Goal: Task Accomplishment & Management: Manage account settings

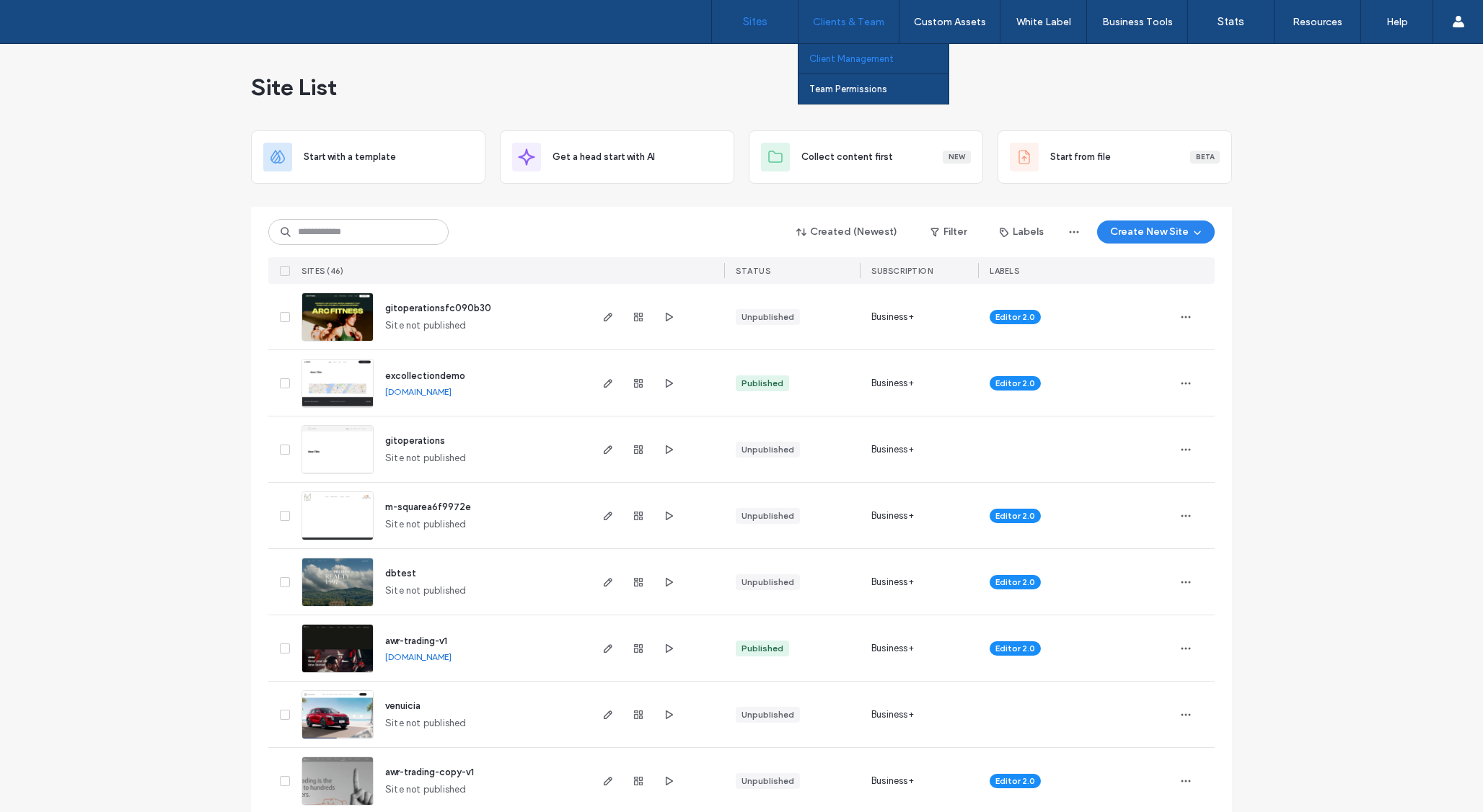
click at [859, 55] on label "Client Management" at bounding box center [852, 59] width 85 height 11
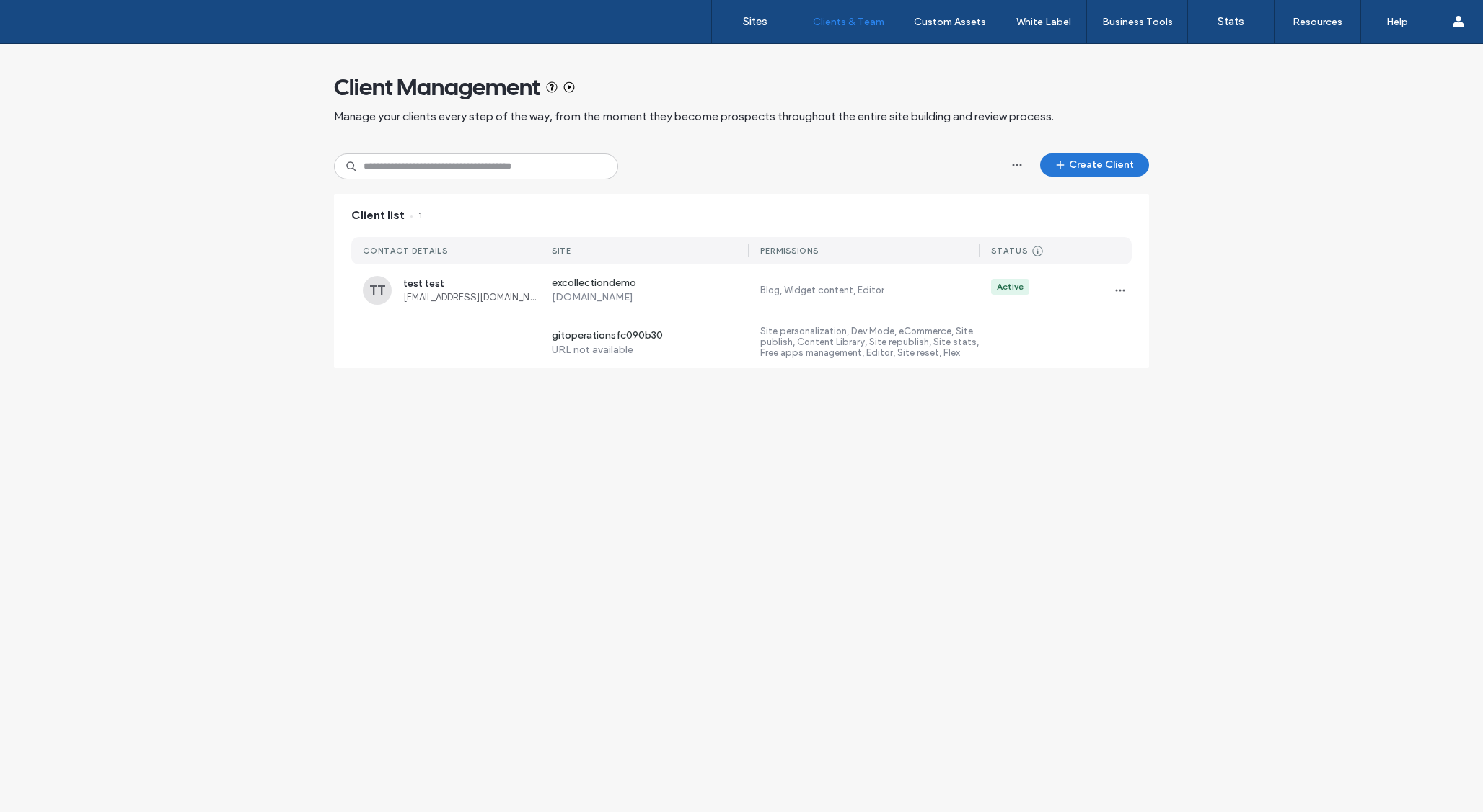
click at [1102, 166] on button "Create Client" at bounding box center [1094, 165] width 109 height 23
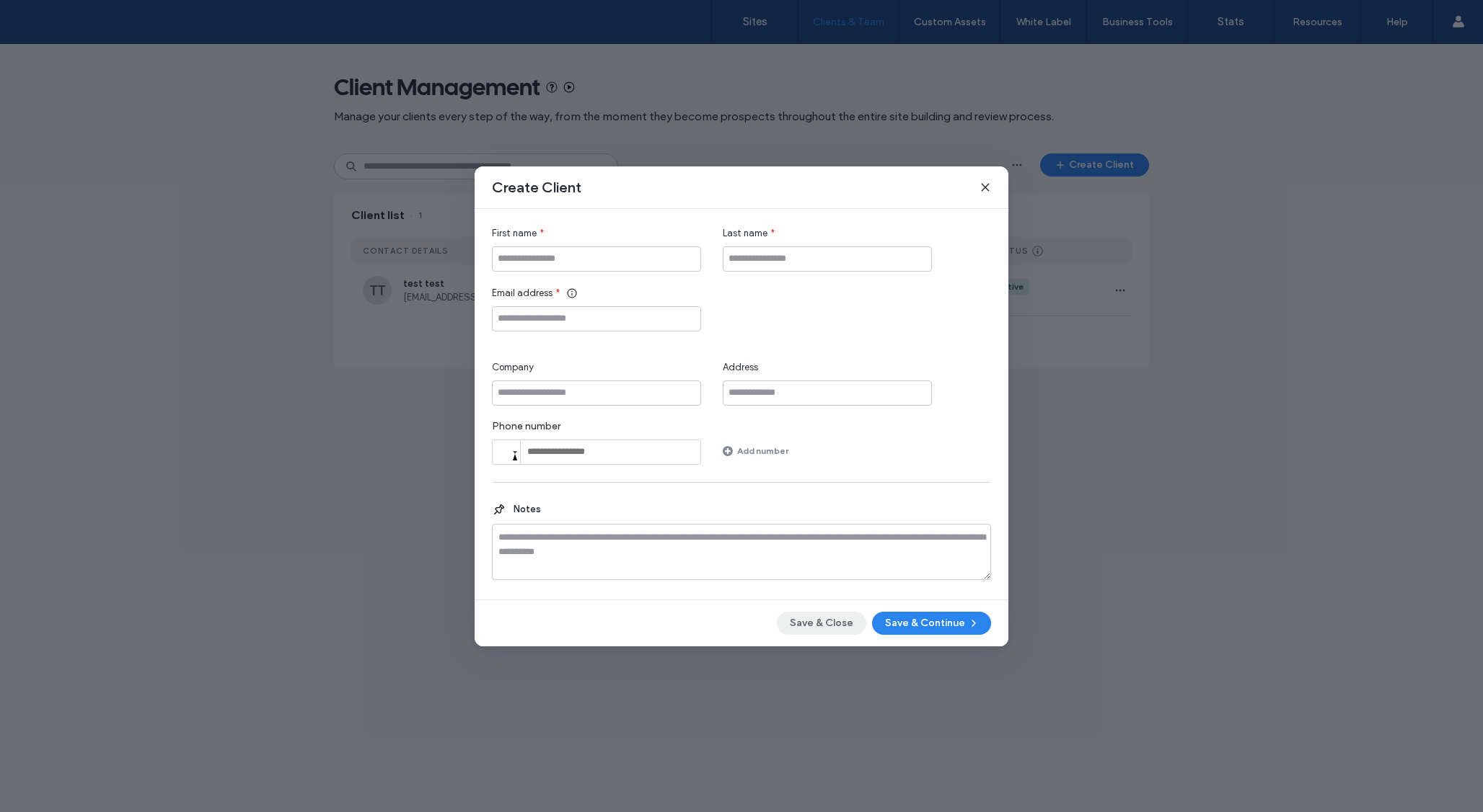
click at [835, 621] on button "Save & Close" at bounding box center [821, 623] width 89 height 23
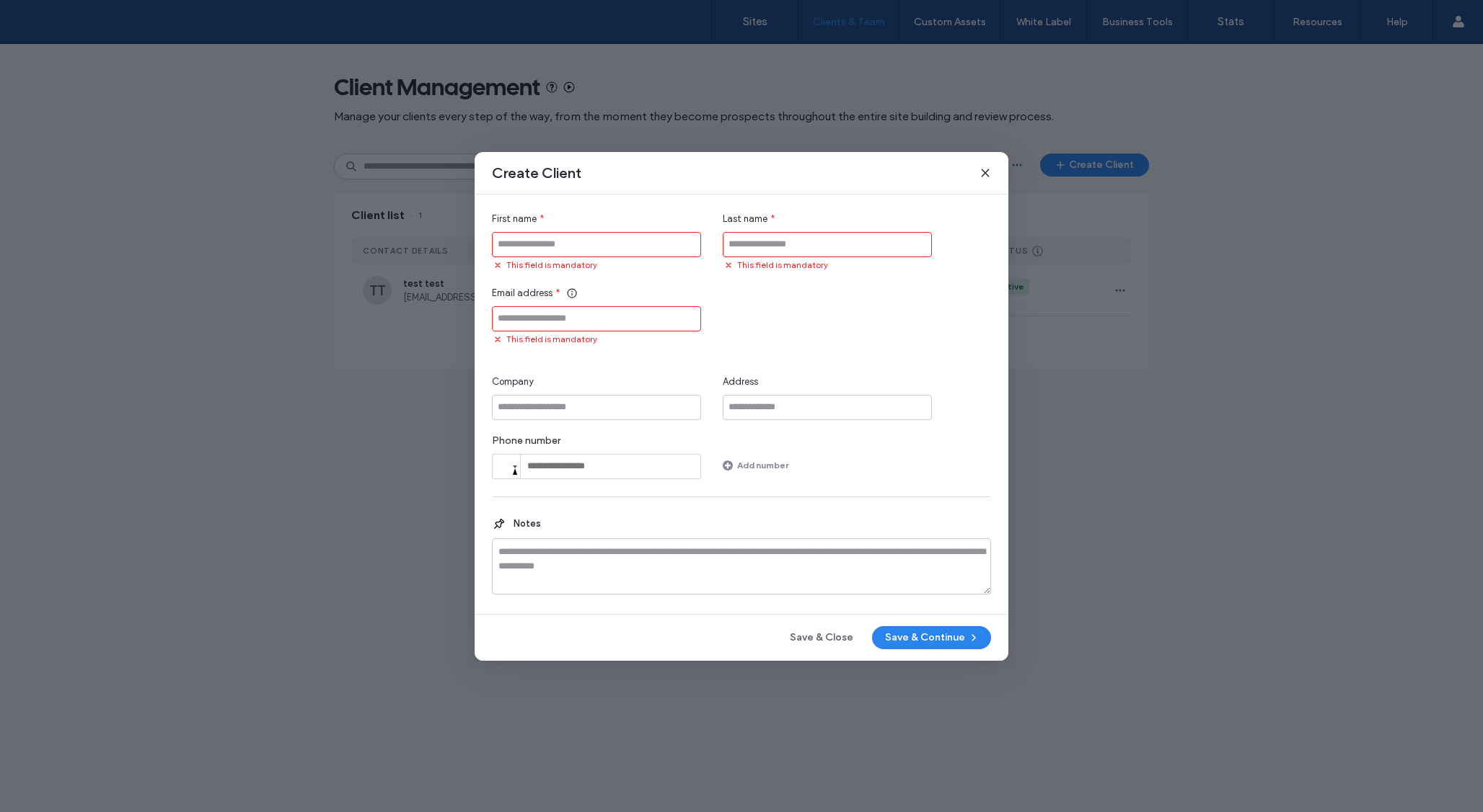
click at [988, 178] on icon at bounding box center [985, 173] width 12 height 12
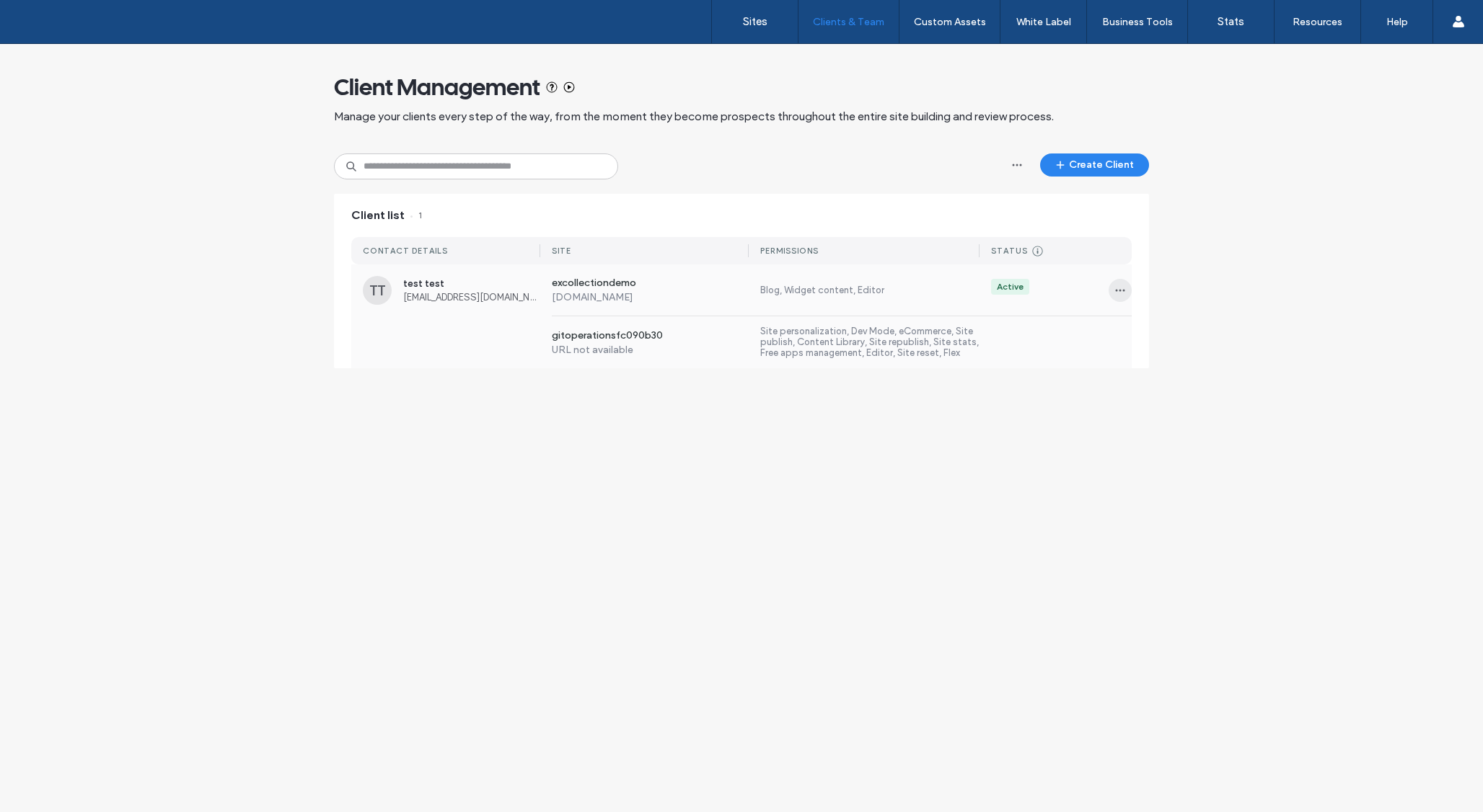
click at [1114, 284] on span "button" at bounding box center [1119, 290] width 23 height 23
click at [1163, 275] on div "Client Management Manage your clients every step of the way, from the moment th…" at bounding box center [742, 214] width 1483 height 339
click at [1125, 296] on span "button" at bounding box center [1119, 290] width 23 height 23
click at [1211, 337] on div "Sites & Permissions" at bounding box center [1173, 328] width 128 height 28
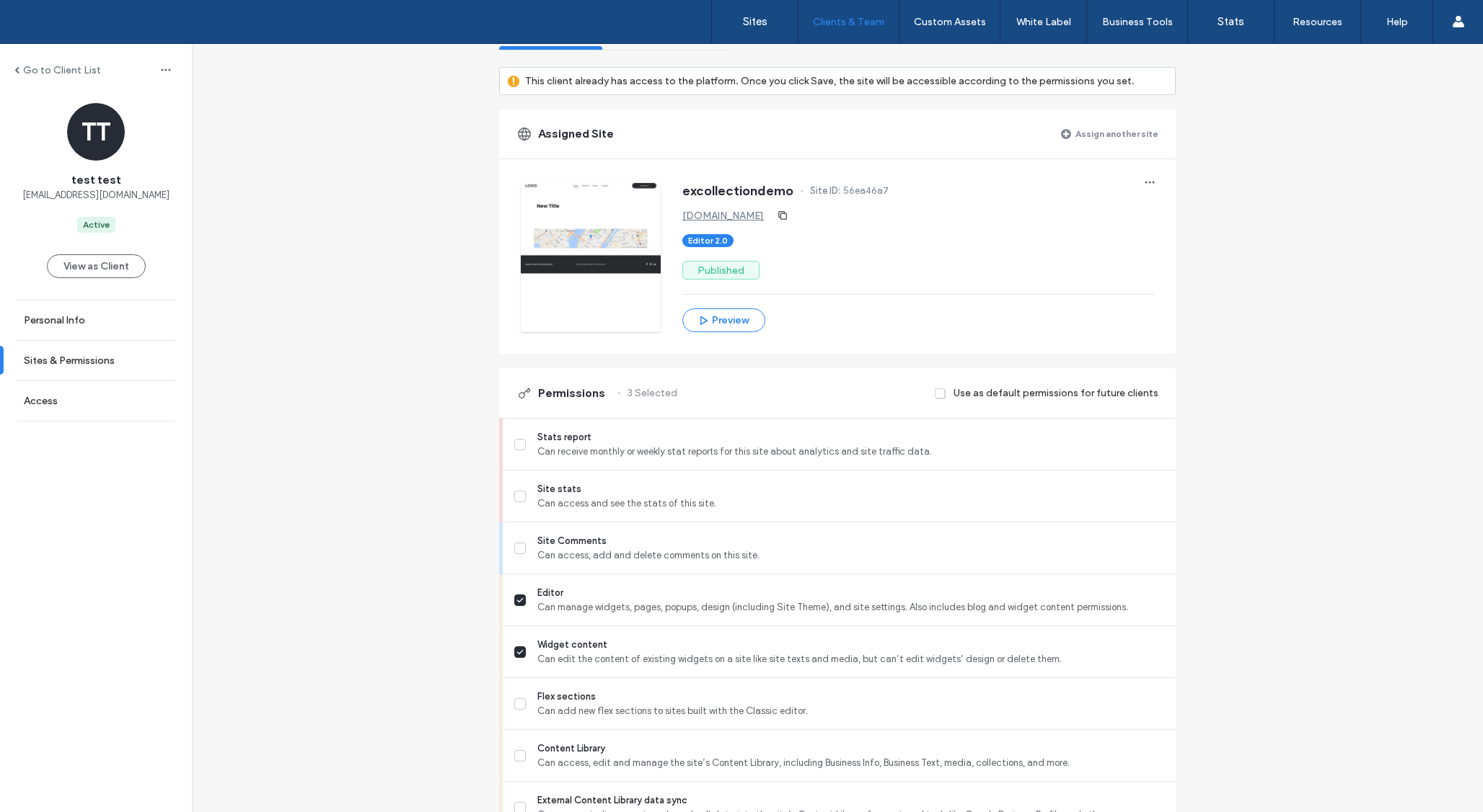
scroll to position [134, 0]
click at [935, 389] on span at bounding box center [940, 390] width 12 height 13
click at [936, 394] on span at bounding box center [940, 390] width 12 height 13
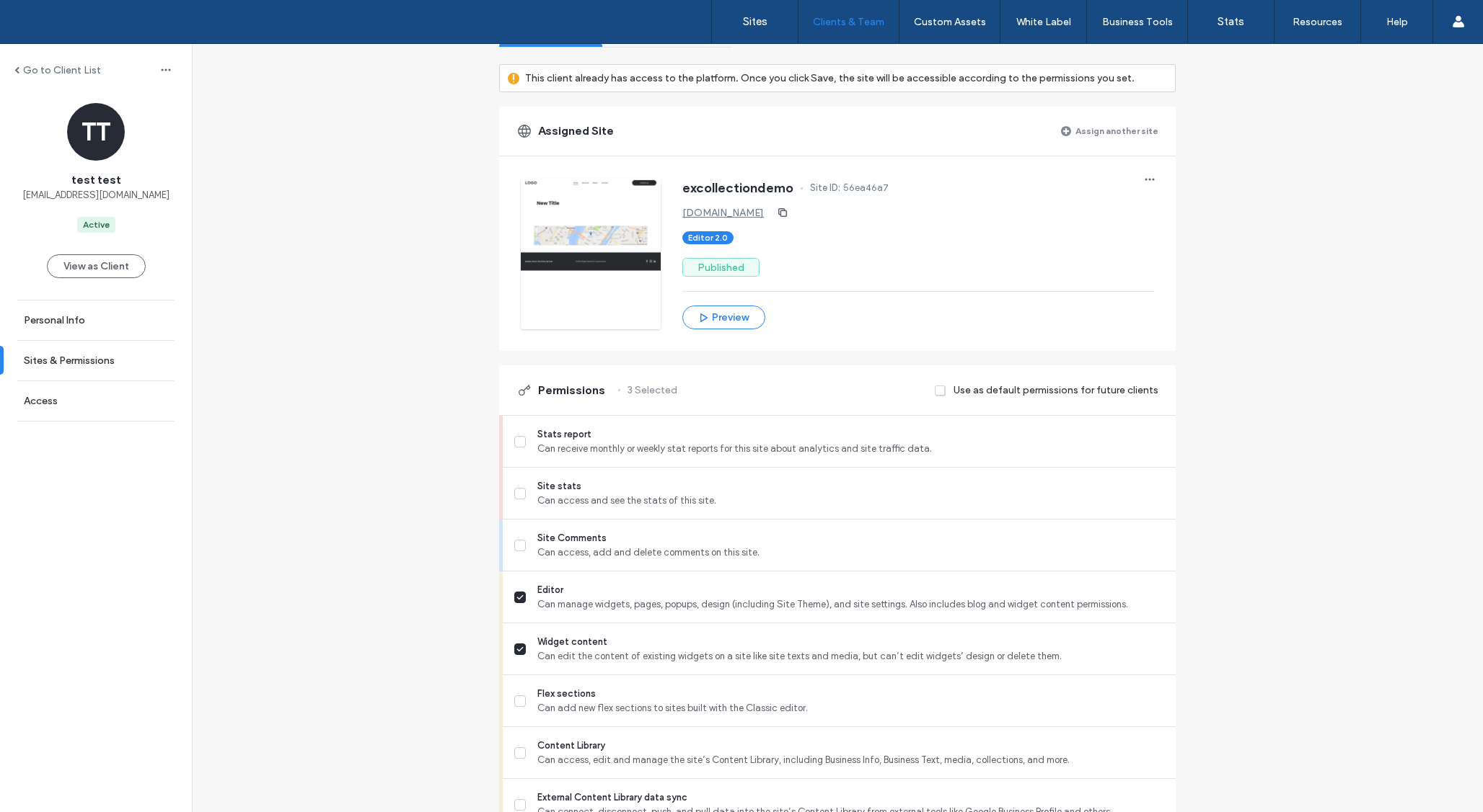
click at [936, 394] on span at bounding box center [940, 390] width 12 height 13
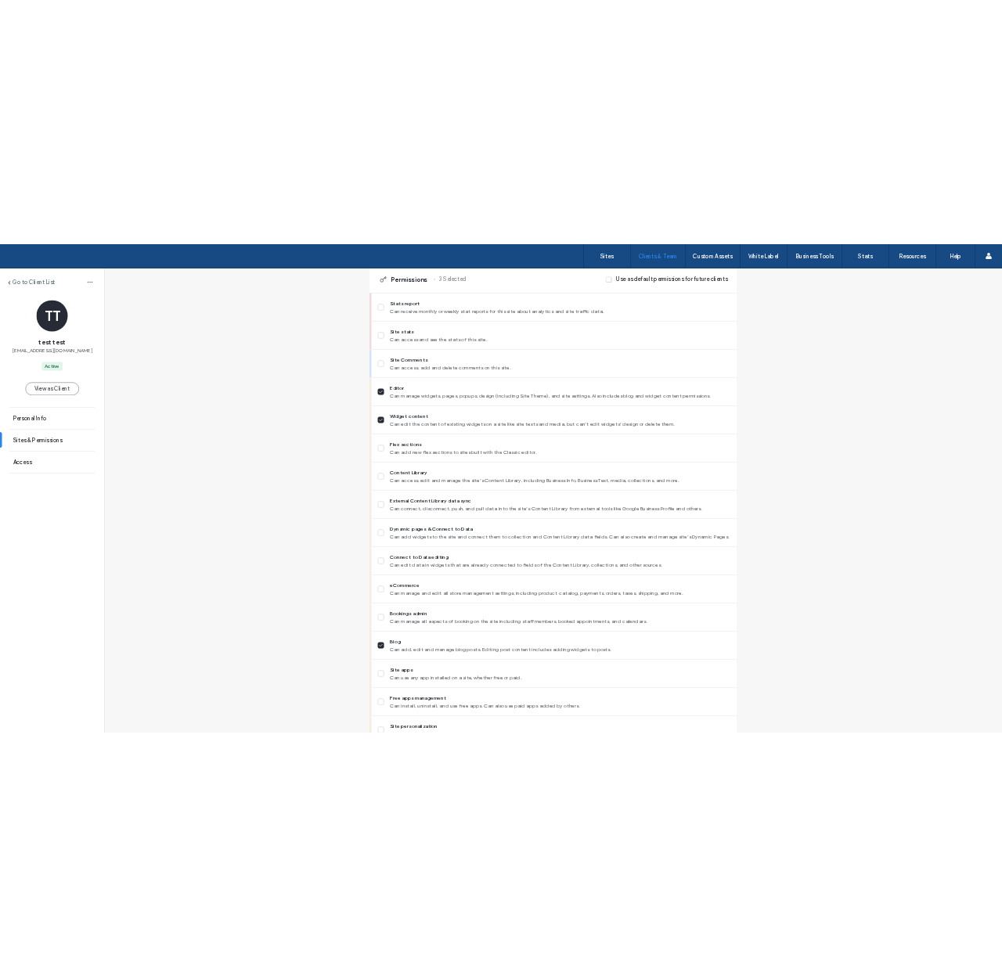
scroll to position [0, 0]
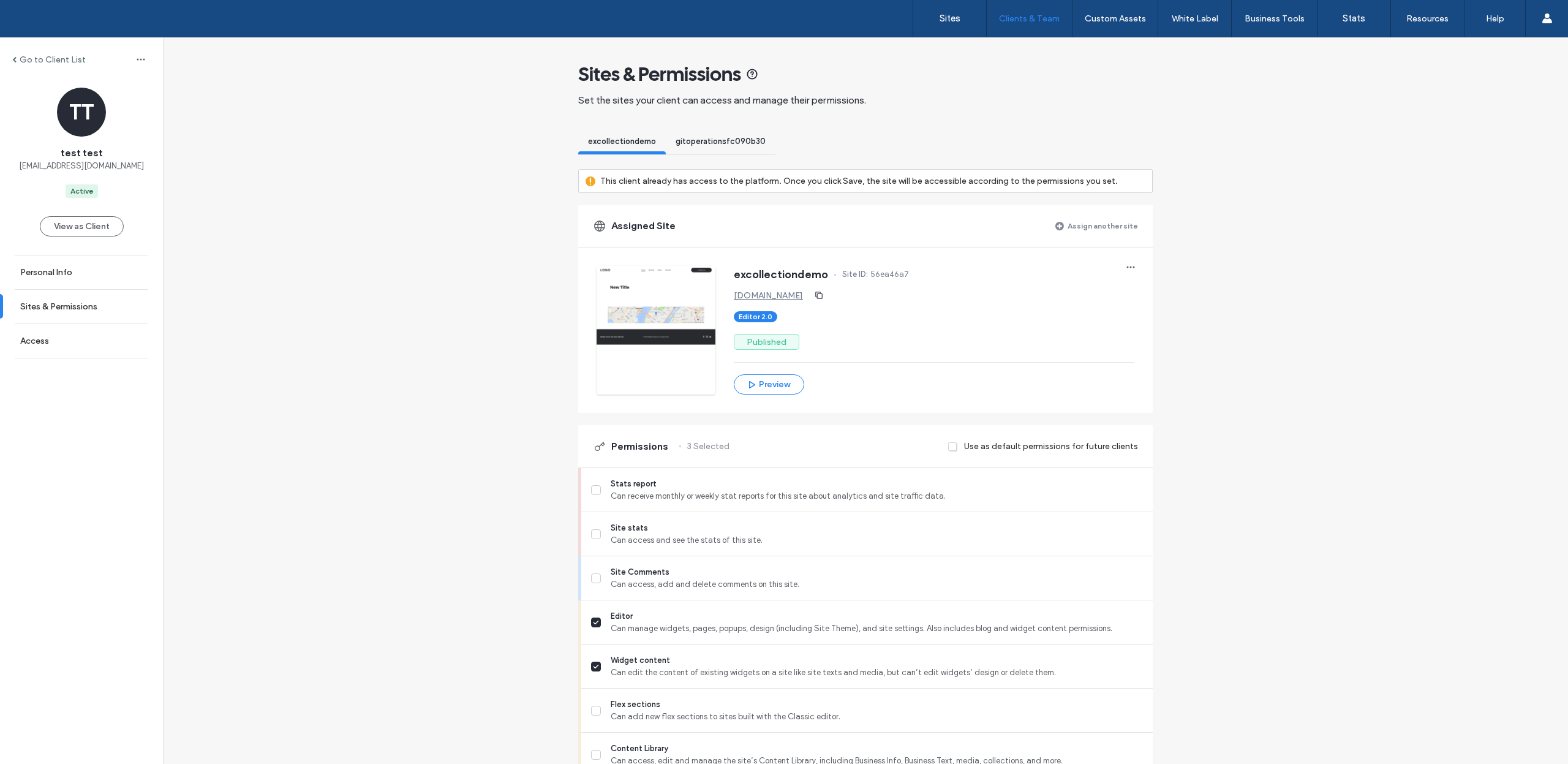
drag, startPoint x: 469, startPoint y: 343, endPoint x: 580, endPoint y: 61, distance: 303.1
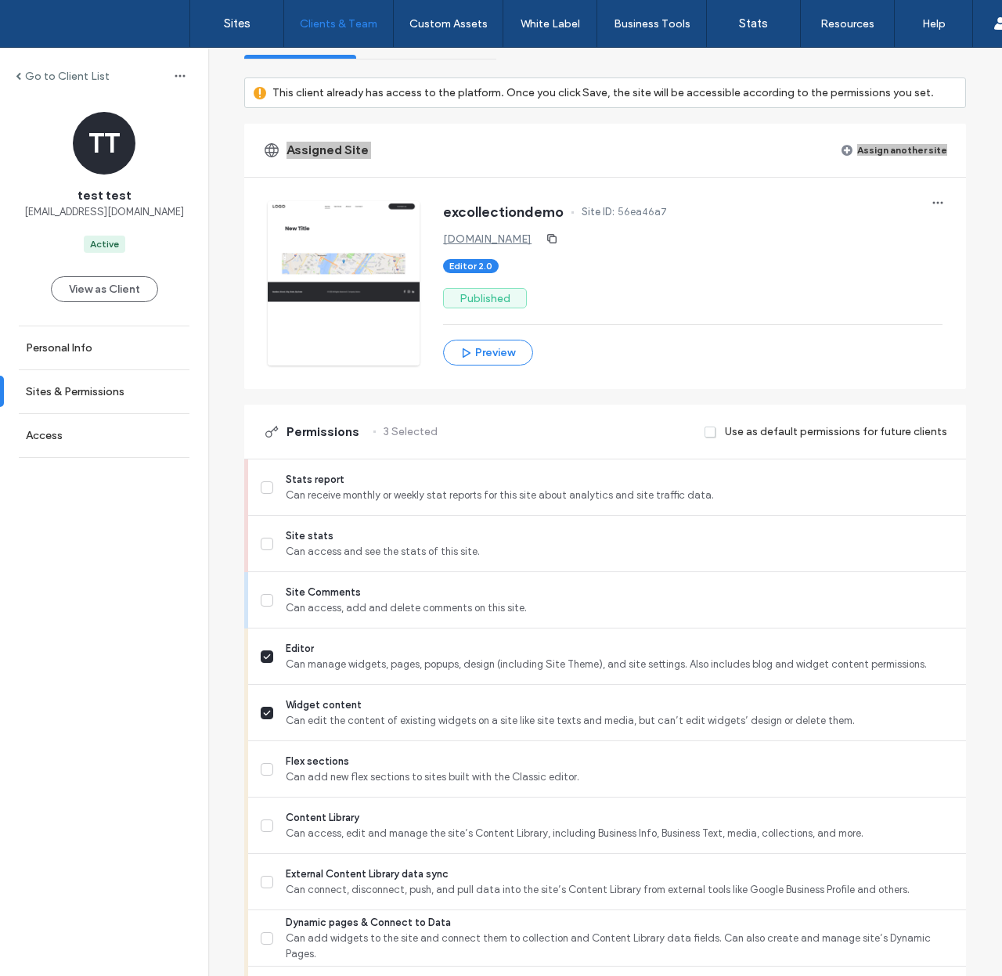
scroll to position [161, 0]
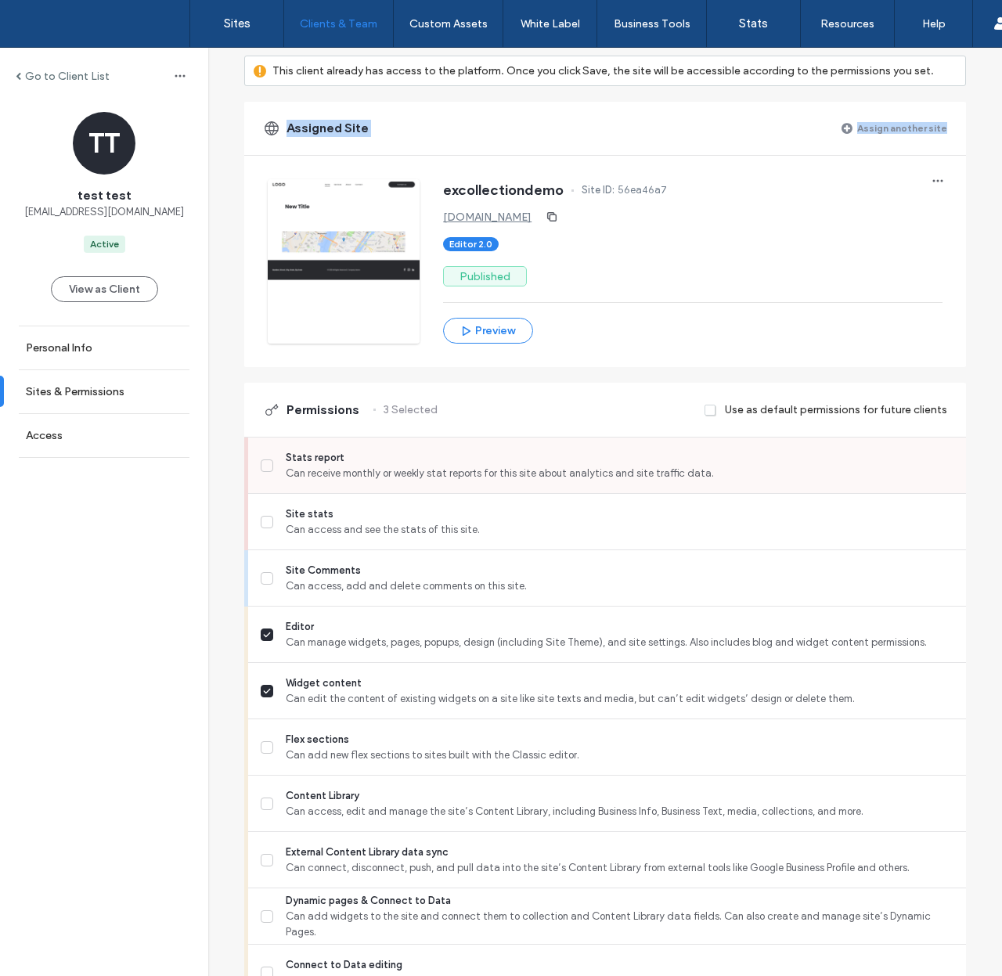
click at [301, 452] on span "Stats report" at bounding box center [620, 458] width 668 height 16
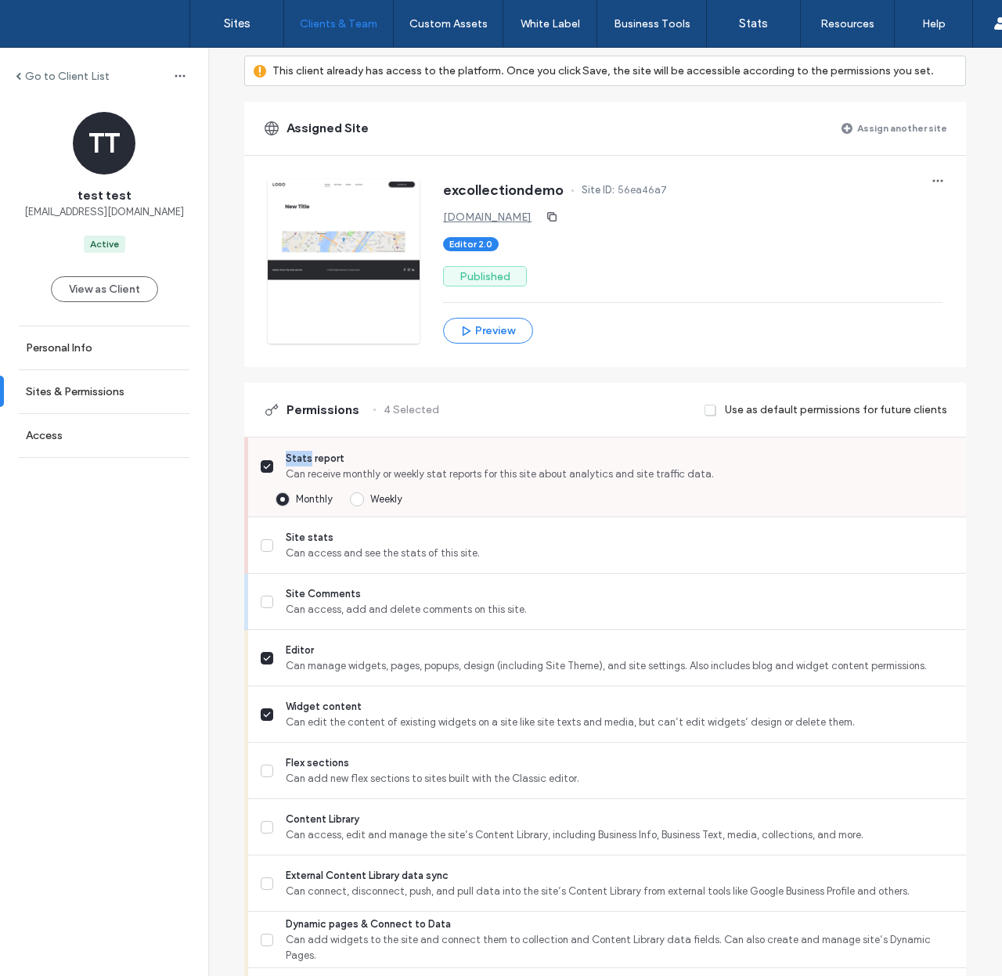
click at [301, 452] on span "Stats report" at bounding box center [620, 459] width 668 height 16
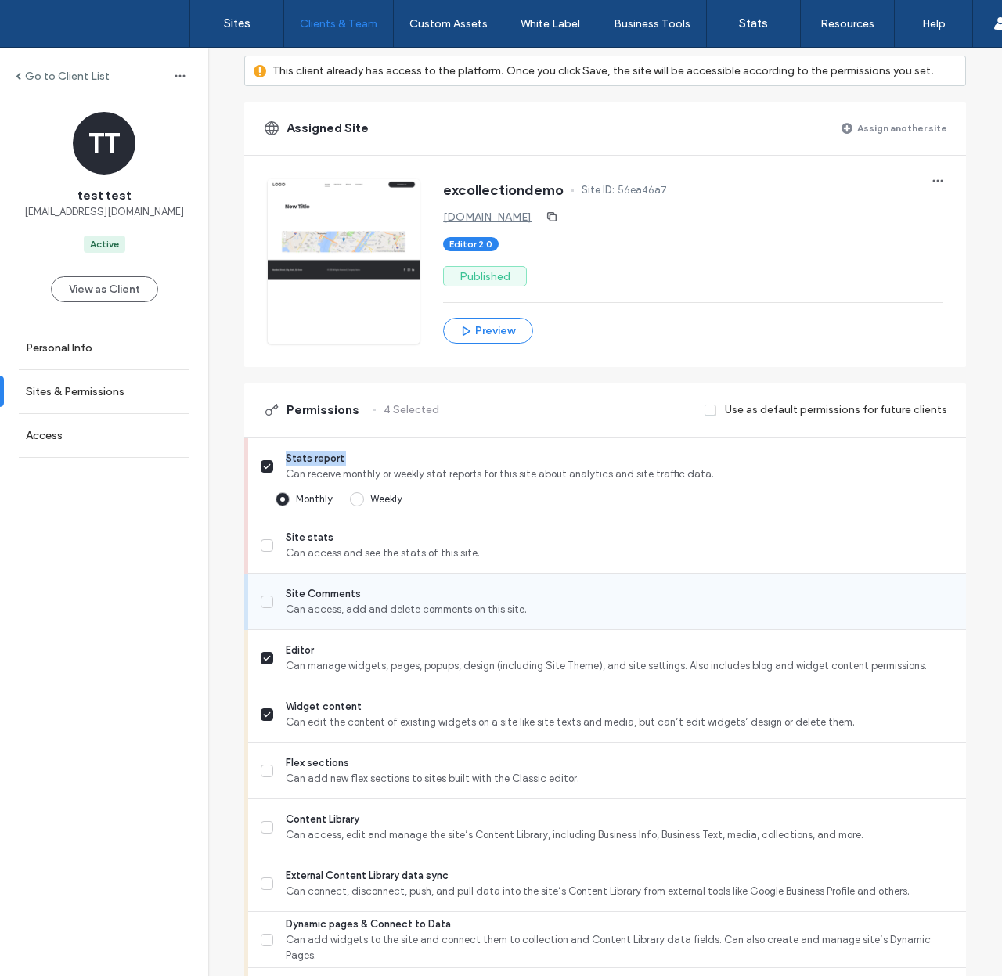
copy span "Stats report"
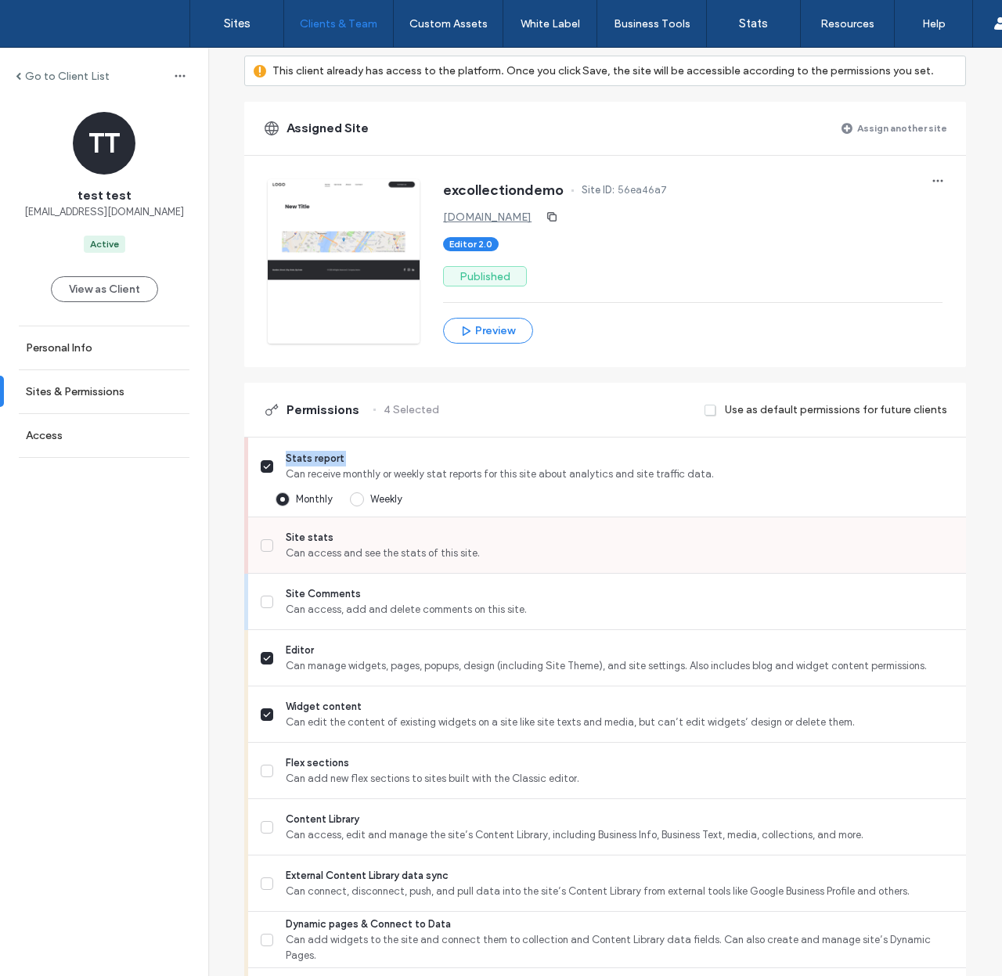
click at [308, 536] on span "Site stats" at bounding box center [620, 538] width 668 height 16
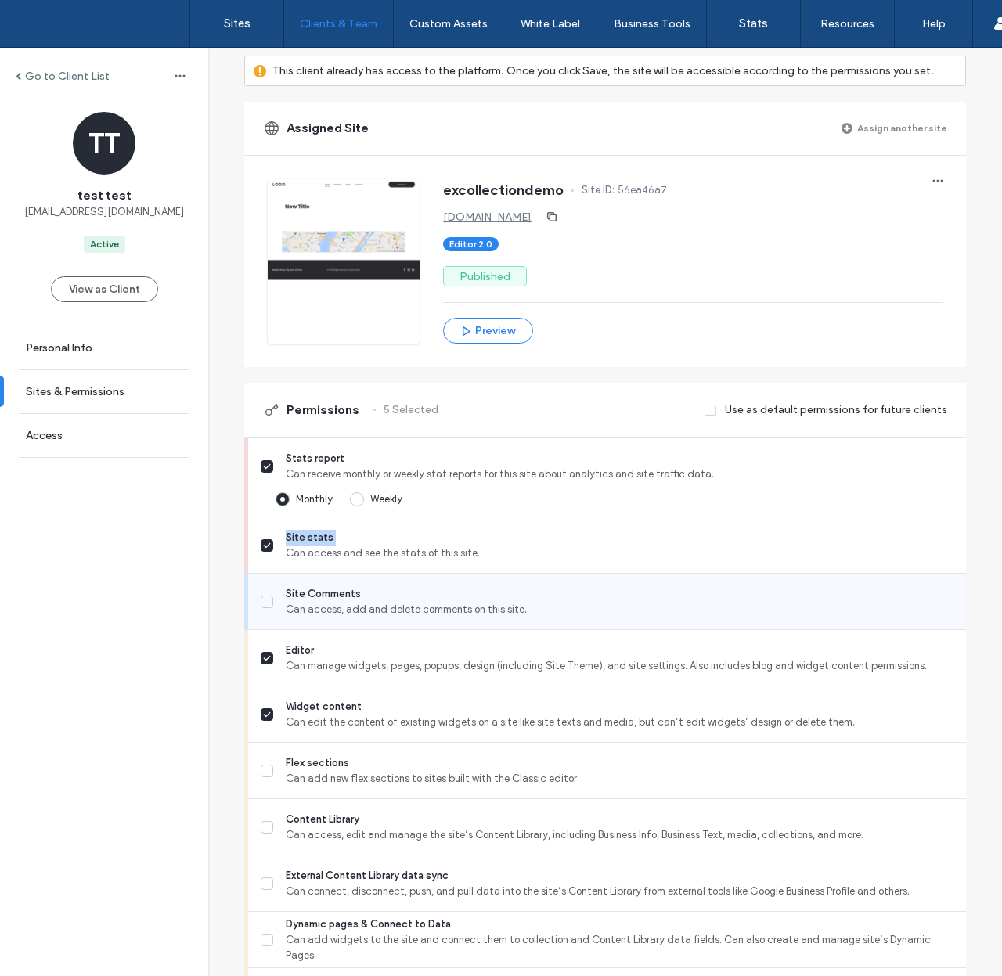
copy span "Site stats"
click at [322, 597] on span "Site Comments" at bounding box center [620, 594] width 668 height 16
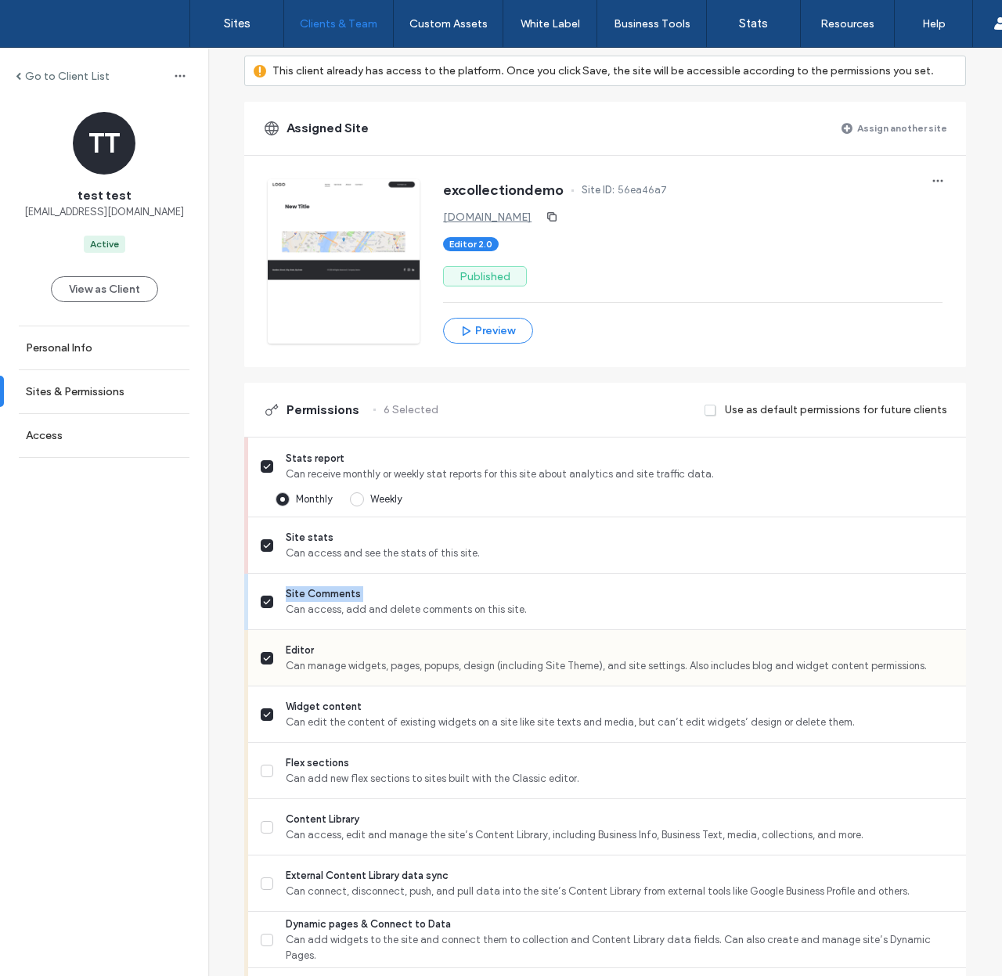
copy span "Site Comments"
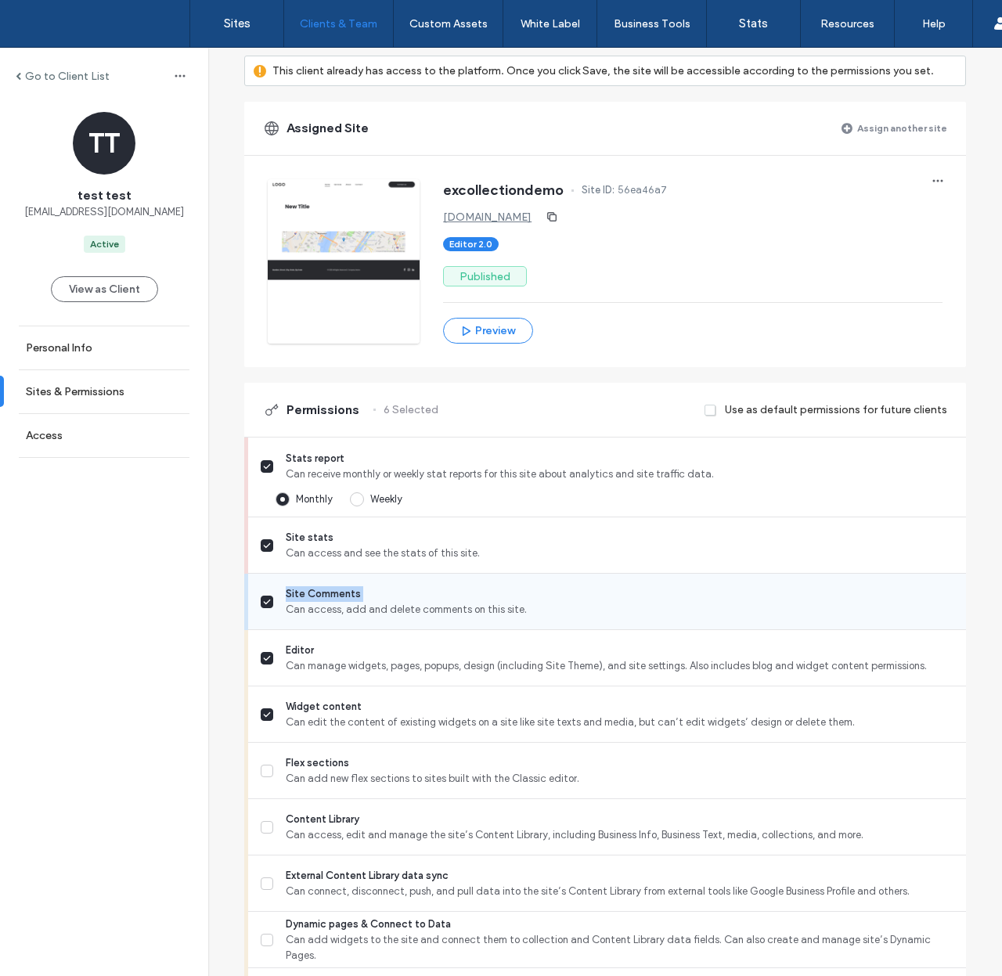
click at [305, 599] on span "Site Comments" at bounding box center [620, 594] width 668 height 16
copy span "Site Comments"
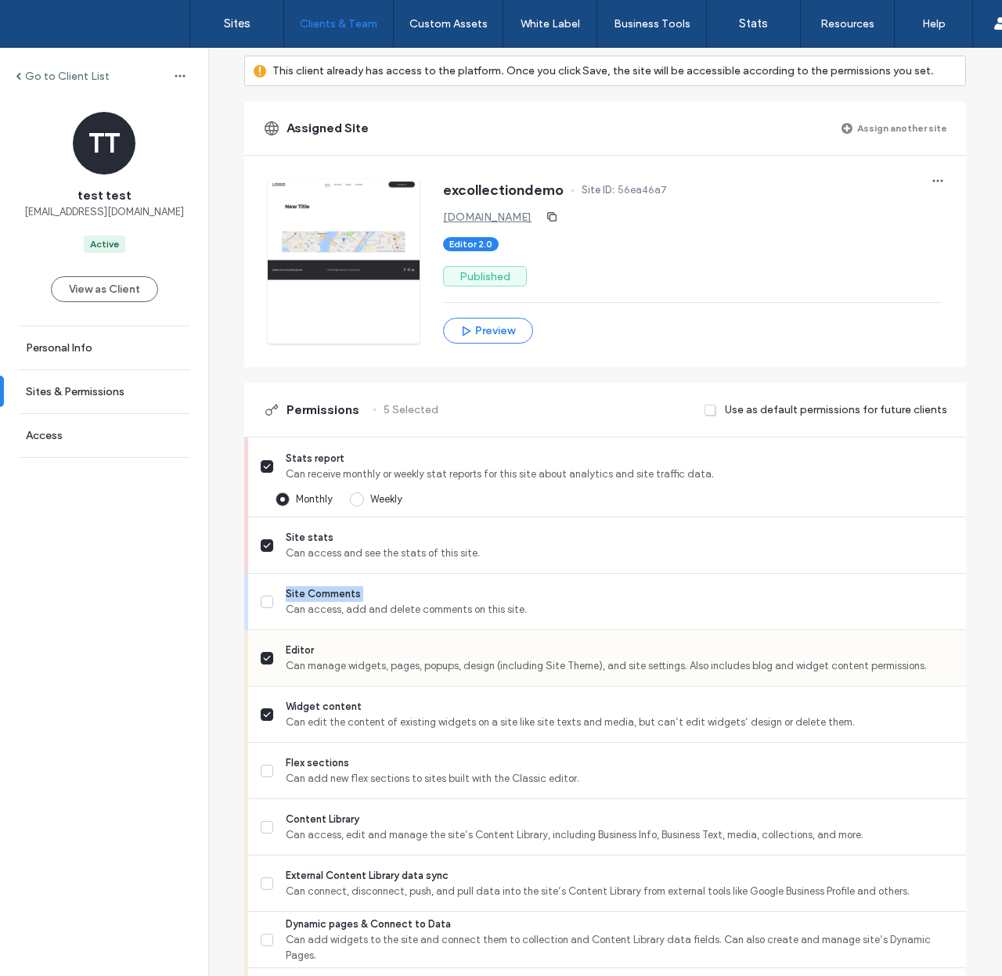
click at [293, 651] on span "Editor" at bounding box center [620, 651] width 668 height 16
copy span "Editor"
click at [304, 705] on span "Widget content" at bounding box center [620, 707] width 668 height 16
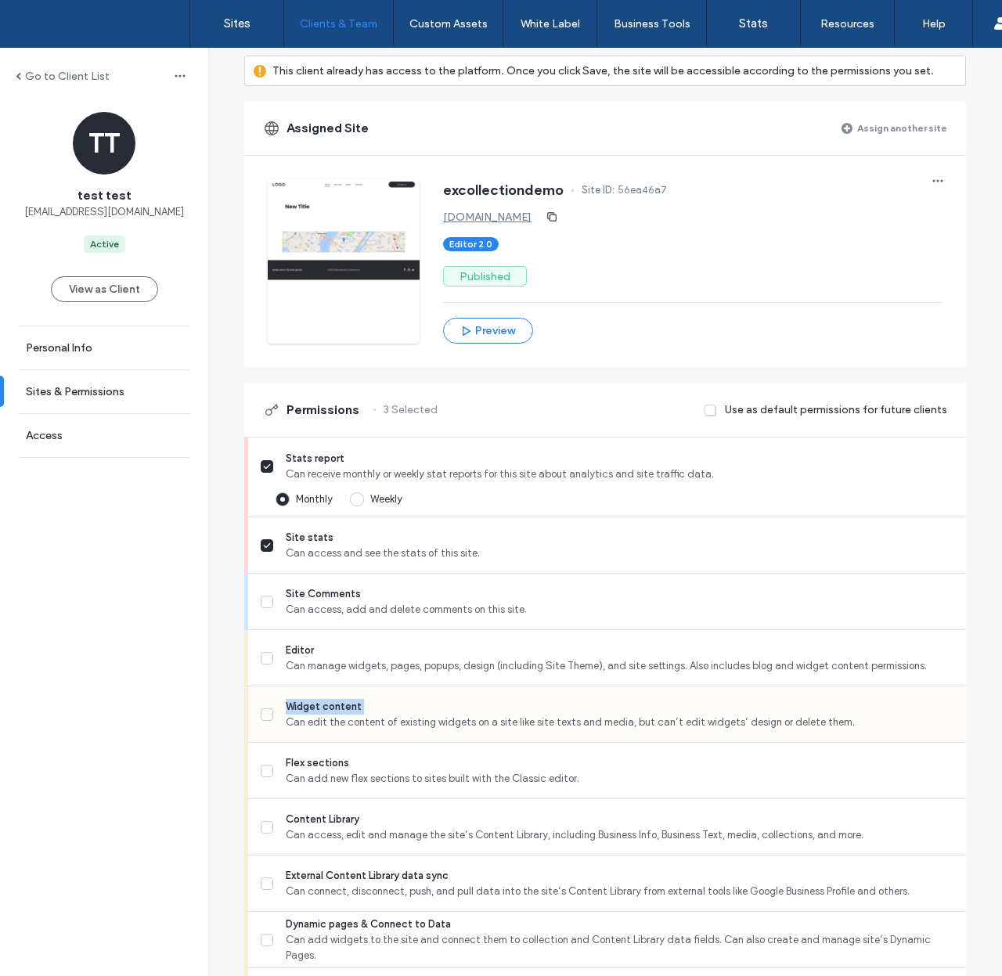
click at [304, 705] on span "Widget content" at bounding box center [620, 707] width 668 height 16
copy span "Widget content"
click at [319, 759] on span "Flex sections" at bounding box center [620, 764] width 668 height 16
click at [329, 765] on span "Flex sections" at bounding box center [620, 764] width 668 height 16
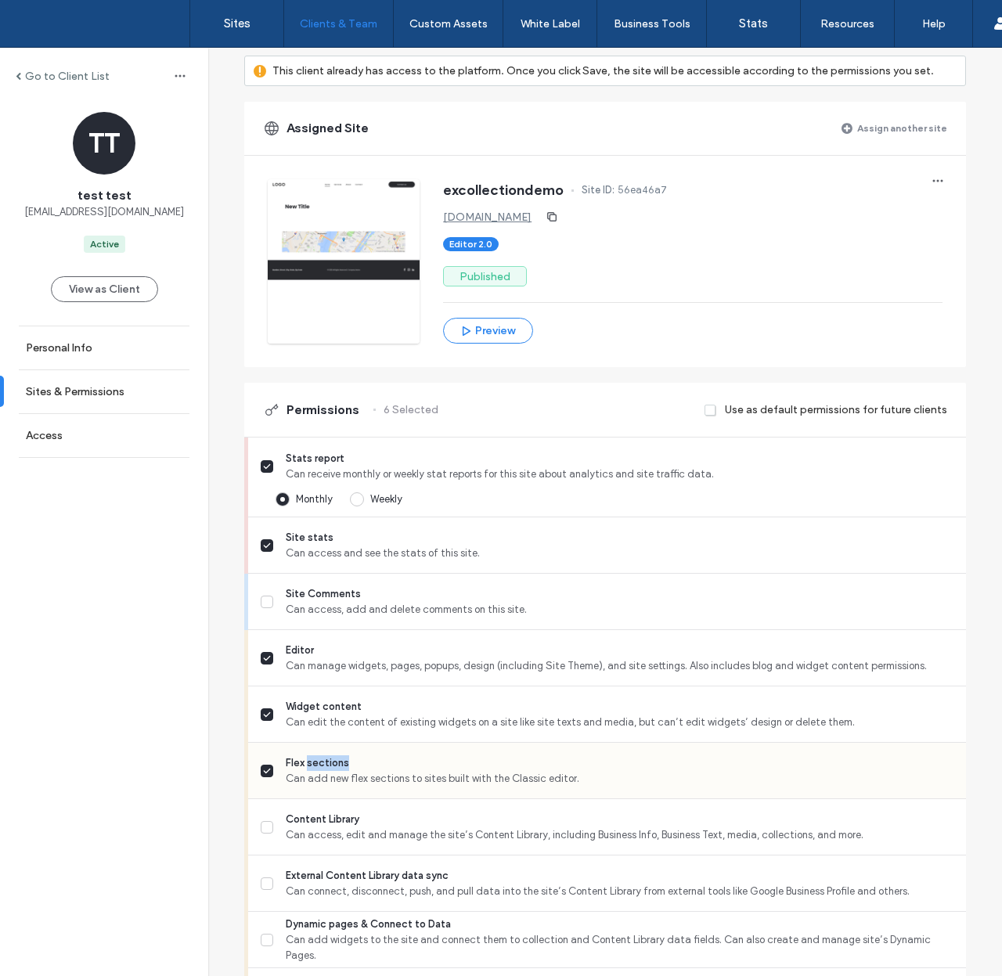
click at [329, 765] on span "Flex sections" at bounding box center [620, 764] width 668 height 16
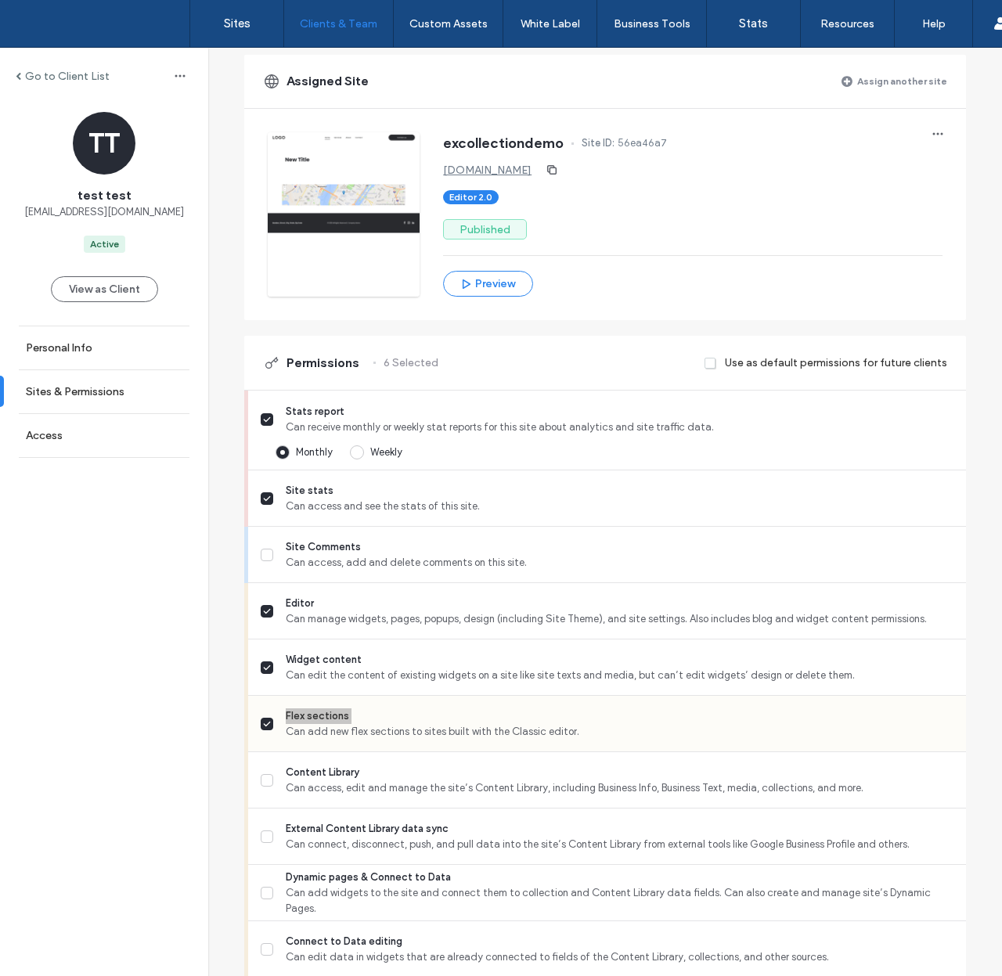
scroll to position [216, 0]
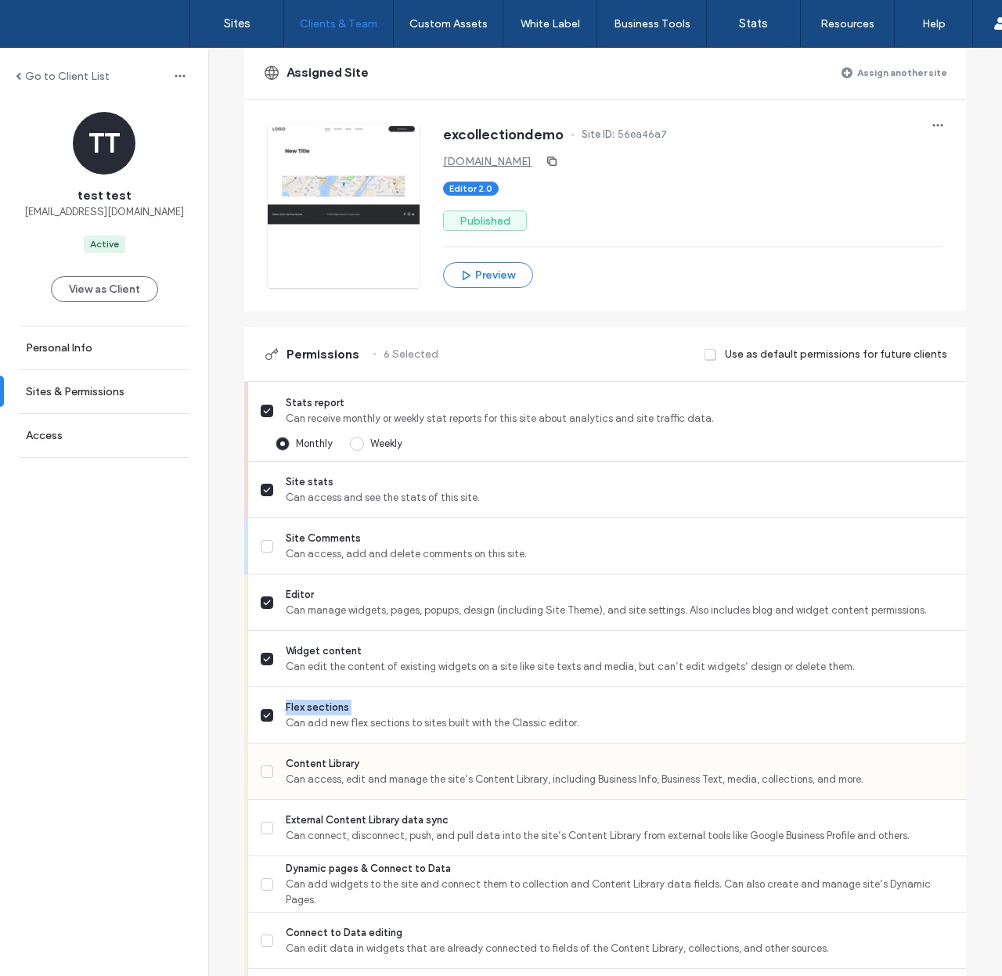
click at [309, 763] on span "Content Library" at bounding box center [620, 764] width 668 height 16
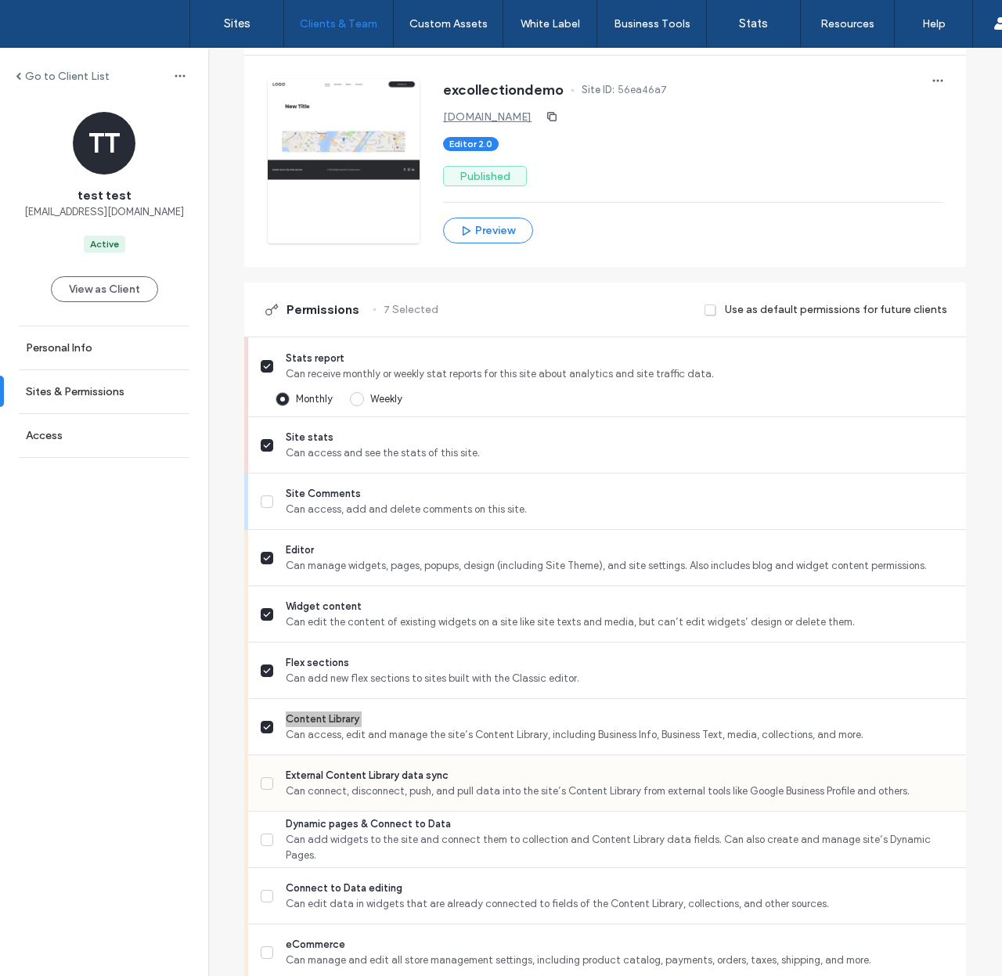
scroll to position [265, 0]
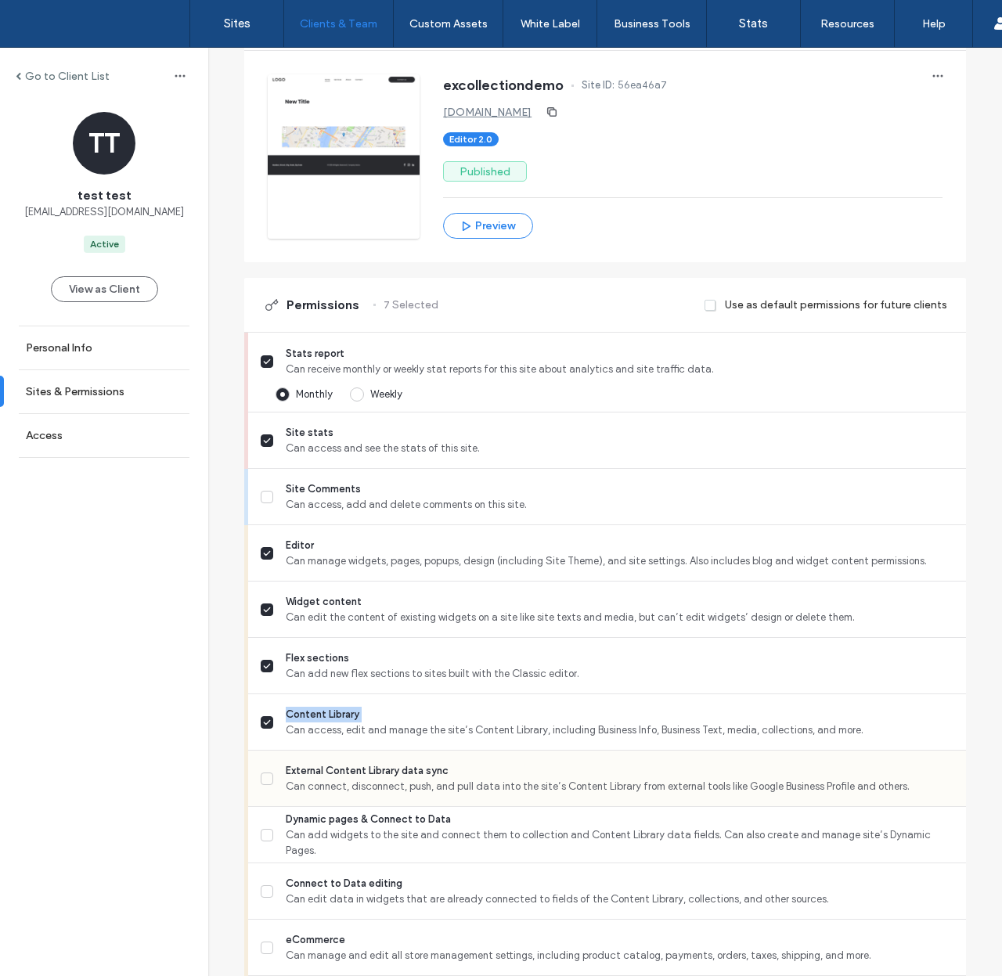
click at [312, 777] on span "External Content Library data sync" at bounding box center [620, 771] width 668 height 16
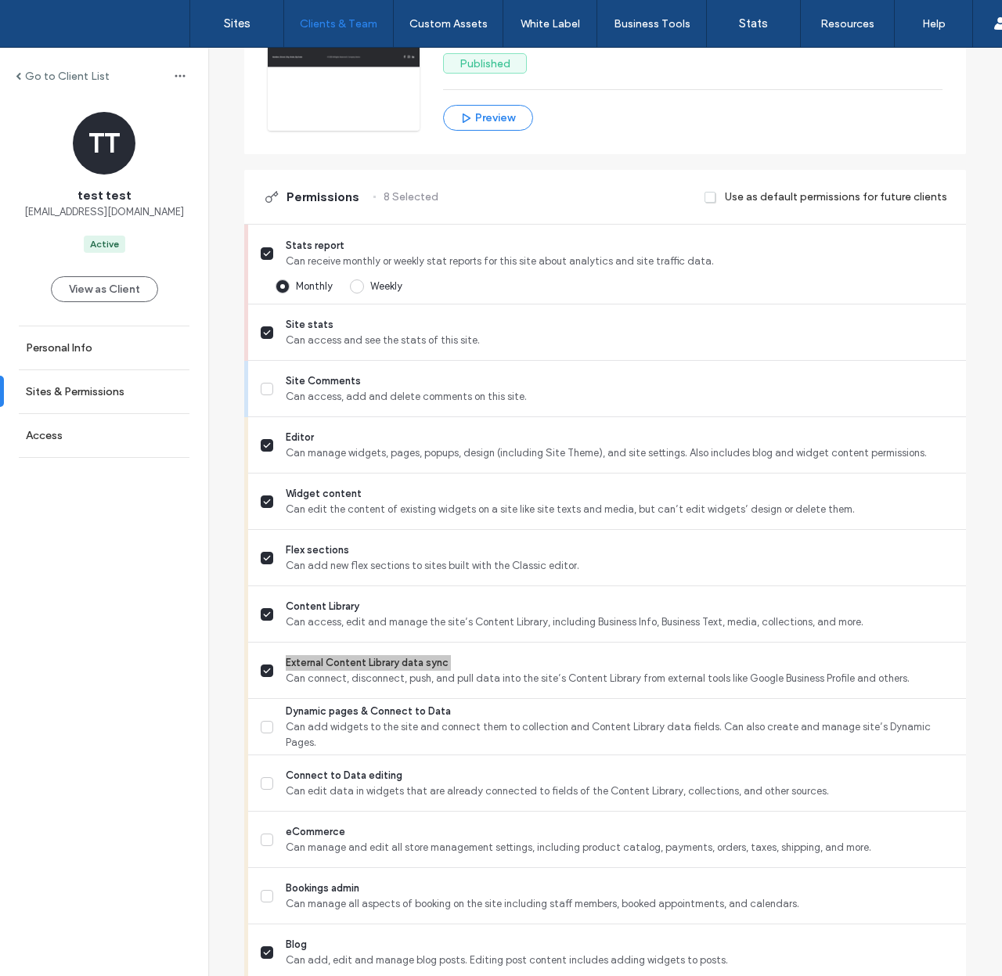
scroll to position [379, 0]
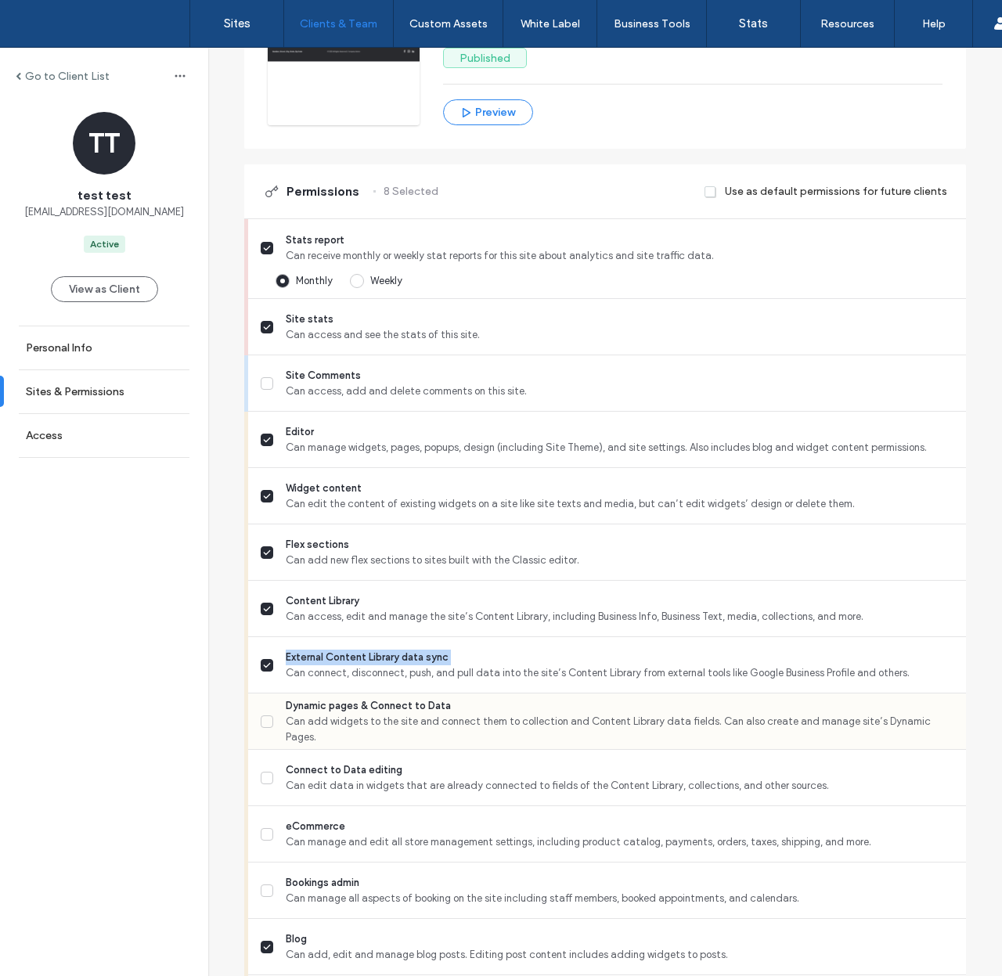
click at [377, 714] on span "Dynamic pages & Connect to Data" at bounding box center [620, 706] width 668 height 16
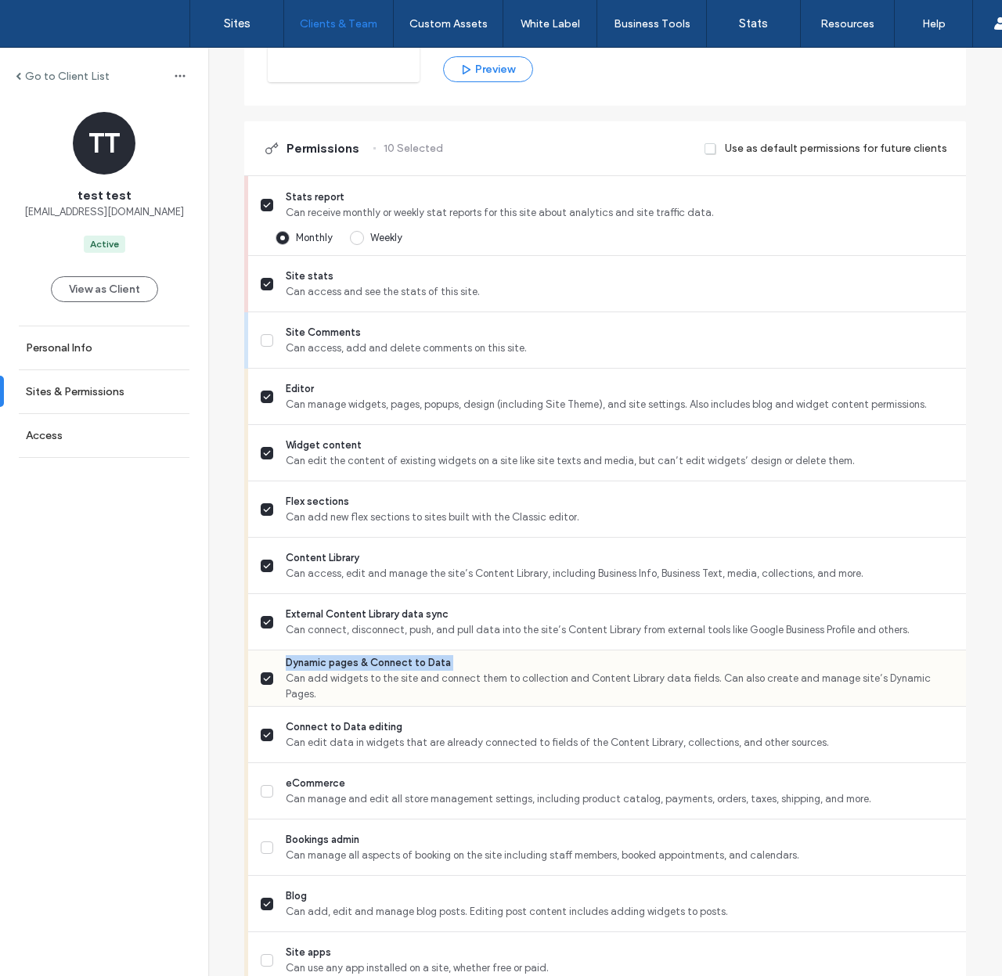
scroll to position [427, 0]
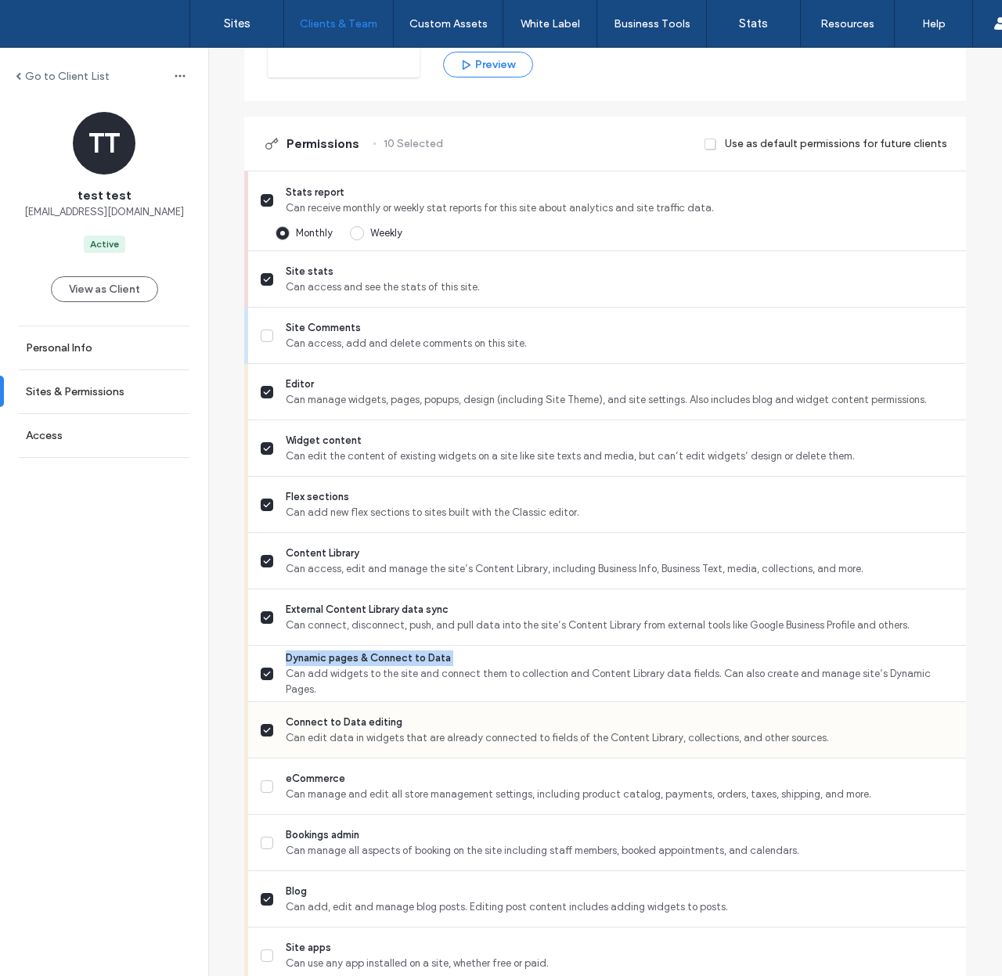
click at [337, 723] on span "Connect to Data editing" at bounding box center [620, 723] width 668 height 16
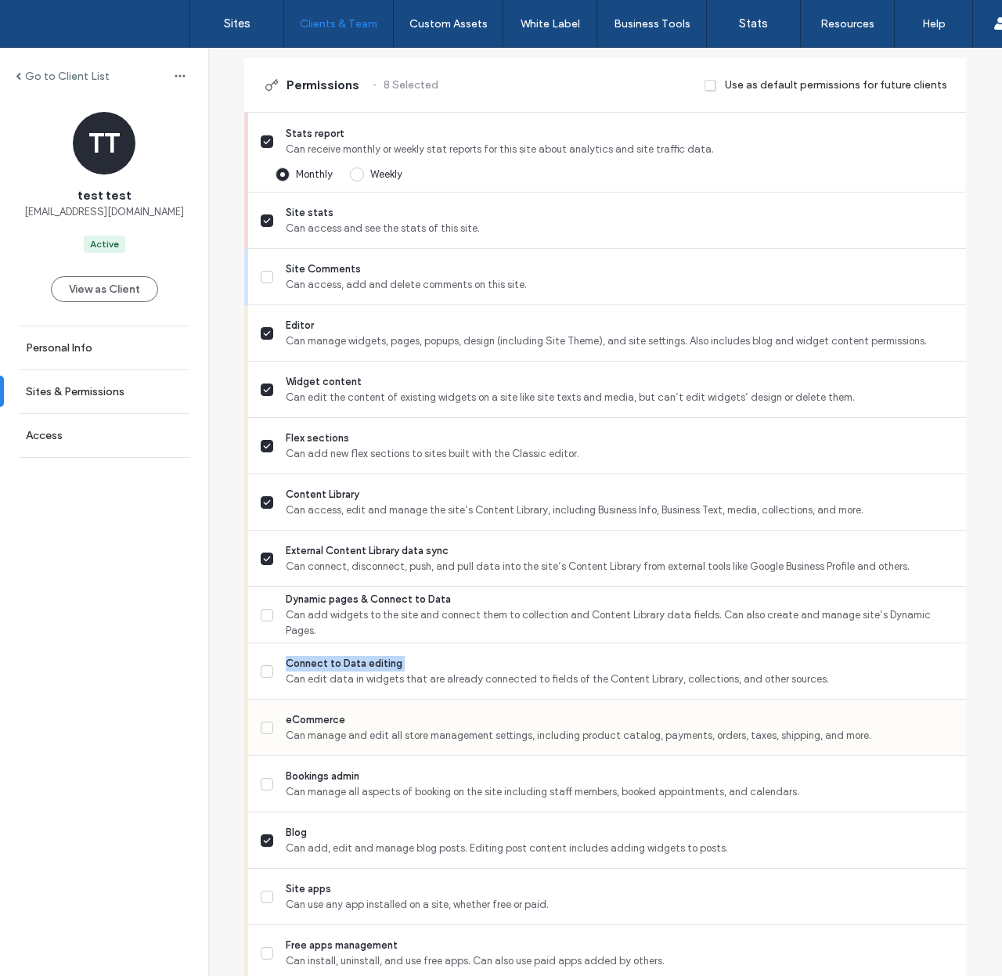
scroll to position [527, 0]
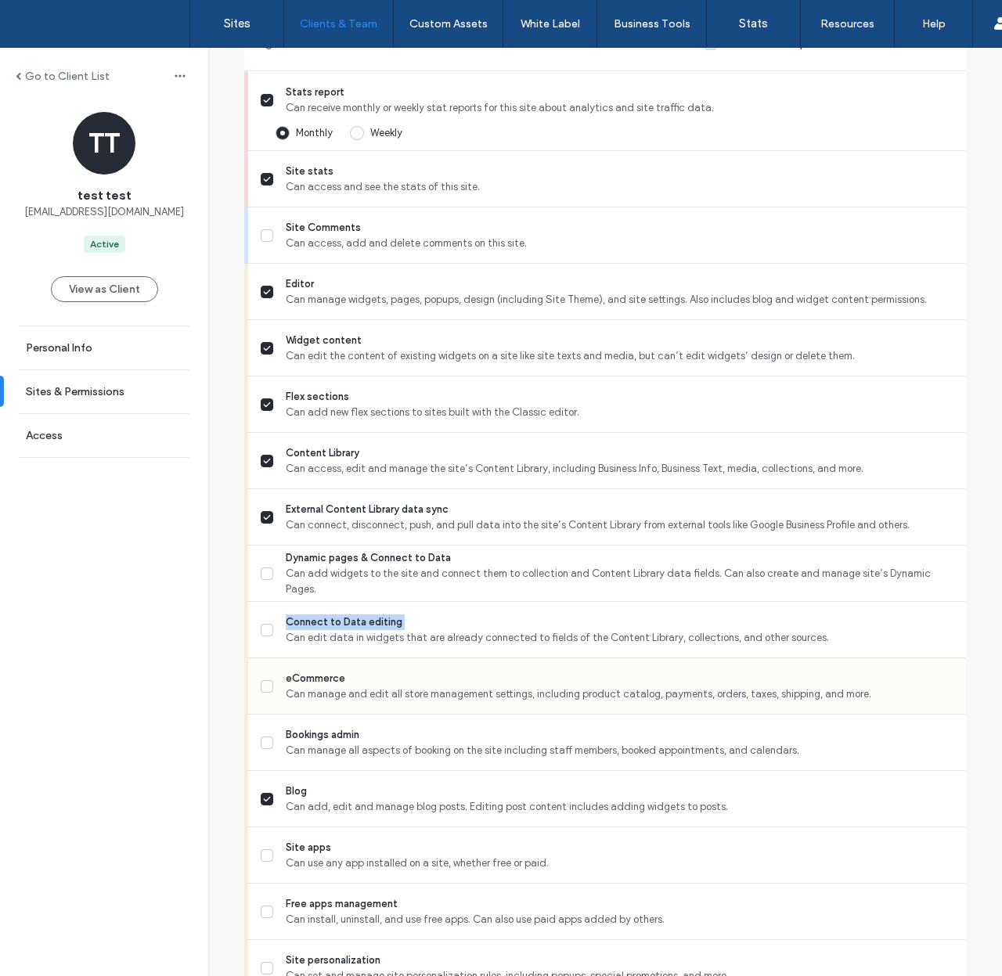
click at [304, 678] on span "eCommerce" at bounding box center [620, 679] width 668 height 16
click at [323, 737] on span "Bookings admin" at bounding box center [620, 735] width 668 height 16
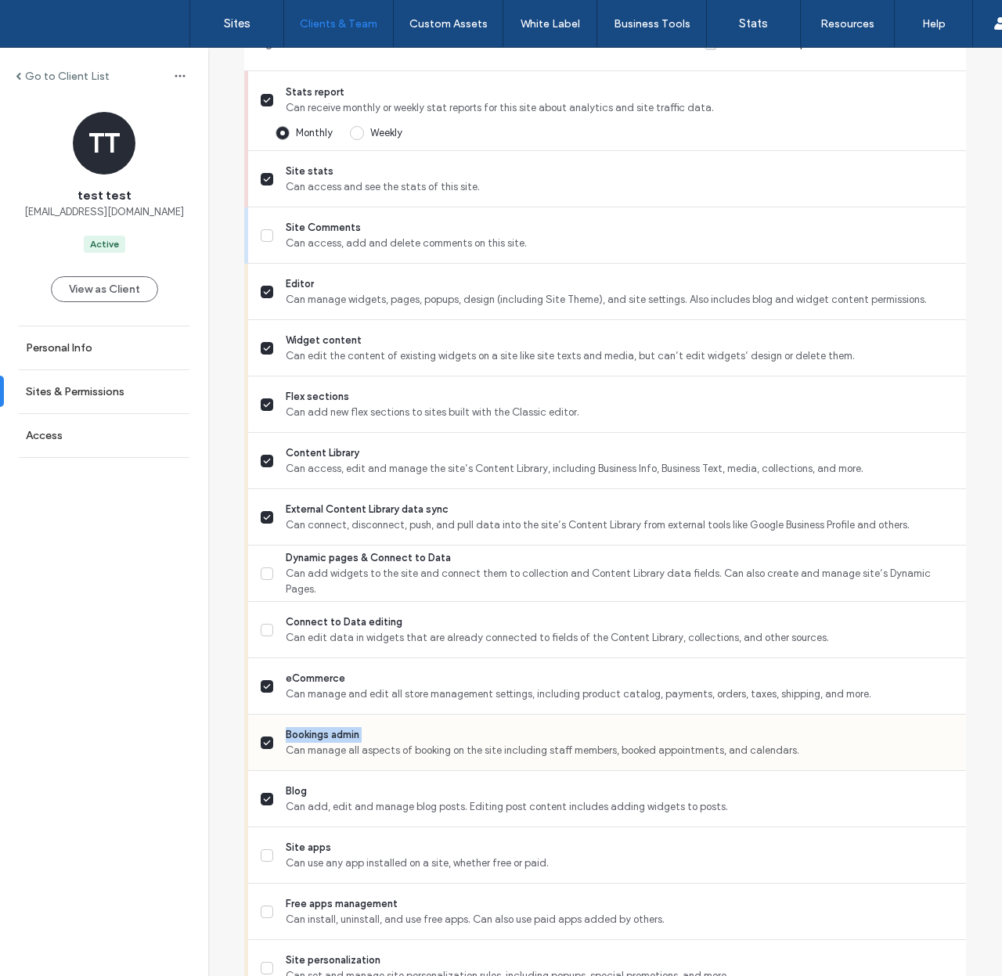
click at [323, 737] on span "Bookings admin" at bounding box center [620, 735] width 668 height 16
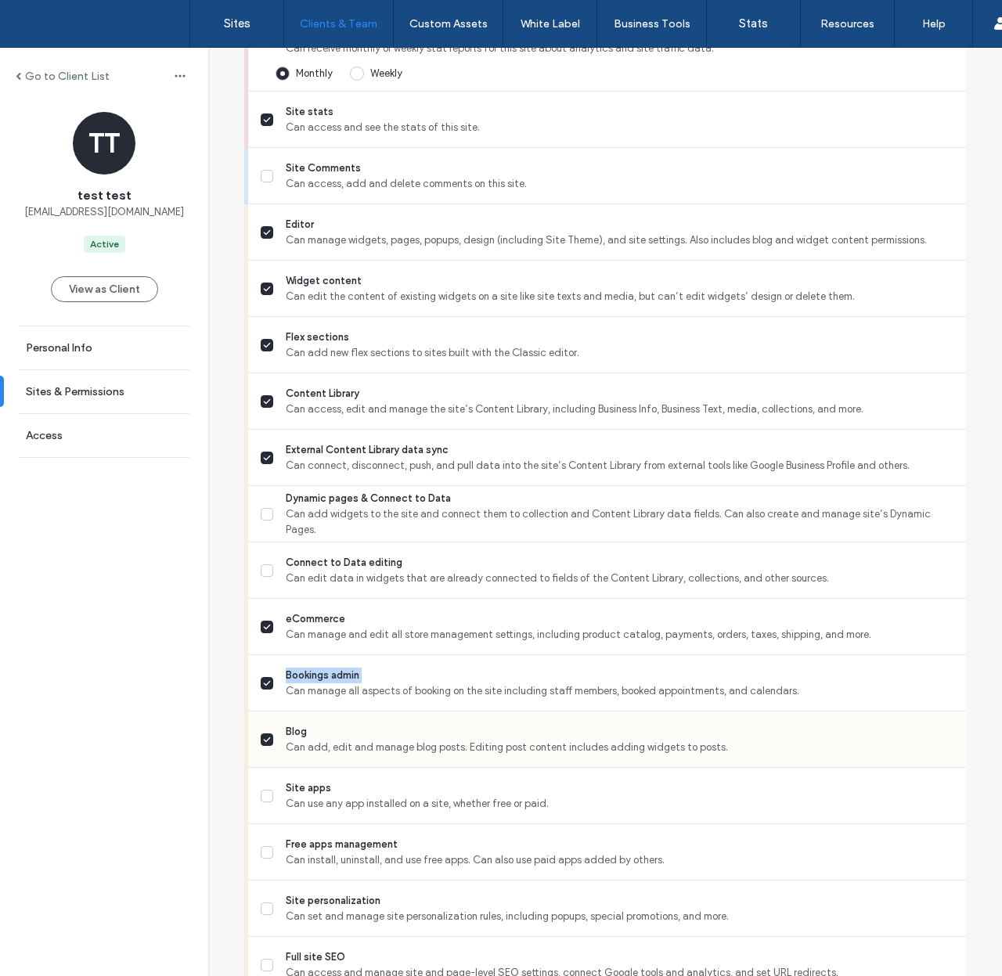
click at [286, 734] on span "Blog" at bounding box center [620, 732] width 668 height 16
click at [303, 792] on span "Site apps" at bounding box center [620, 789] width 668 height 16
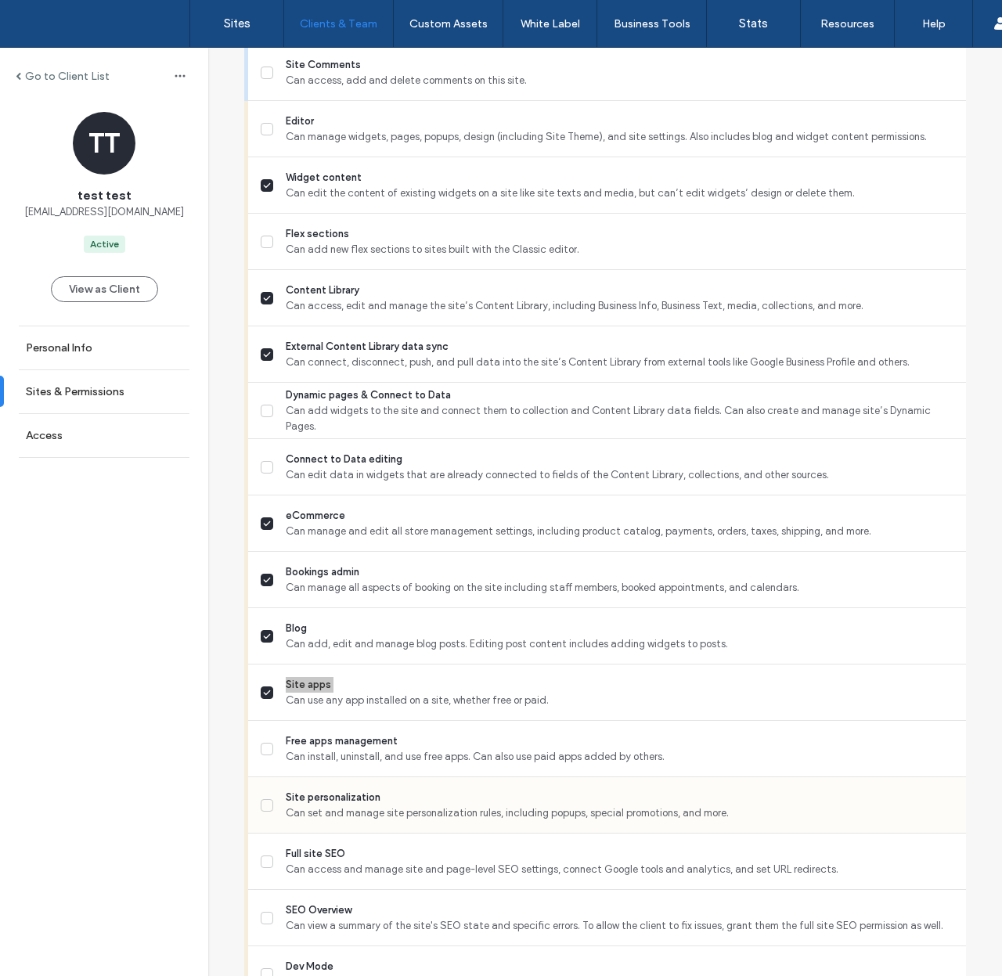
scroll to position [696, 0]
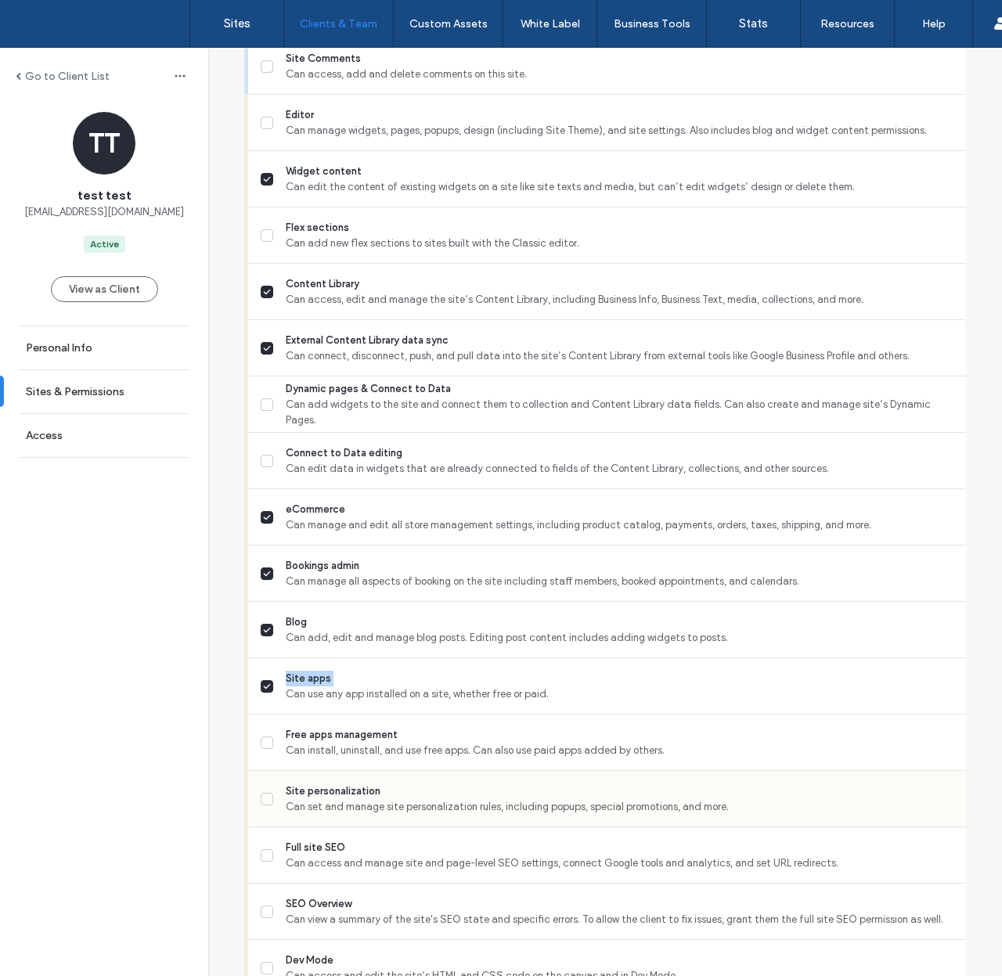
click at [340, 796] on span "Site personalization" at bounding box center [620, 792] width 668 height 16
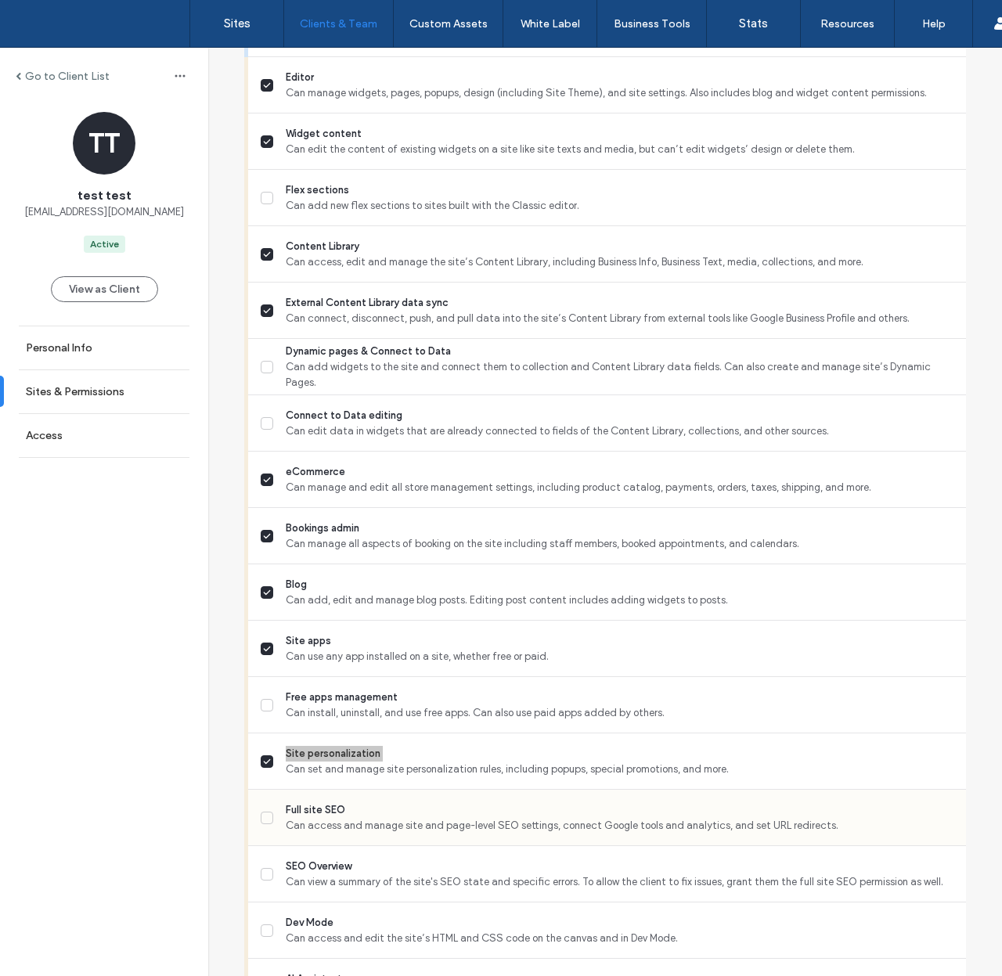
scroll to position [742, 0]
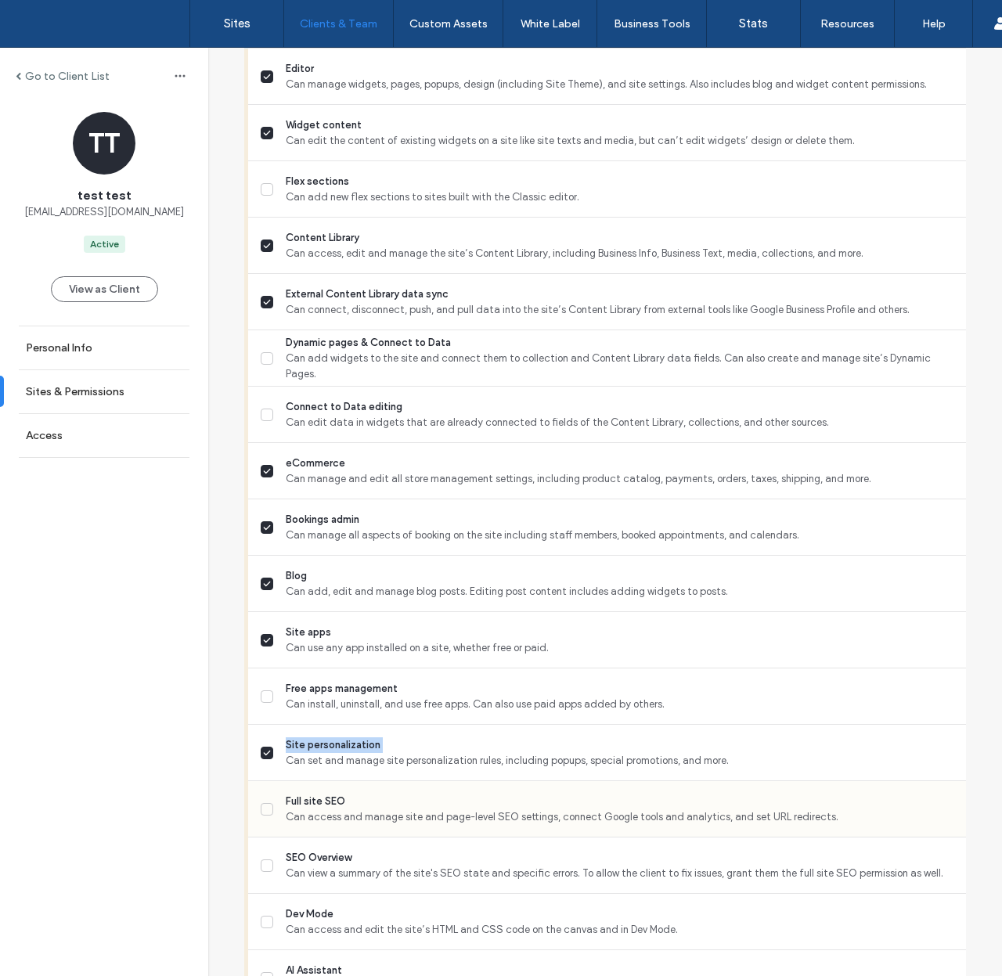
click at [312, 803] on span "Full site SEO" at bounding box center [620, 802] width 668 height 16
click at [312, 855] on span "SEO Overview" at bounding box center [620, 858] width 668 height 16
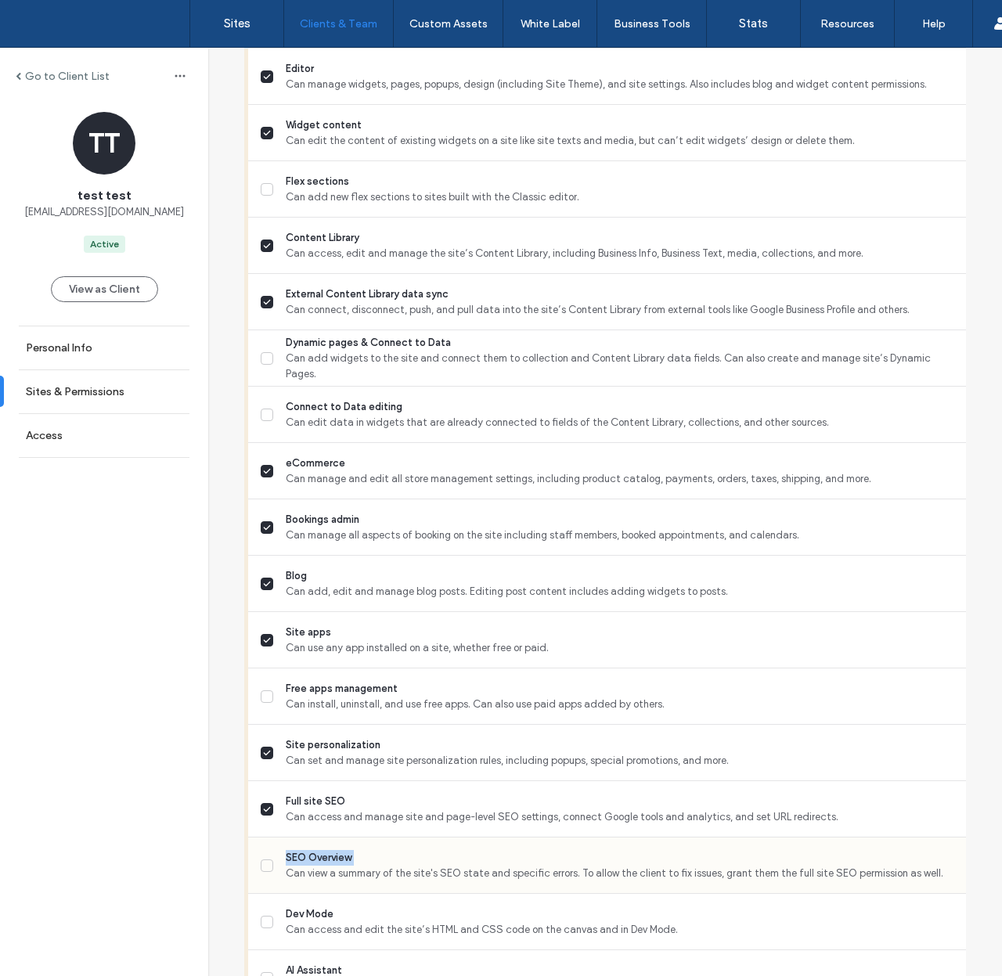
click at [312, 855] on span "SEO Overview" at bounding box center [620, 858] width 668 height 16
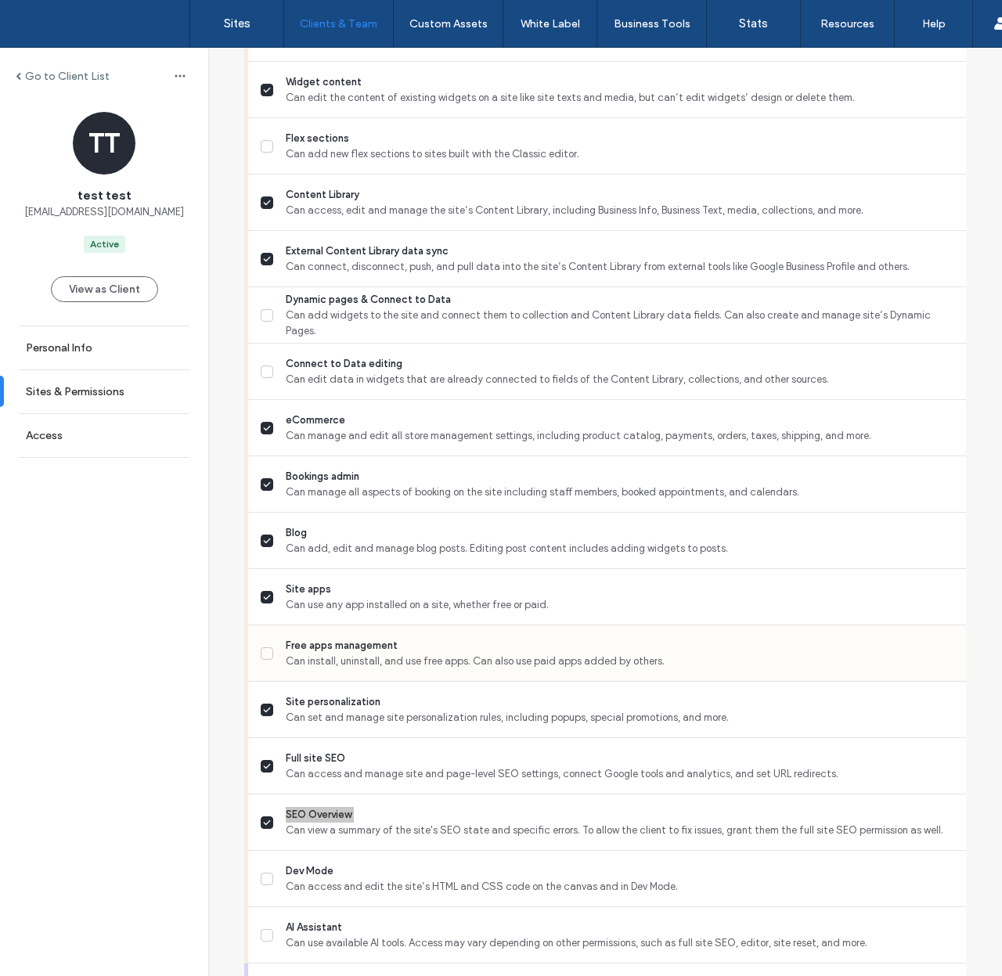
scroll to position [796, 0]
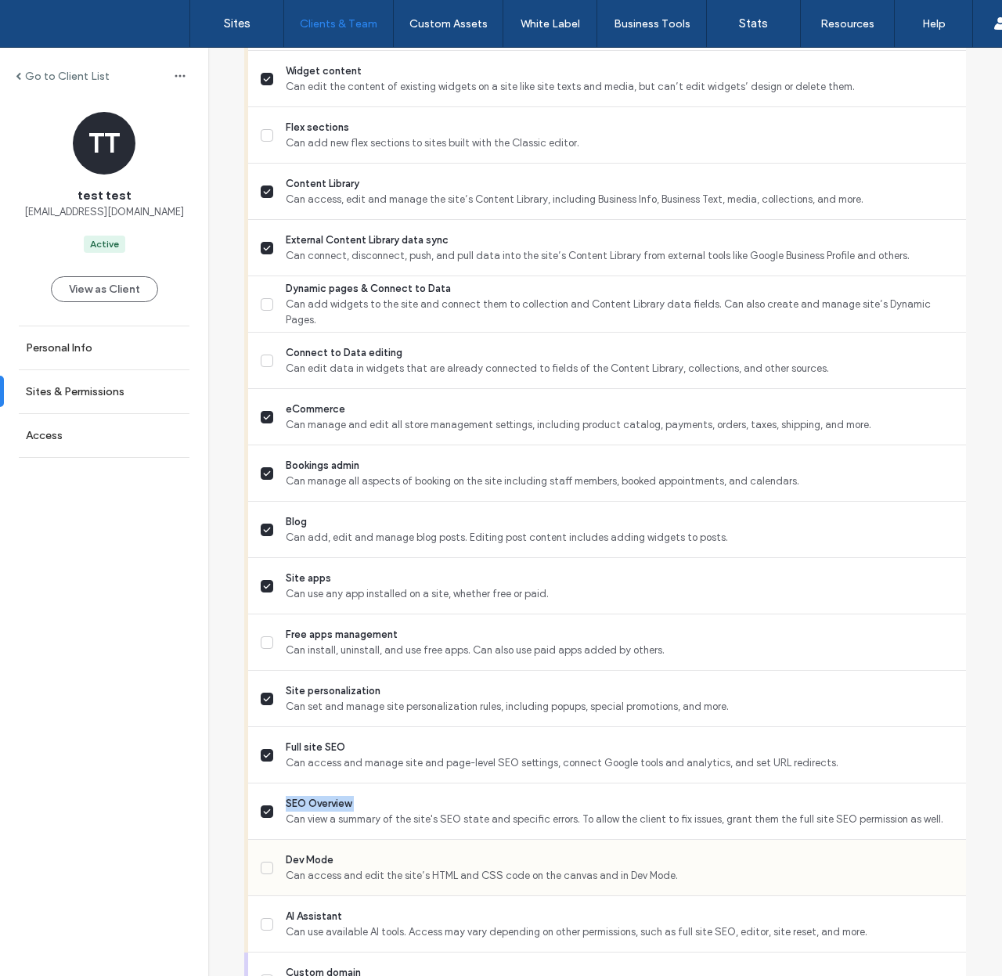
click at [312, 861] on span "Dev Mode" at bounding box center [620, 861] width 668 height 16
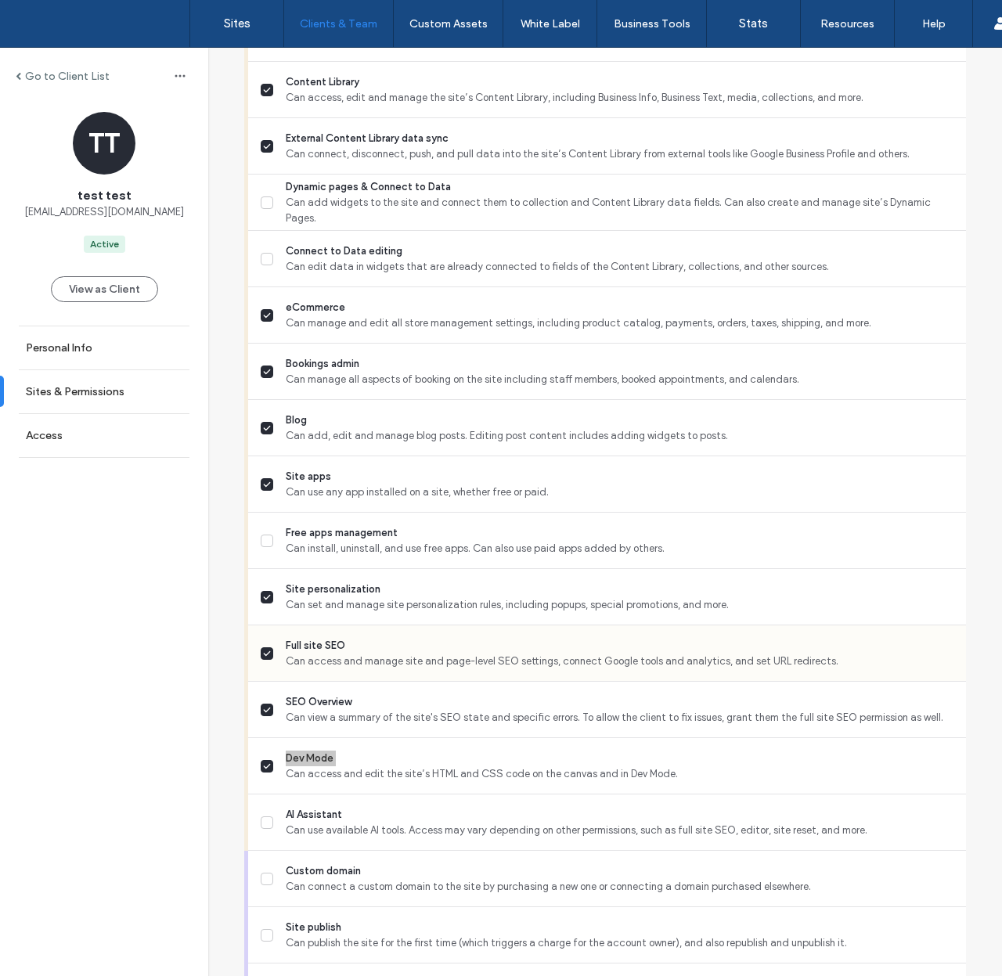
scroll to position [911, 0]
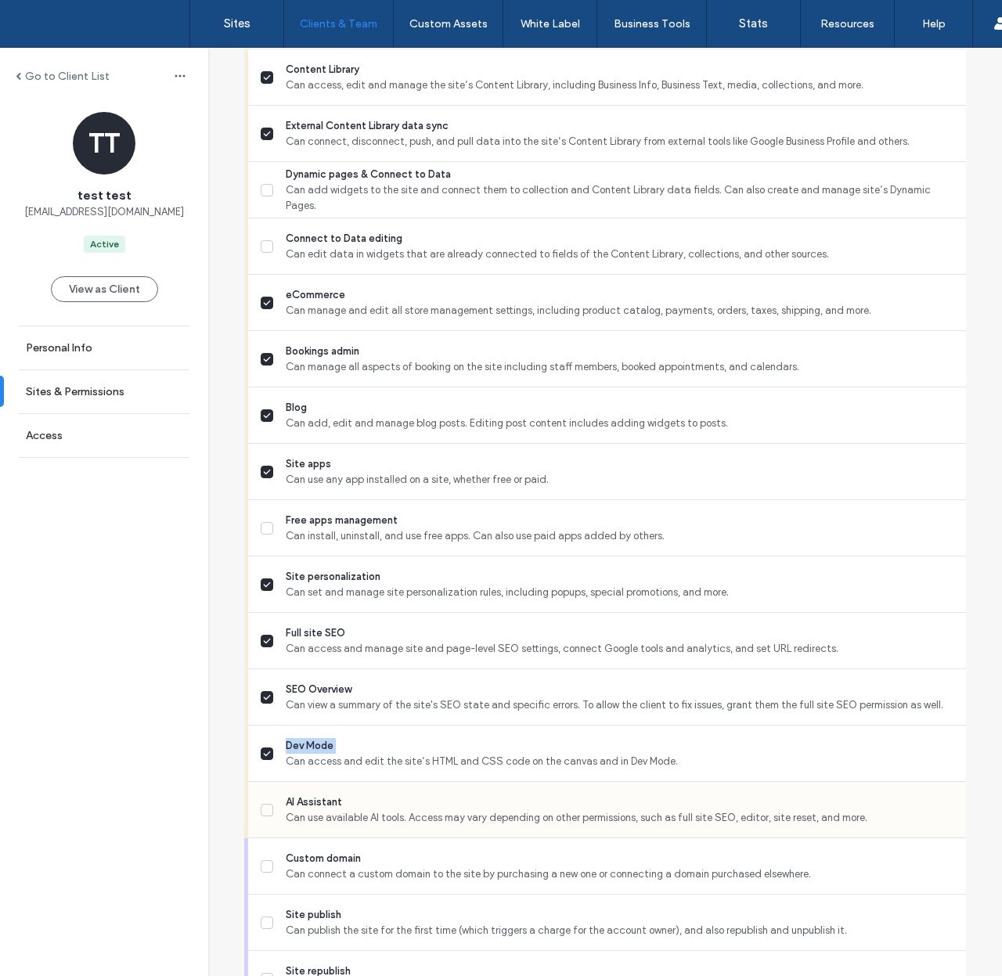
click at [330, 801] on span "AI Assistant" at bounding box center [620, 803] width 668 height 16
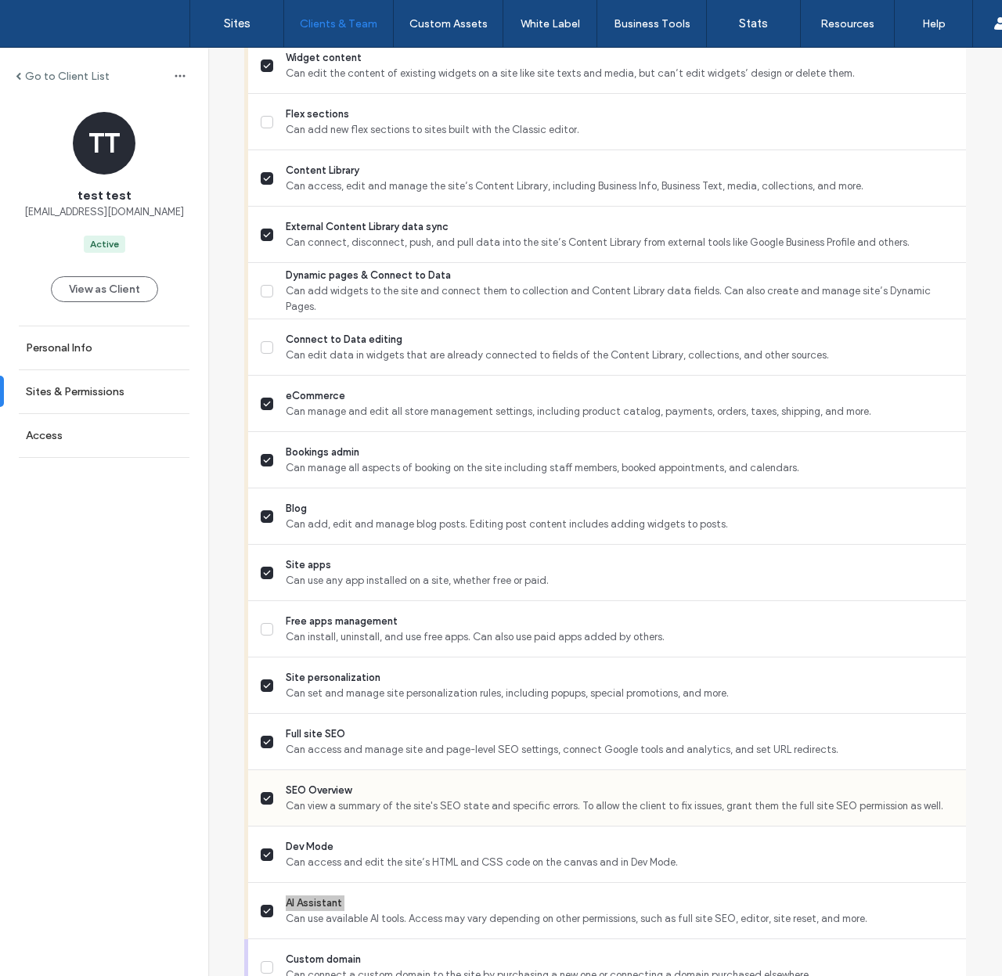
scroll to position [1112, 0]
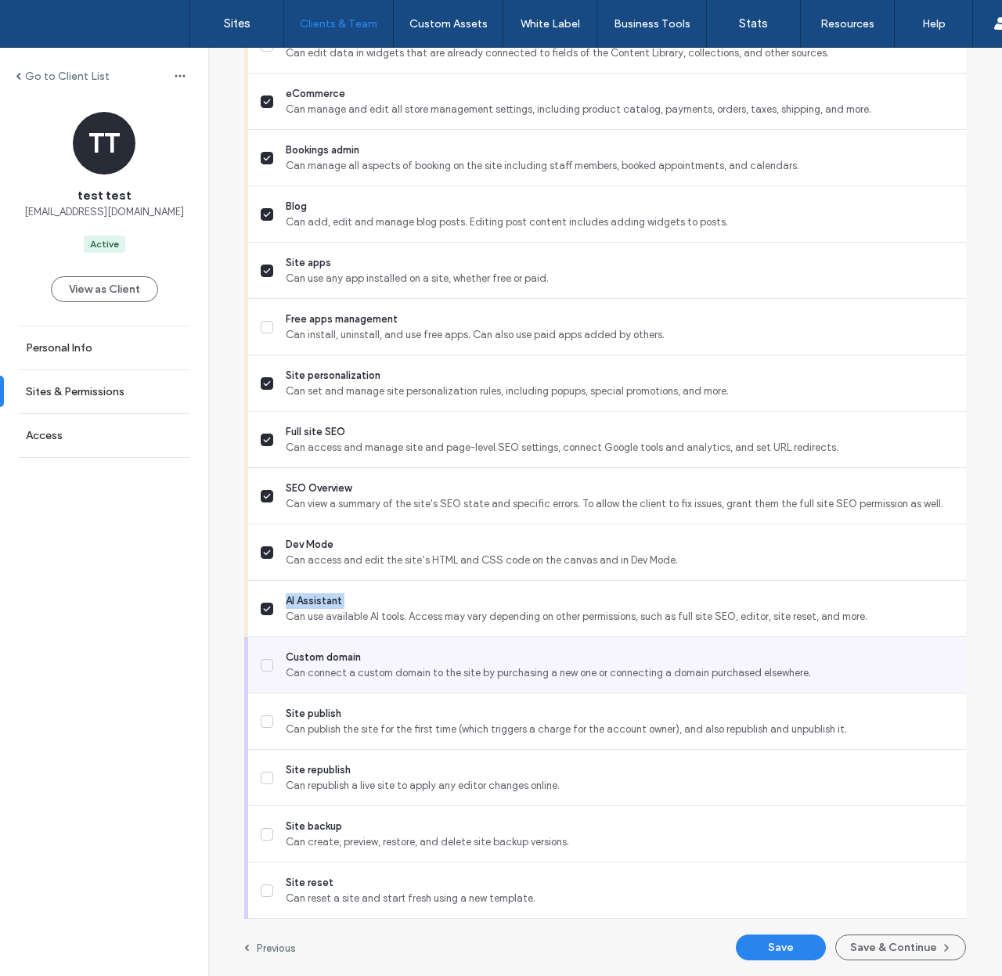
click at [286, 658] on span "Custom domain" at bounding box center [620, 658] width 668 height 16
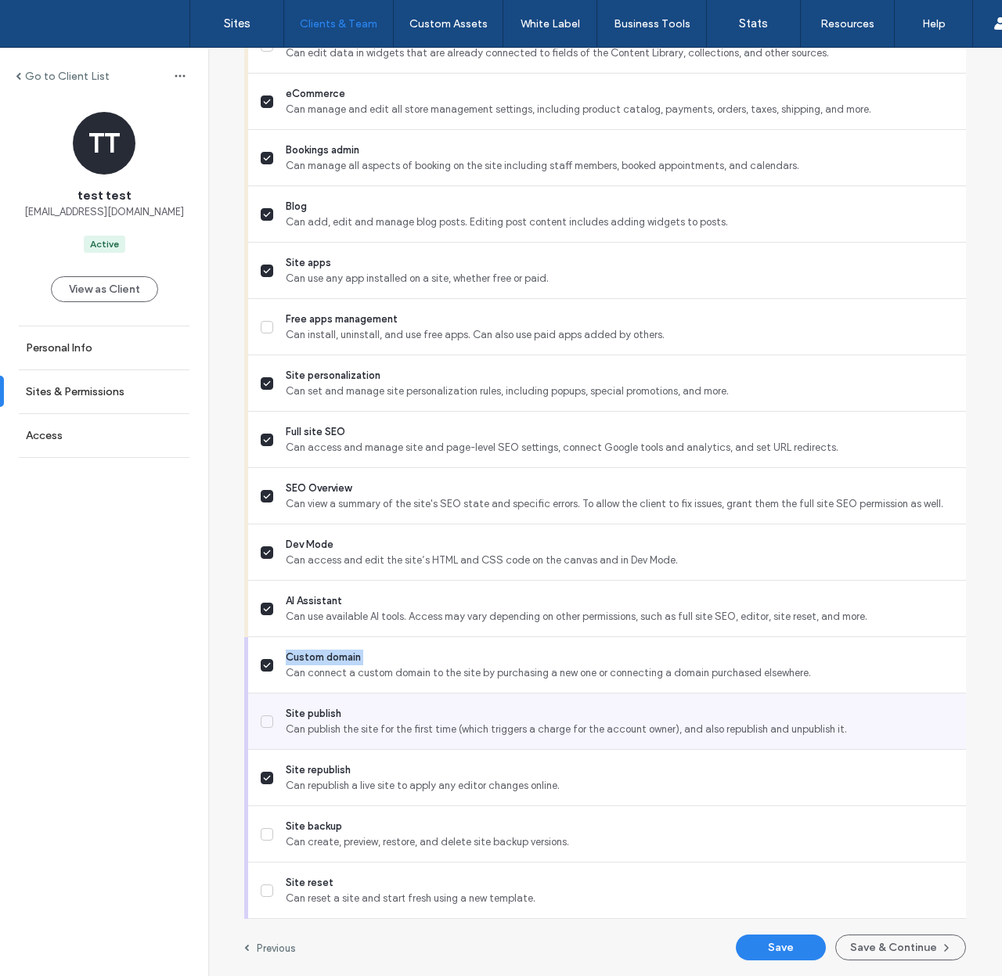
click at [302, 713] on span "Site publish" at bounding box center [620, 714] width 668 height 16
click at [301, 713] on span "Site publish" at bounding box center [620, 714] width 668 height 16
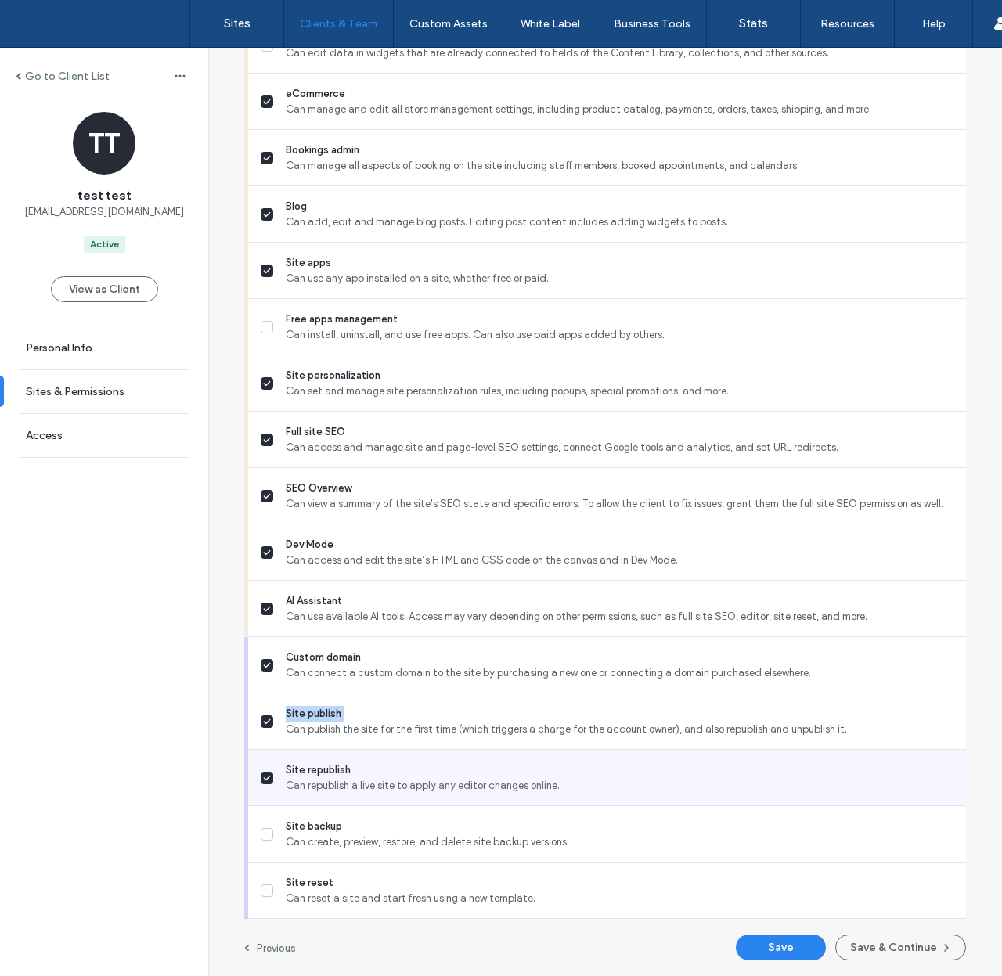
click at [327, 767] on span "Site republish" at bounding box center [620, 771] width 668 height 16
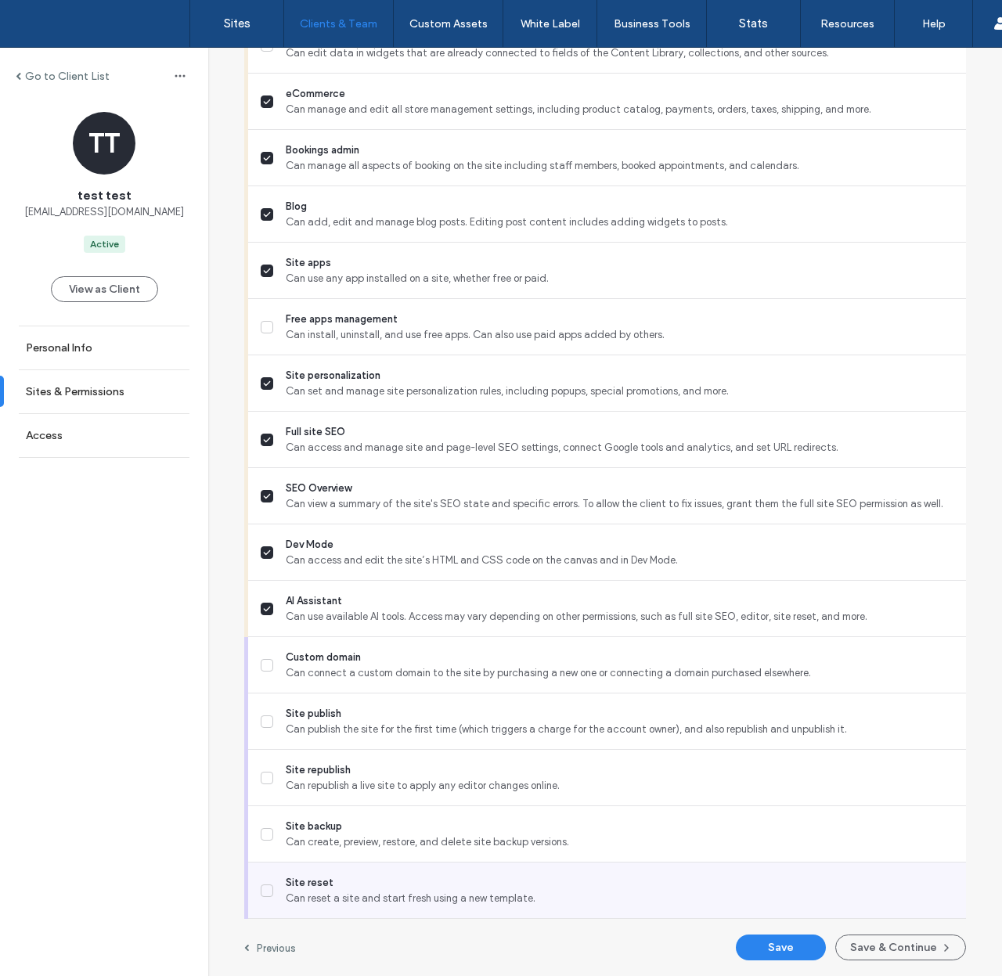
click at [305, 882] on span "Site reset" at bounding box center [620, 883] width 668 height 16
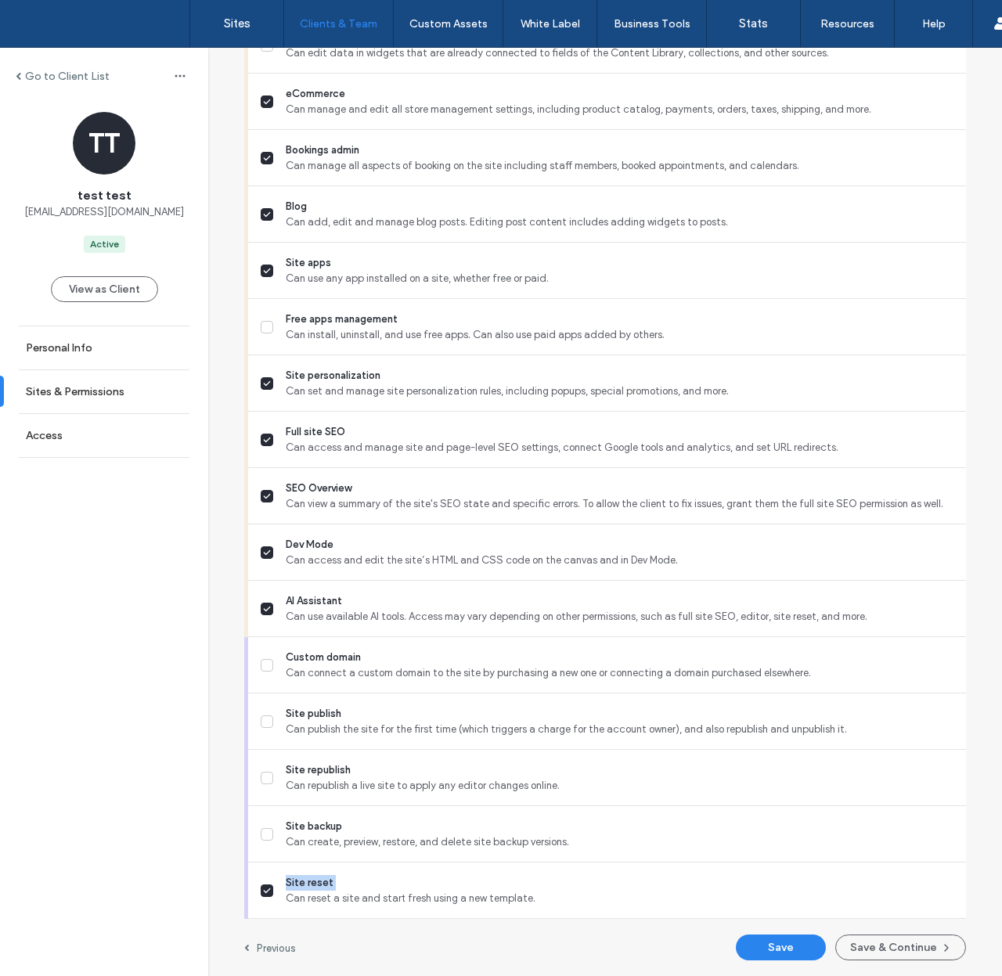
copy span "Site reset"
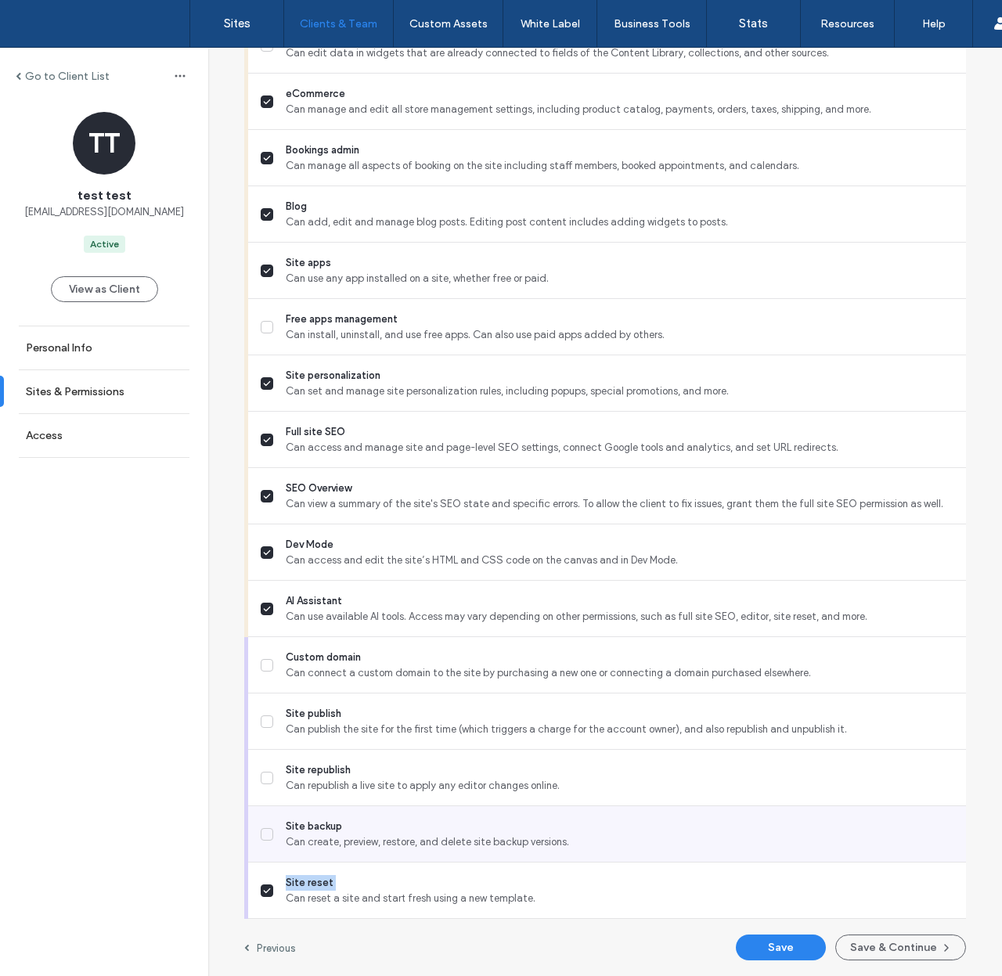
click at [315, 828] on span "Site backup" at bounding box center [620, 827] width 668 height 16
copy span "Site backup"
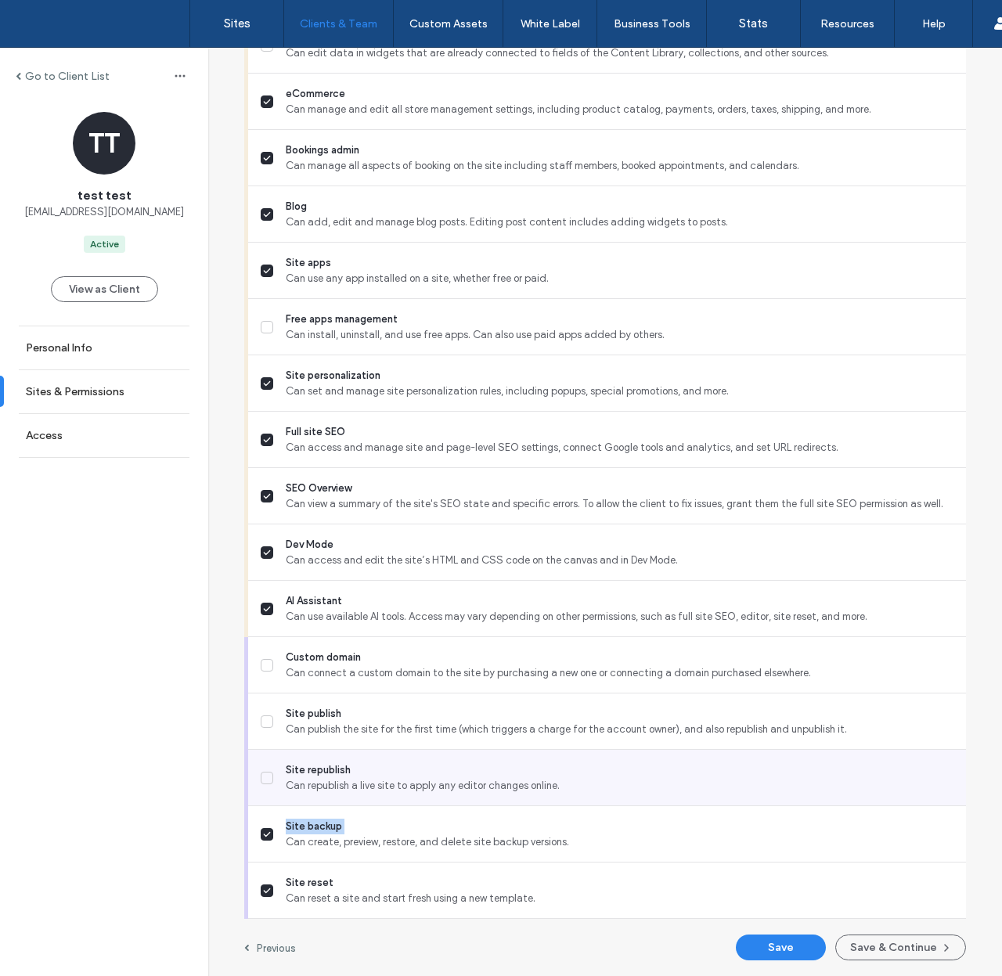
click at [318, 770] on span "Site republish" at bounding box center [620, 771] width 668 height 16
copy span "Site republish"
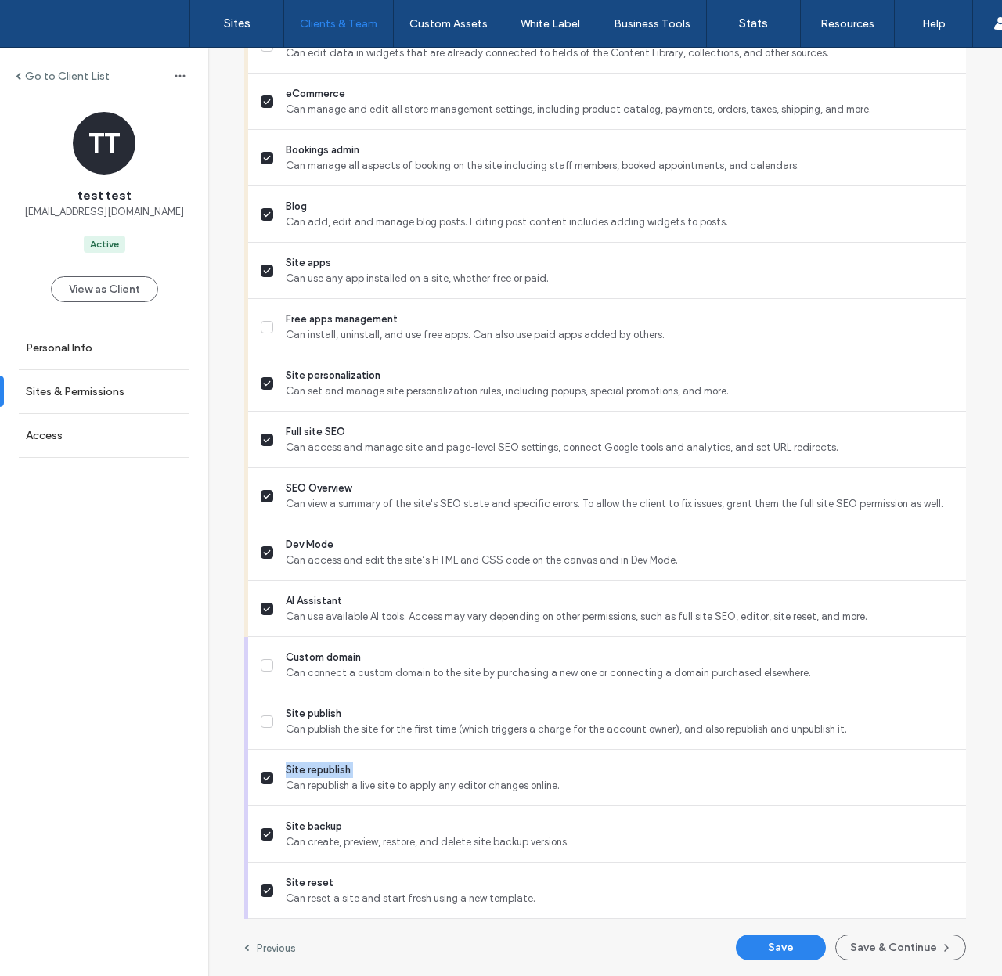
click at [275, 882] on label "Previous" at bounding box center [276, 949] width 39 height 12
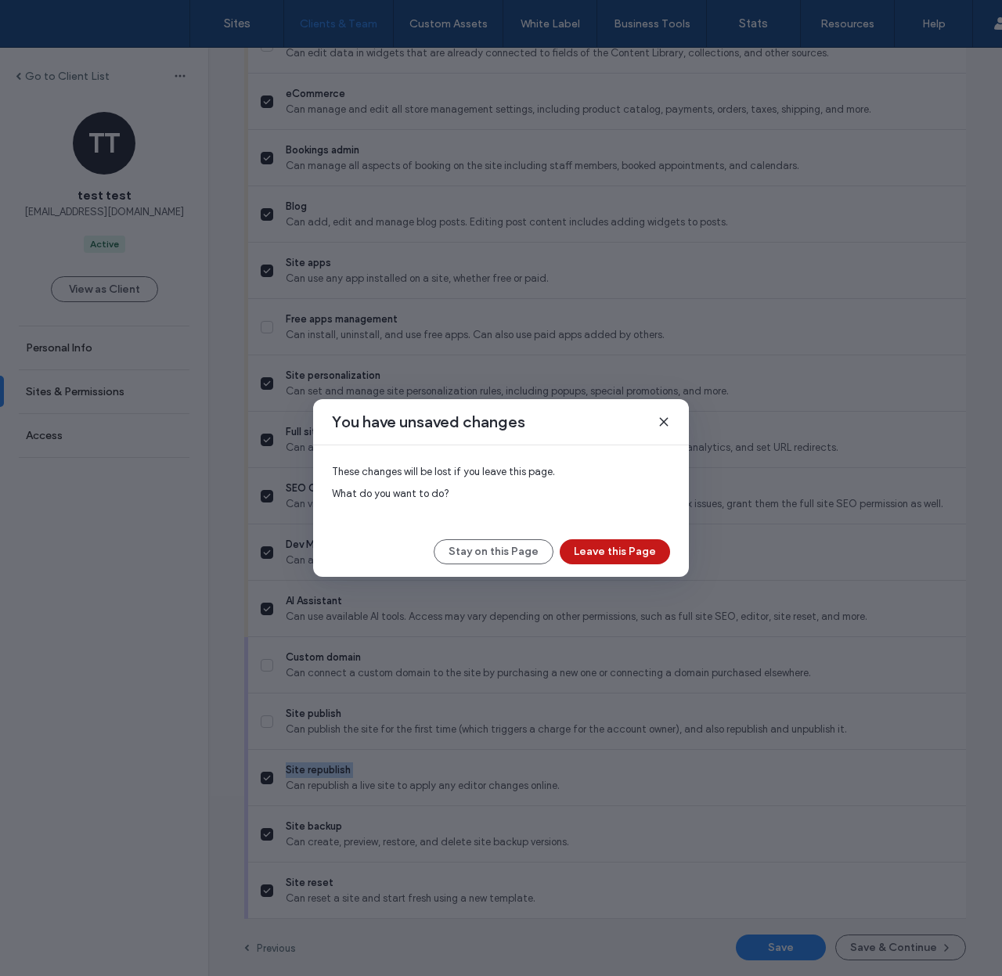
click at [637, 558] on button "Leave this Page" at bounding box center [615, 551] width 110 height 25
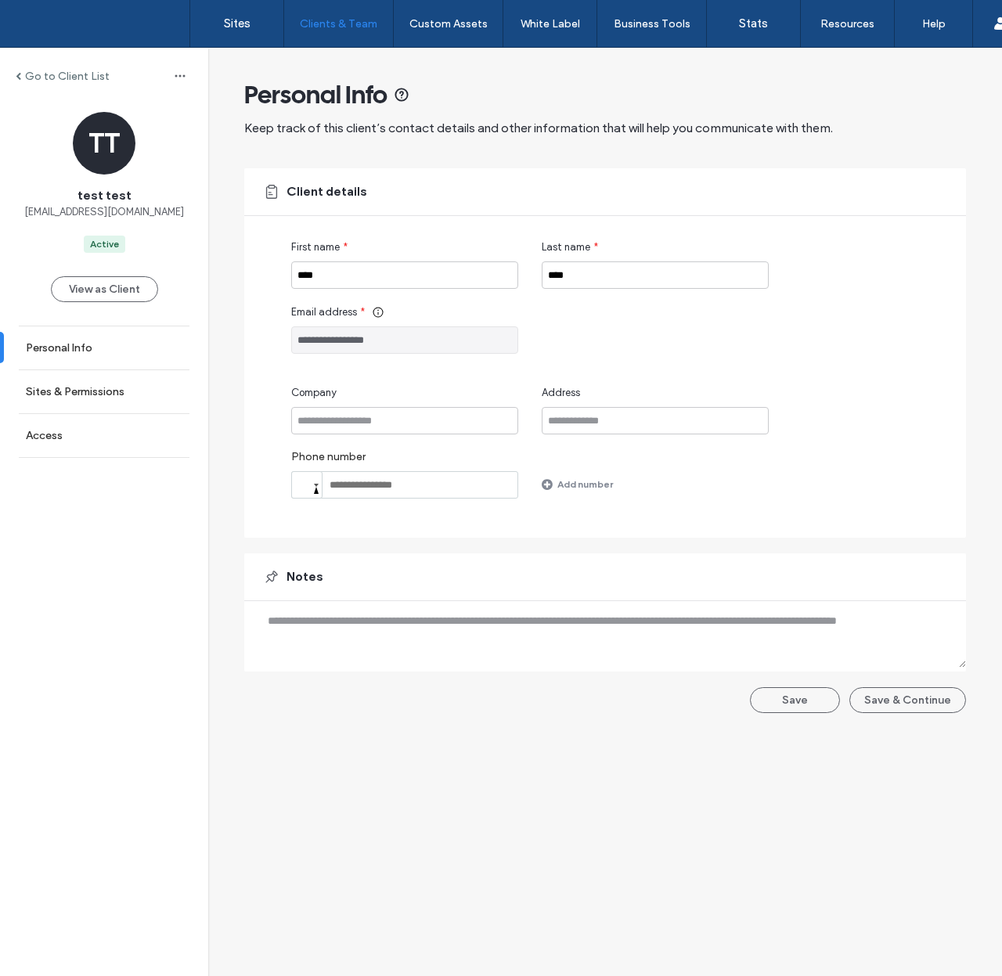
click at [56, 74] on label "Go to Client List" at bounding box center [67, 76] width 85 height 13
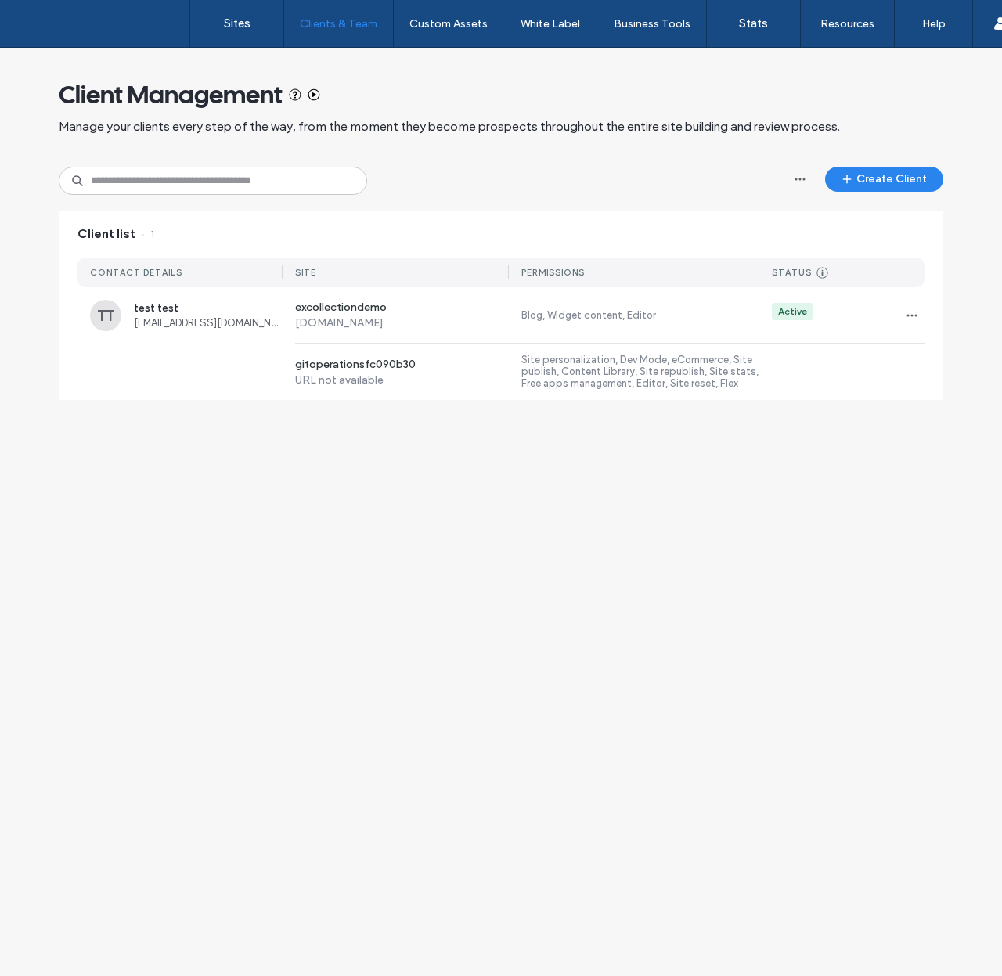
click at [969, 360] on div "Client Management Manage your clients every step of the way, from the moment th…" at bounding box center [501, 232] width 1002 height 368
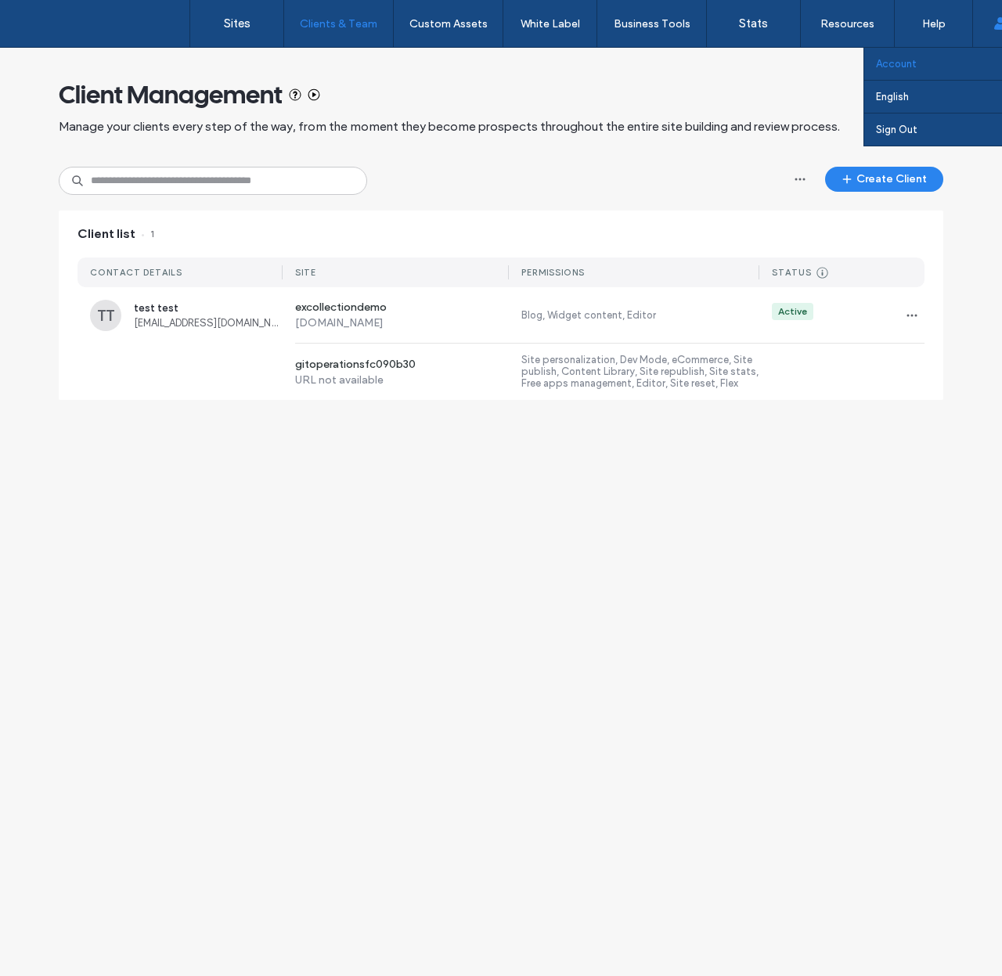
click at [947, 56] on link "Account" at bounding box center [951, 64] width 151 height 32
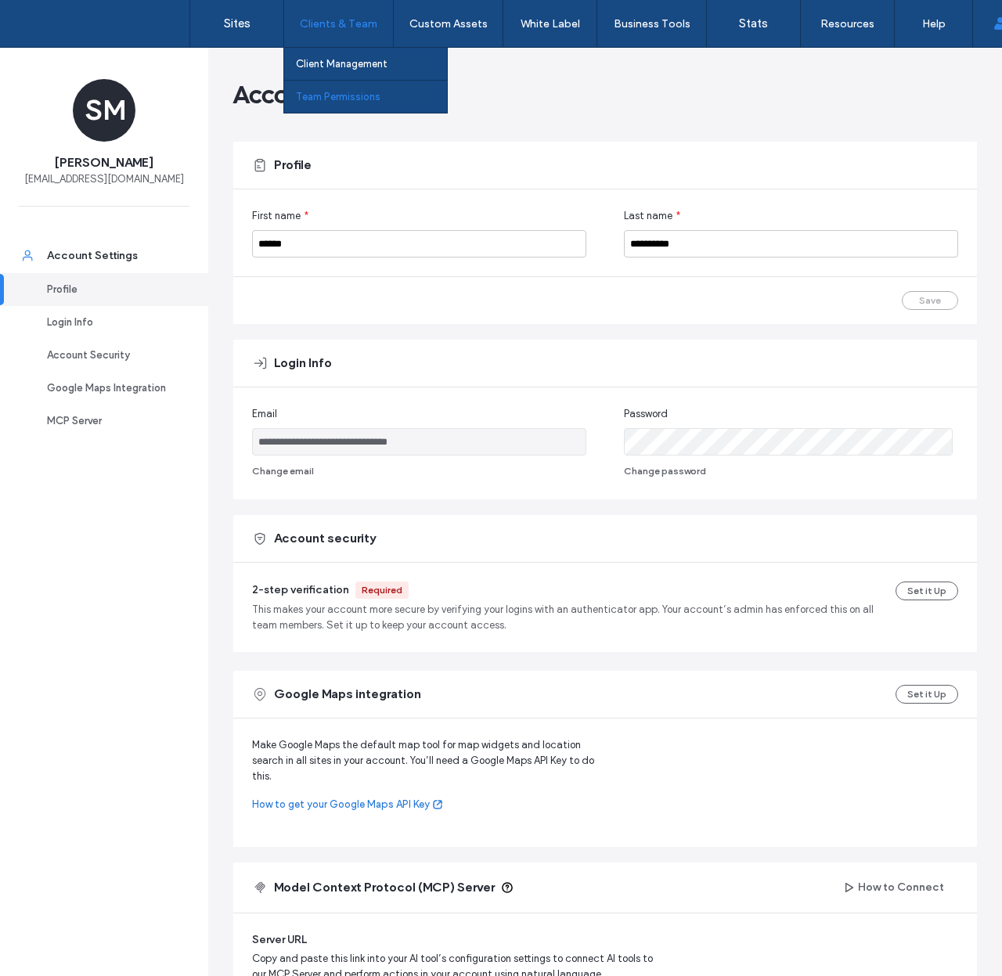
click at [345, 99] on label "Team Permissions" at bounding box center [338, 97] width 85 height 12
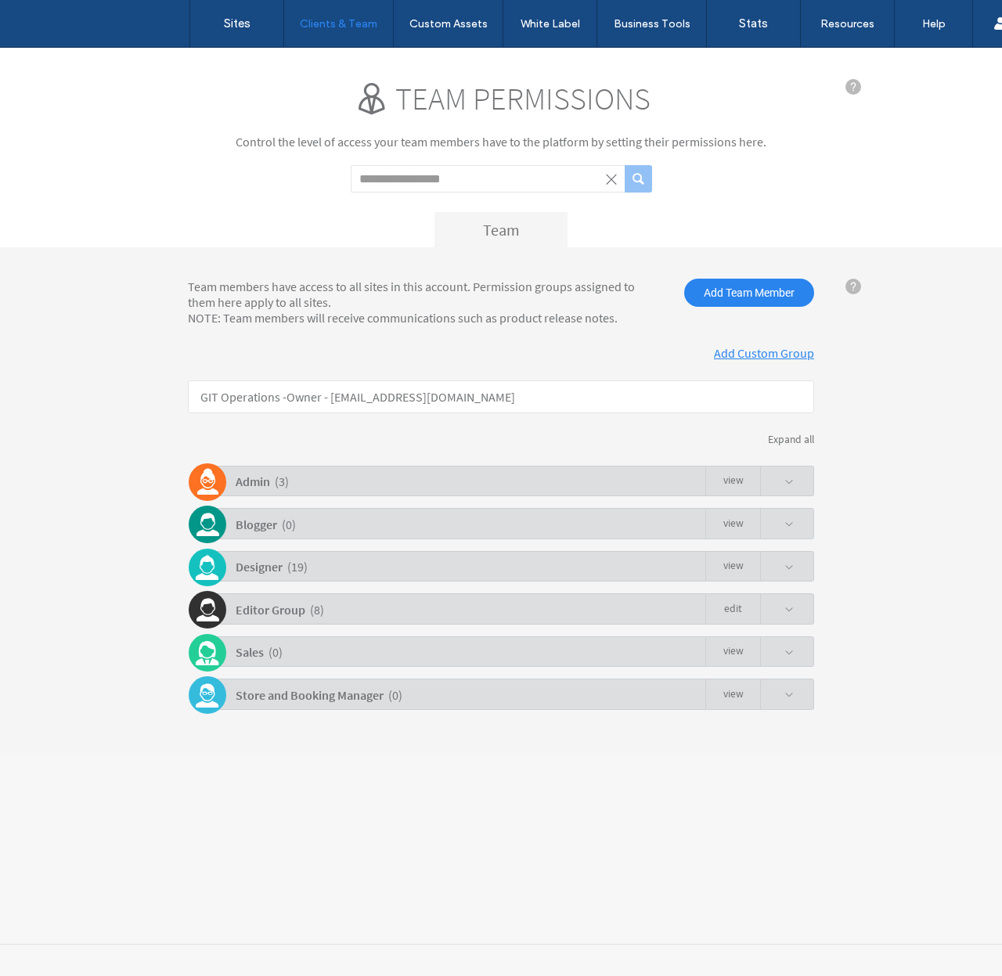
click at [798, 655] on div "Sales ( 0 ) view" at bounding box center [505, 652] width 619 height 31
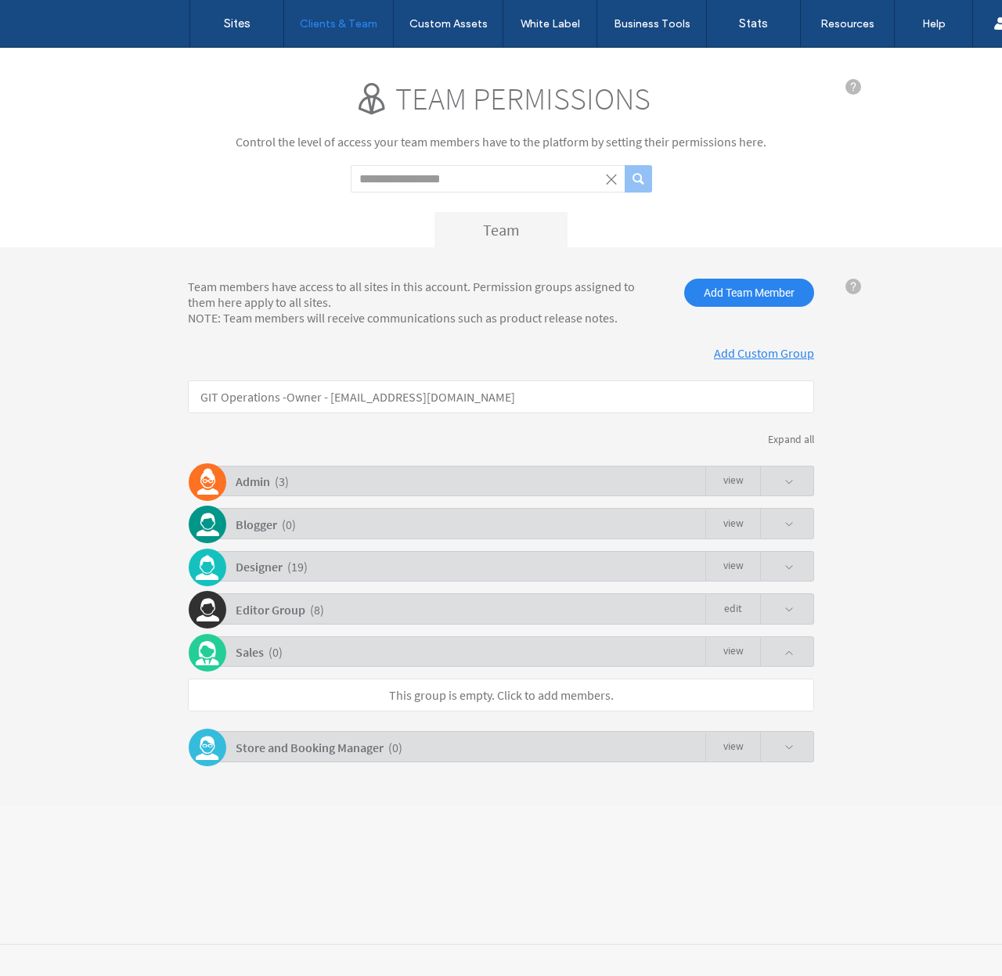
click at [798, 655] on div "Sales ( 0 ) view" at bounding box center [505, 652] width 619 height 31
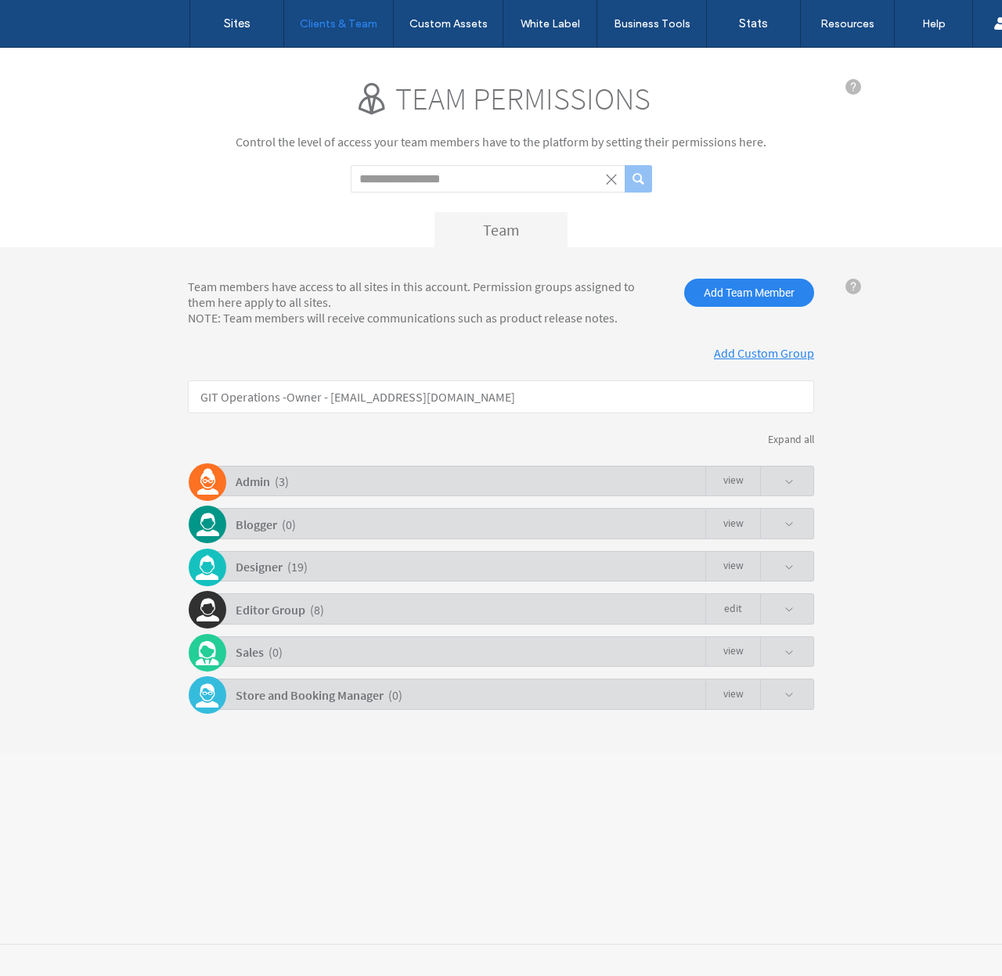
click at [785, 696] on span at bounding box center [789, 695] width 9 height 9
click at [735, 648] on link "view" at bounding box center [732, 652] width 55 height 30
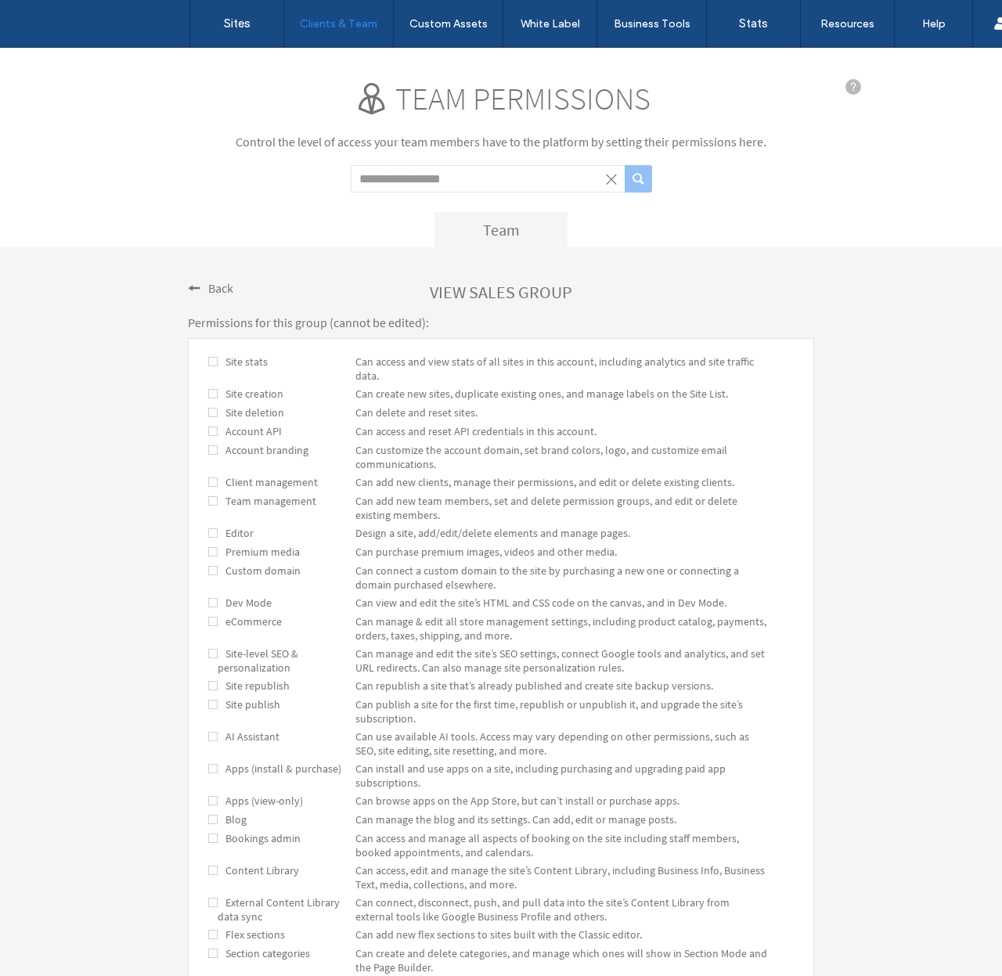
click at [215, 288] on span "Back" at bounding box center [220, 288] width 25 height 16
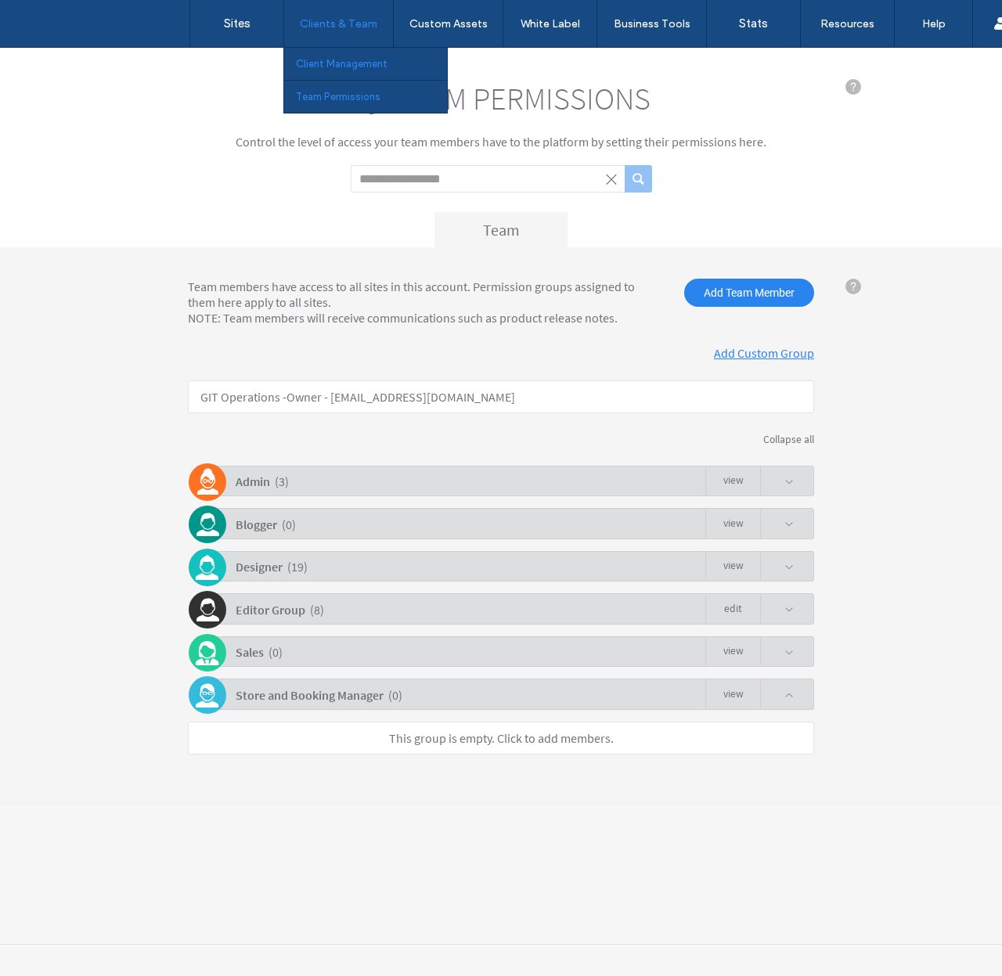
click at [361, 65] on label "Client Management" at bounding box center [342, 64] width 92 height 12
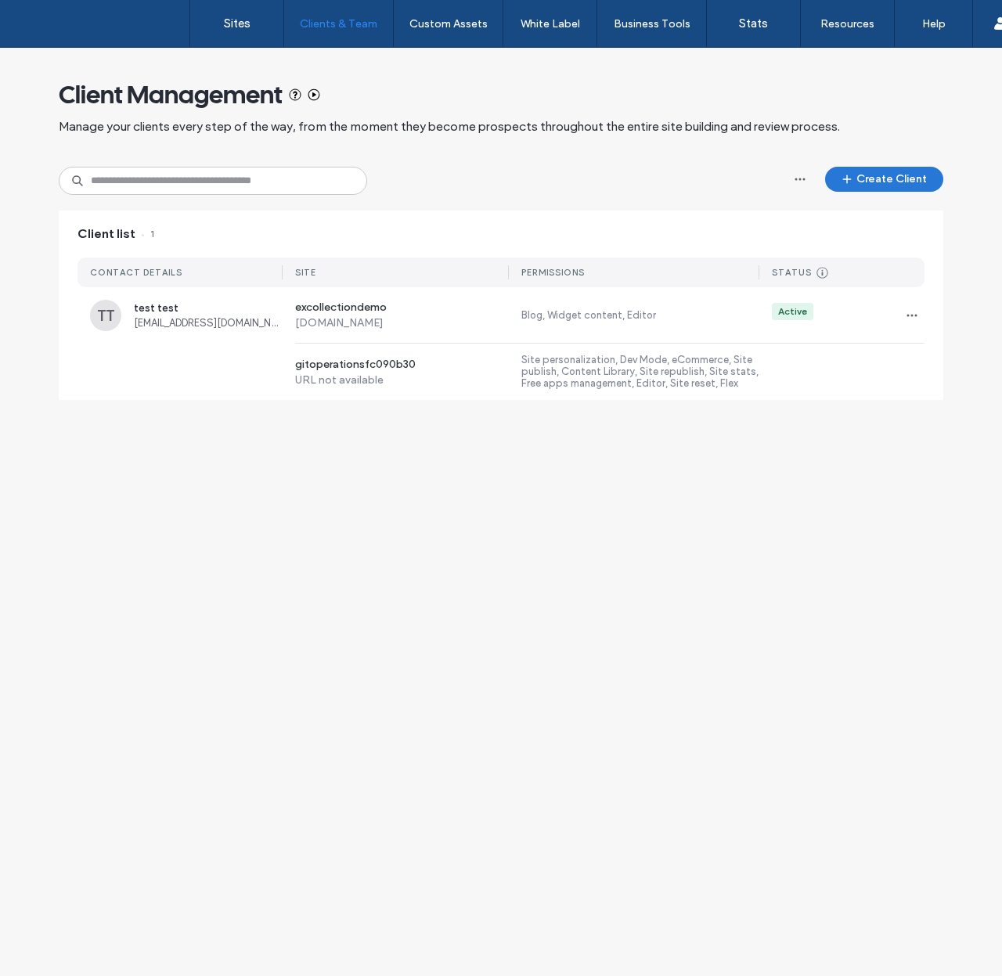
click at [878, 181] on button "Create Client" at bounding box center [884, 179] width 118 height 25
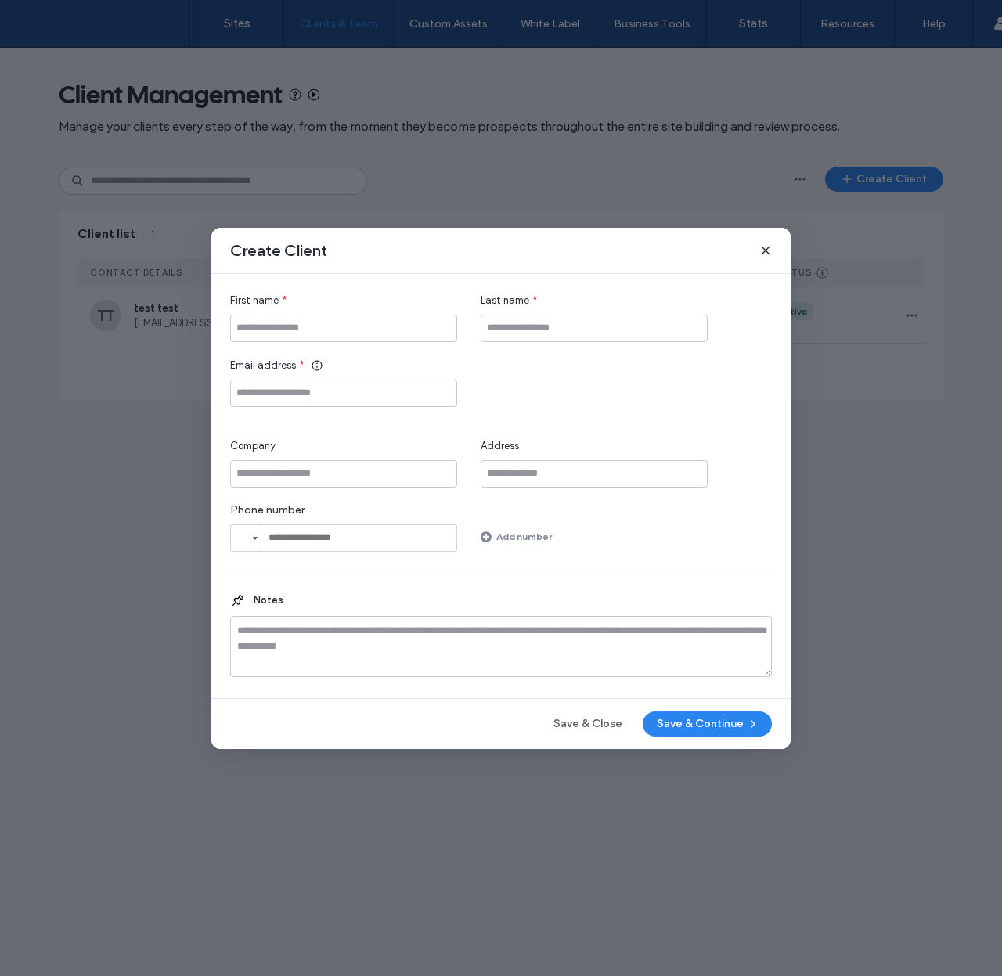
click at [507, 298] on span "Last name" at bounding box center [505, 301] width 49 height 16
copy span "Last name"
click at [254, 364] on span "Email address" at bounding box center [263, 366] width 66 height 16
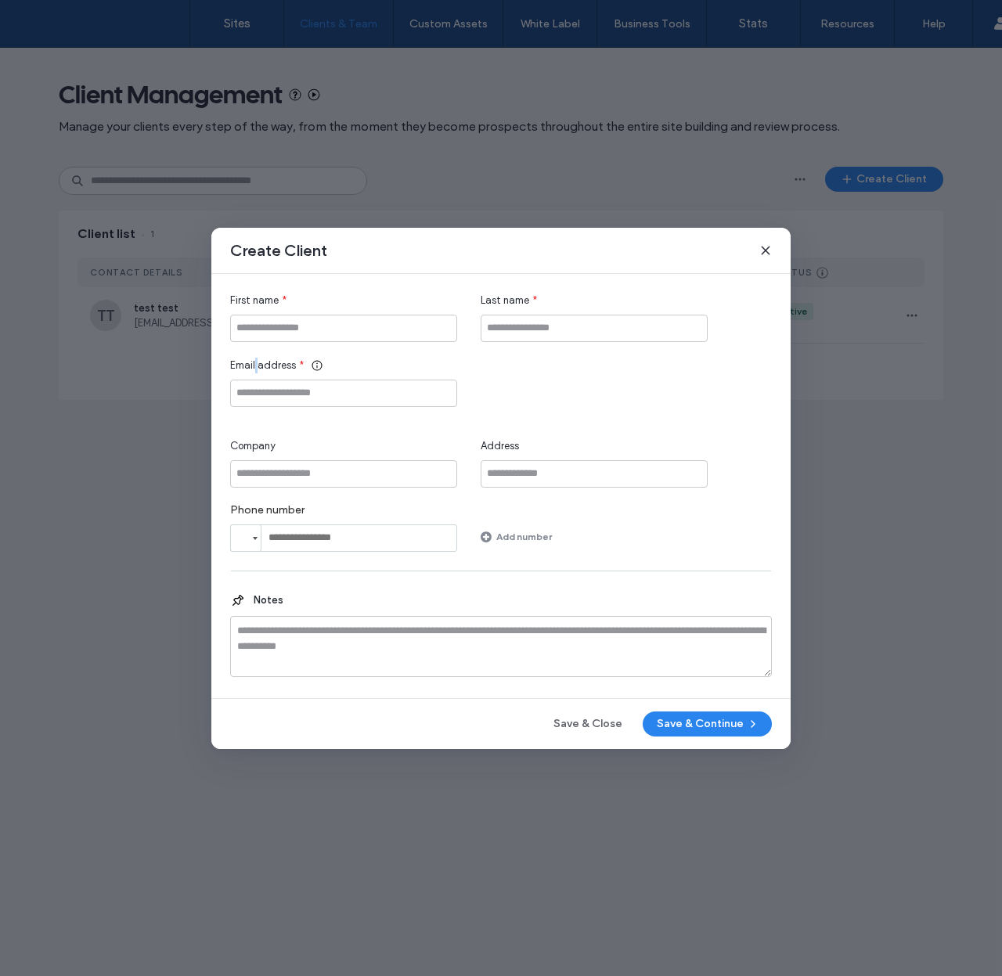
click at [254, 364] on span "Email address" at bounding box center [263, 366] width 66 height 16
copy span "Email address"
click at [371, 326] on input "First name" at bounding box center [343, 328] width 227 height 27
type input "******"
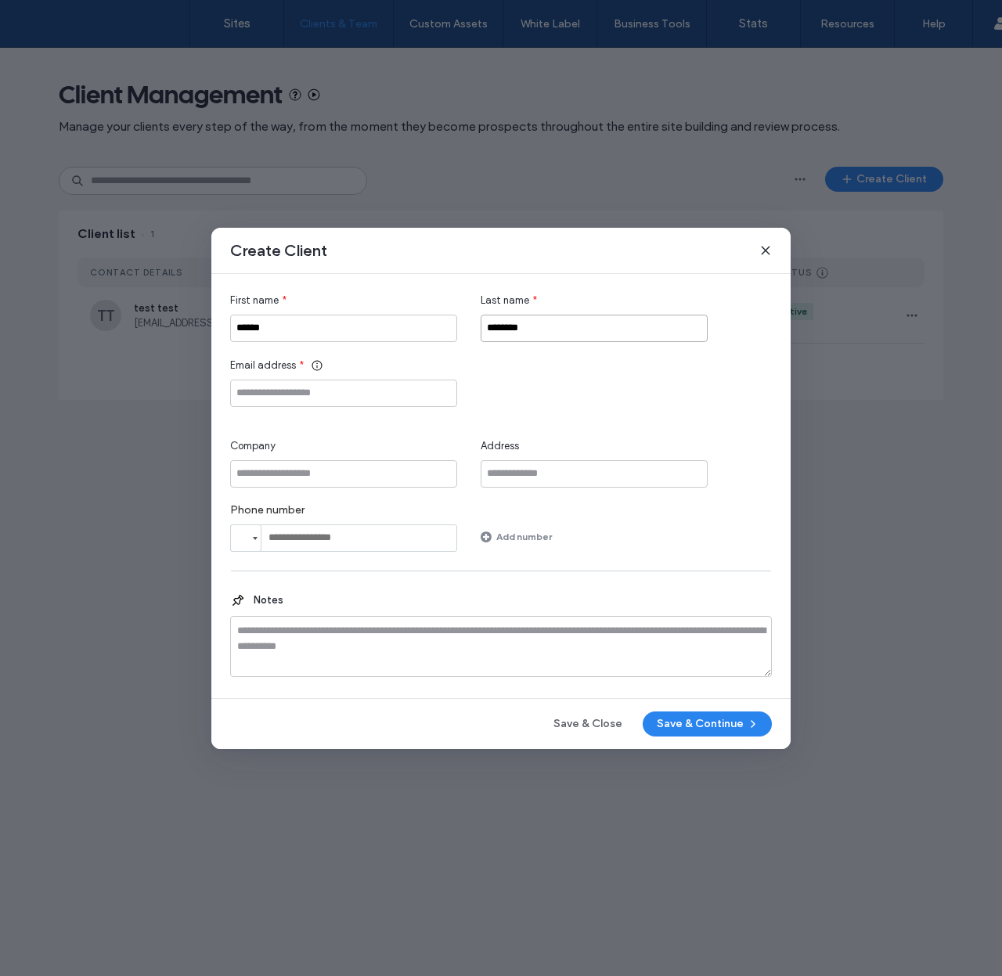
type input "********"
click at [305, 401] on input "Email address" at bounding box center [343, 393] width 227 height 27
paste input "**********"
click at [316, 393] on input "**********" at bounding box center [343, 393] width 227 height 27
type input "**********"
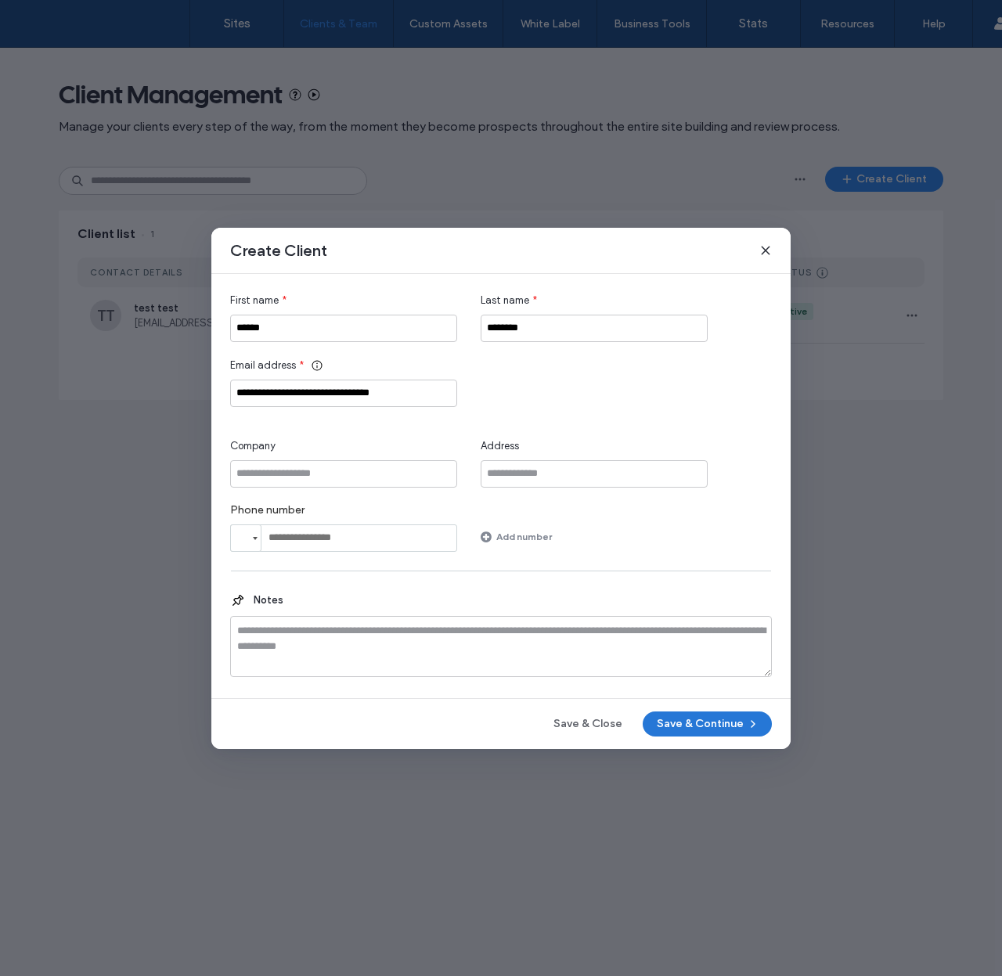
click at [714, 728] on button "Save & Continue" at bounding box center [707, 724] width 129 height 25
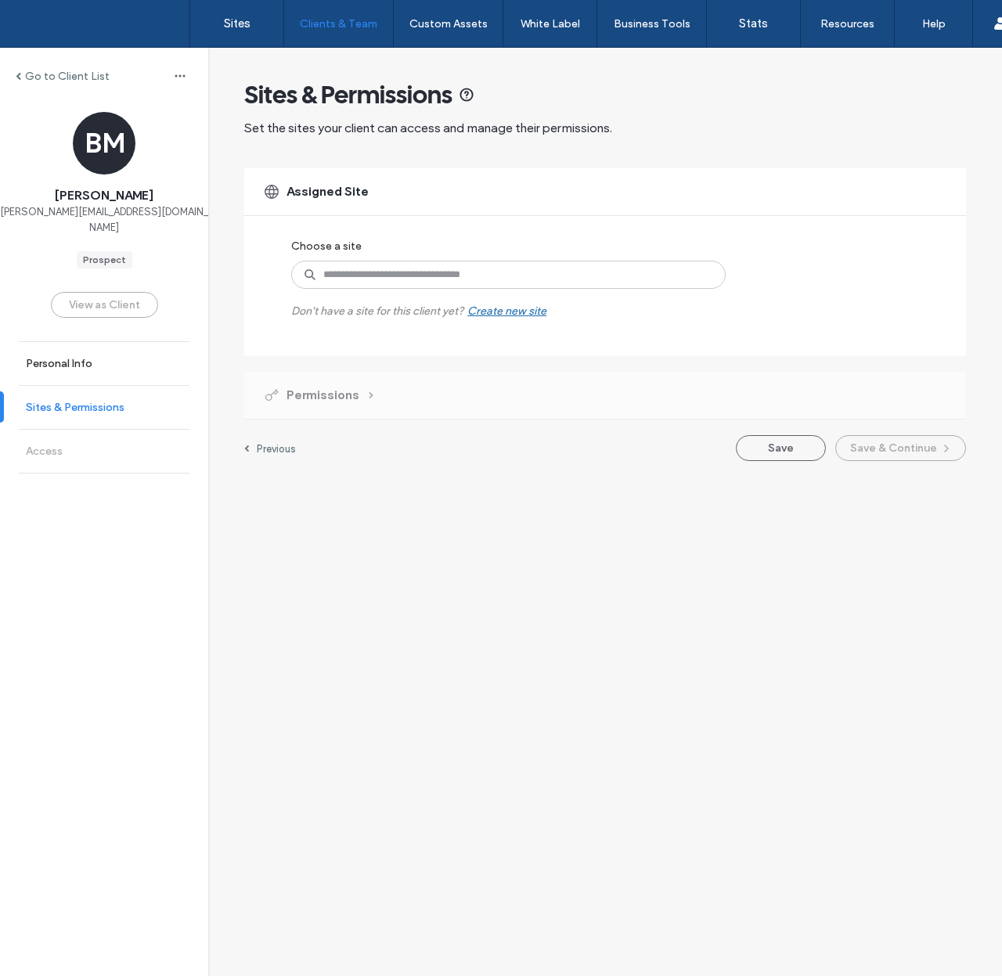
click at [121, 401] on label "Sites & Permissions" at bounding box center [75, 407] width 99 height 13
click at [377, 386] on div "Permissions" at bounding box center [605, 395] width 722 height 47
click at [363, 393] on div "Permissions" at bounding box center [318, 395] width 110 height 17
click at [334, 193] on span "Assigned Site" at bounding box center [328, 191] width 82 height 17
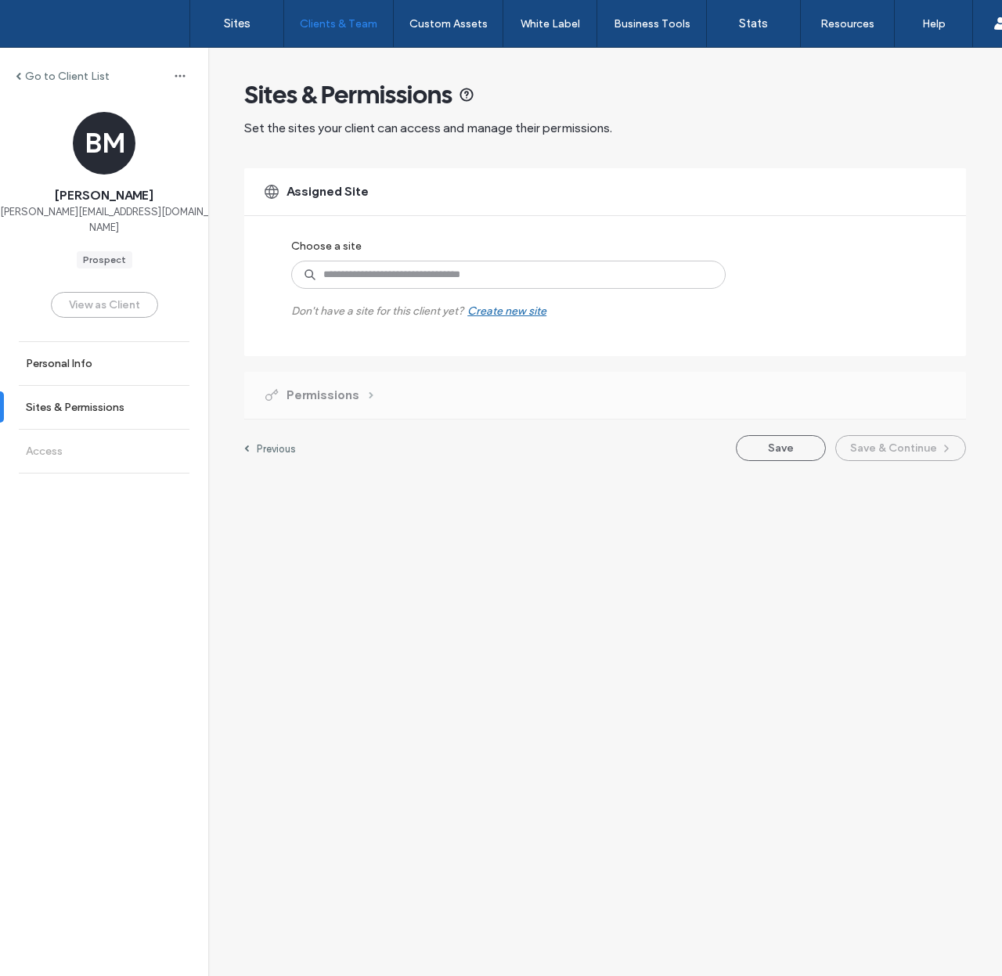
drag, startPoint x: 334, startPoint y: 193, endPoint x: 341, endPoint y: 202, distance: 11.6
click at [336, 194] on span "Assigned Site" at bounding box center [328, 191] width 82 height 17
copy div
click at [354, 275] on input at bounding box center [508, 275] width 435 height 28
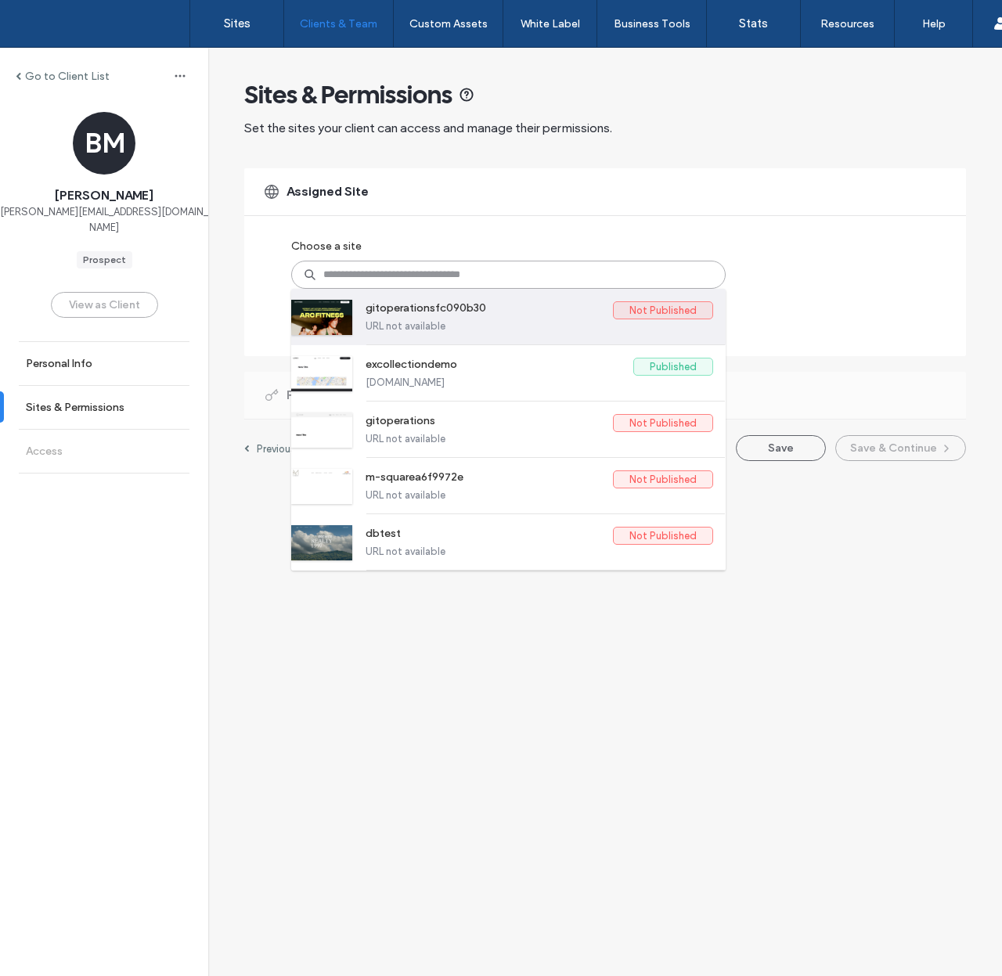
click at [524, 323] on label "URL not available" at bounding box center [540, 326] width 348 height 12
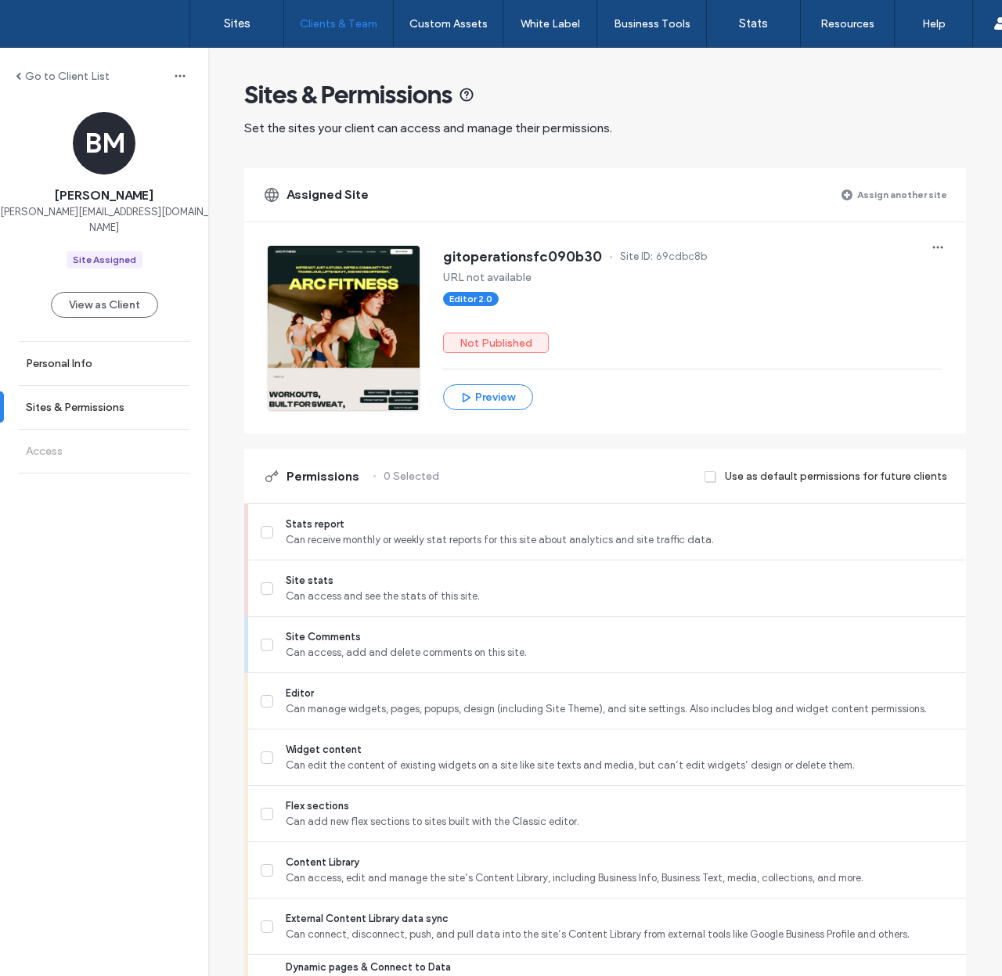
click at [531, 256] on span "gitoperationsfc090b30" at bounding box center [522, 257] width 159 height 16
copy span "gitoperationsfc090b30"
click at [174, 72] on icon "button" at bounding box center [180, 76] width 13 height 13
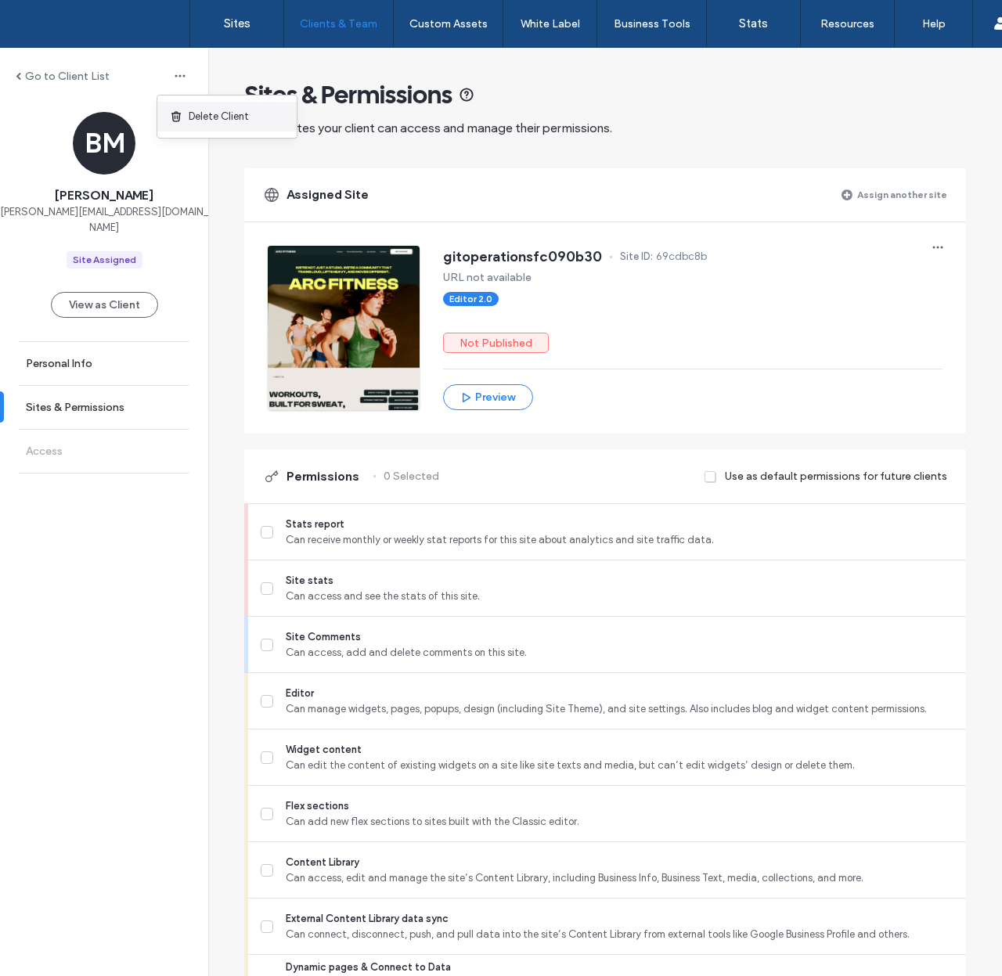
click at [207, 119] on span "Delete Client" at bounding box center [219, 117] width 60 height 16
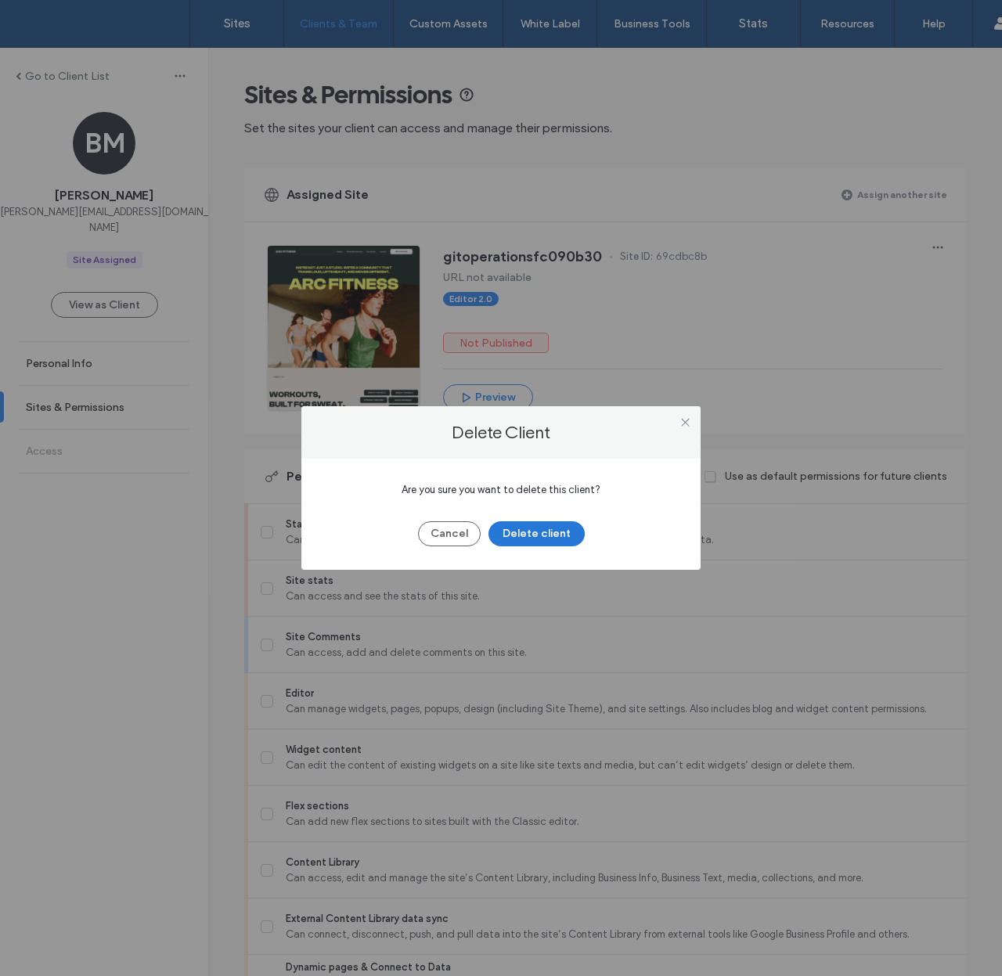
click at [541, 531] on button "Delete client" at bounding box center [537, 533] width 96 height 25
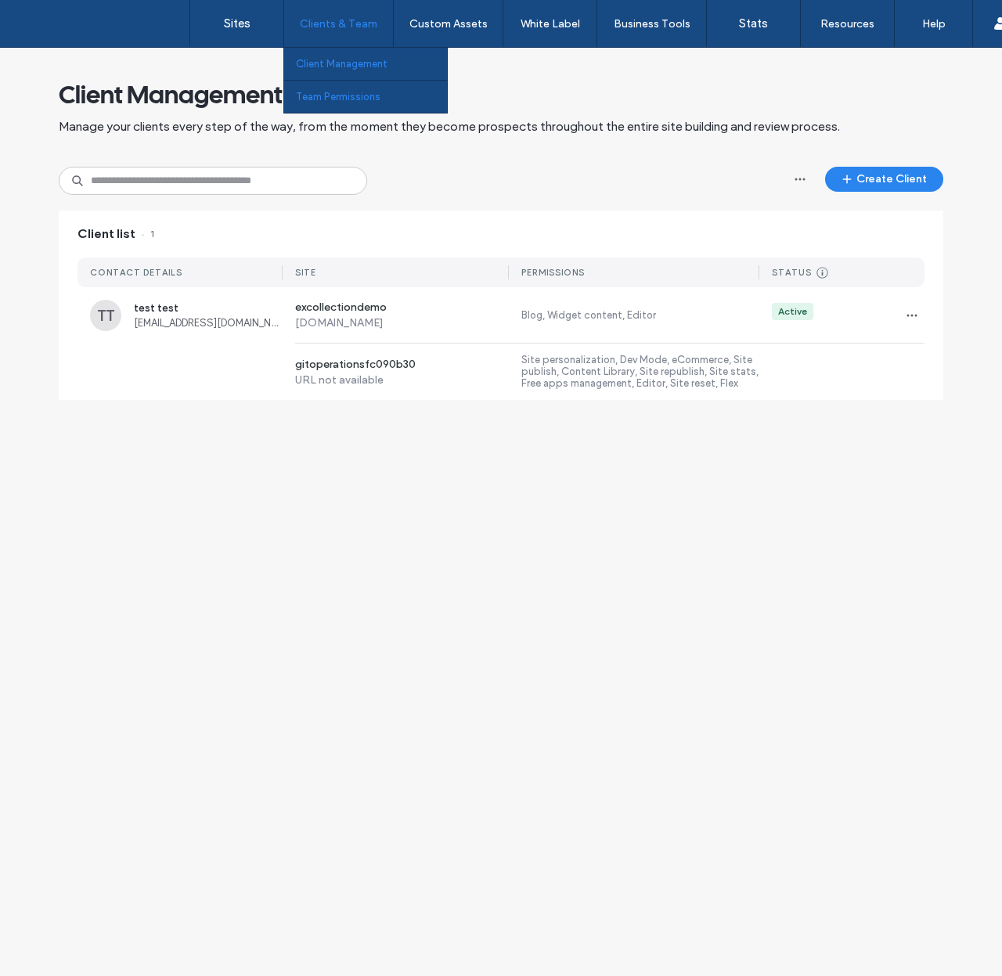
click at [330, 96] on label "Team Permissions" at bounding box center [338, 97] width 85 height 12
